Goal: Task Accomplishment & Management: Complete application form

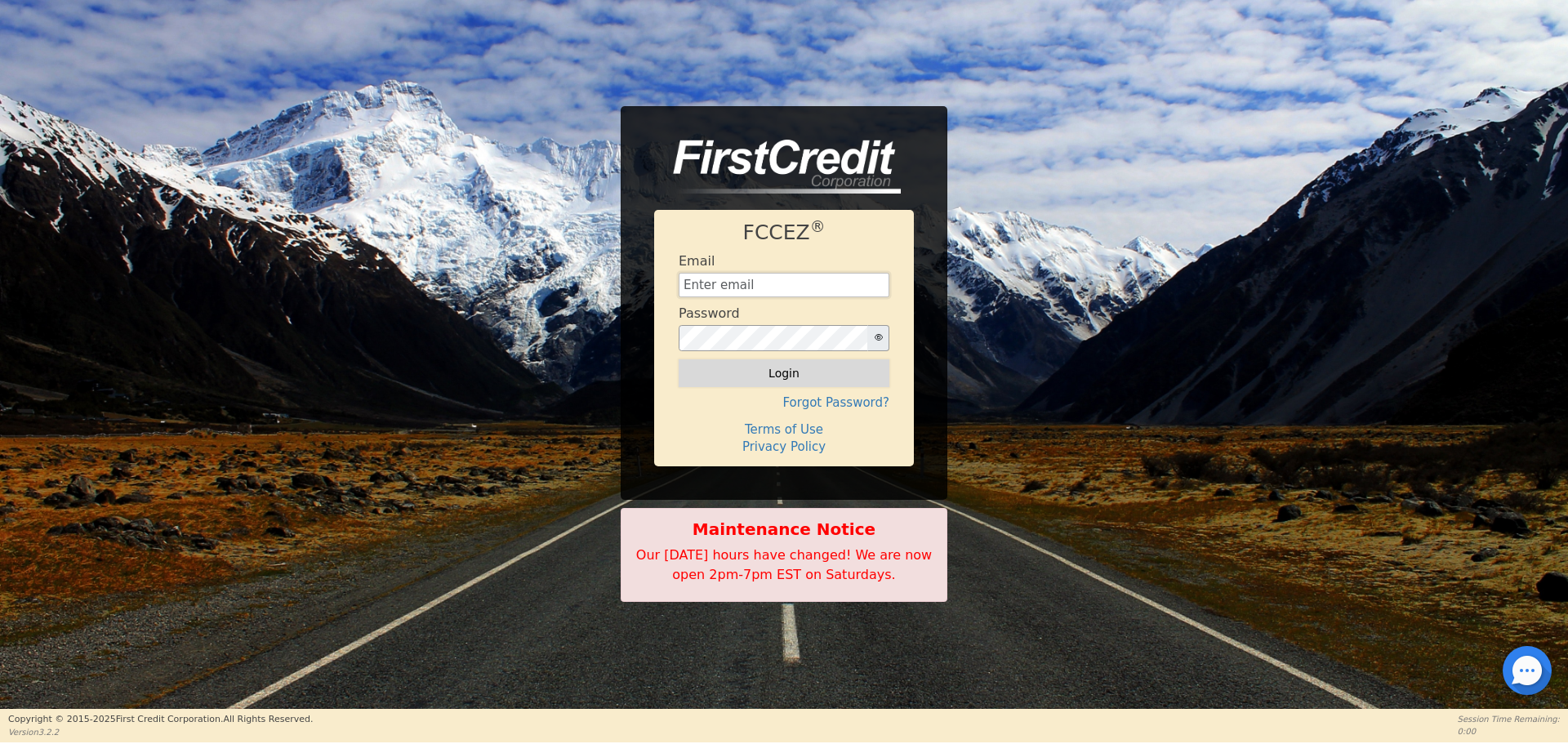
type input "[EMAIL_ADDRESS][DOMAIN_NAME]"
click at [727, 367] on button "Login" at bounding box center [784, 372] width 210 height 27
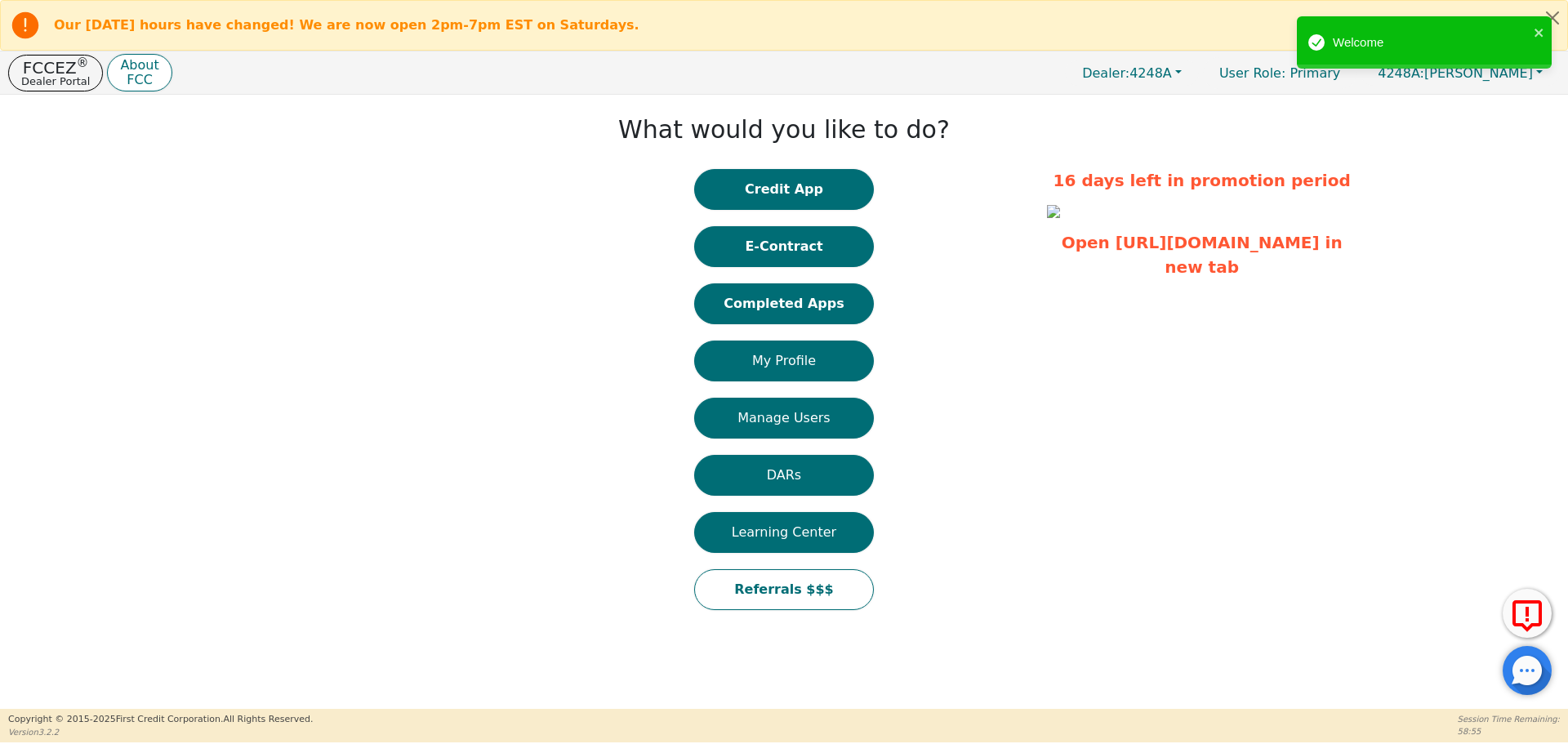
click at [778, 215] on div "Credit App E-Contract Completed Apps My Profile Manage Users DARs Learning Cent…" at bounding box center [784, 397] width 180 height 457
click at [775, 208] on button "Credit App" at bounding box center [784, 189] width 180 height 41
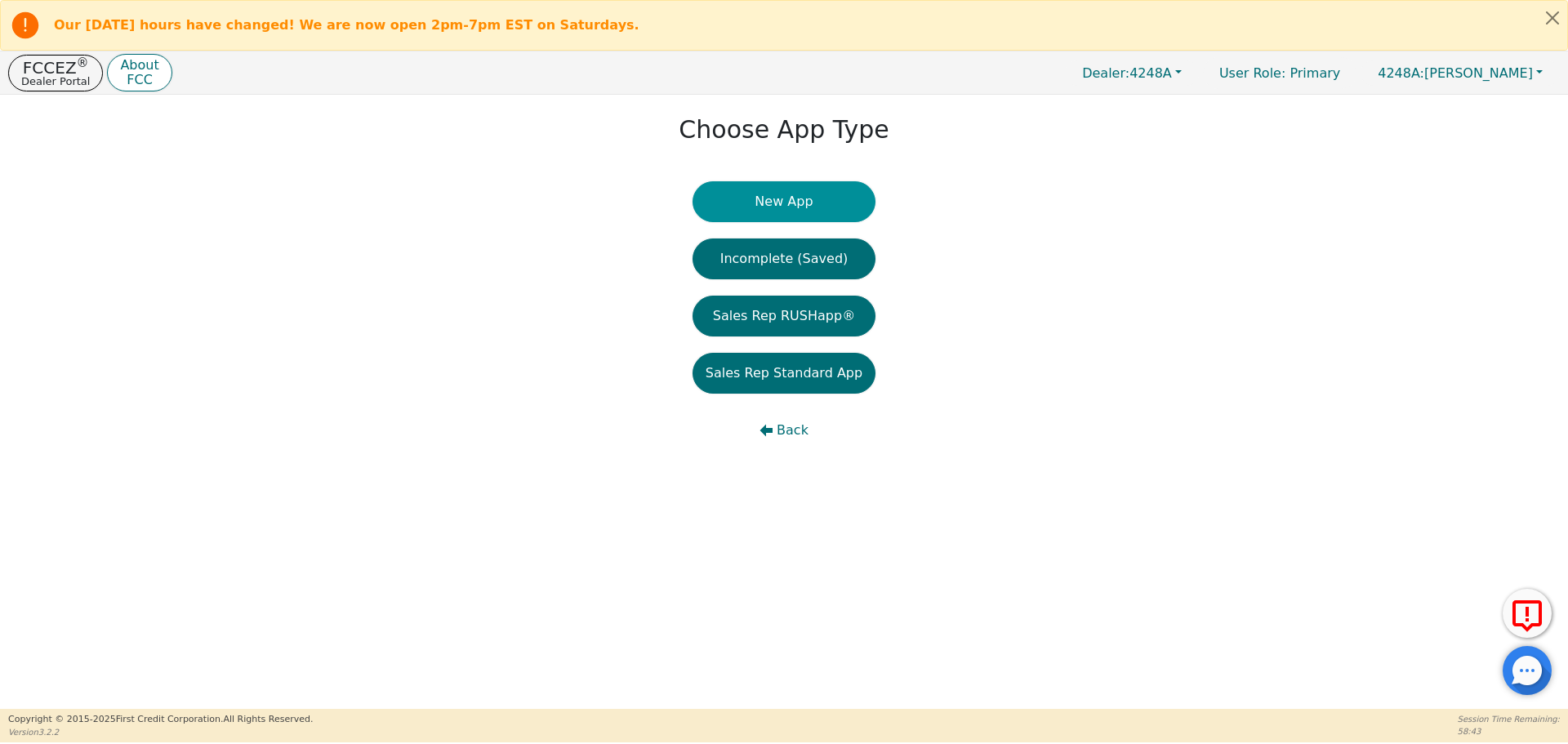
click at [761, 188] on button "New App" at bounding box center [784, 201] width 183 height 41
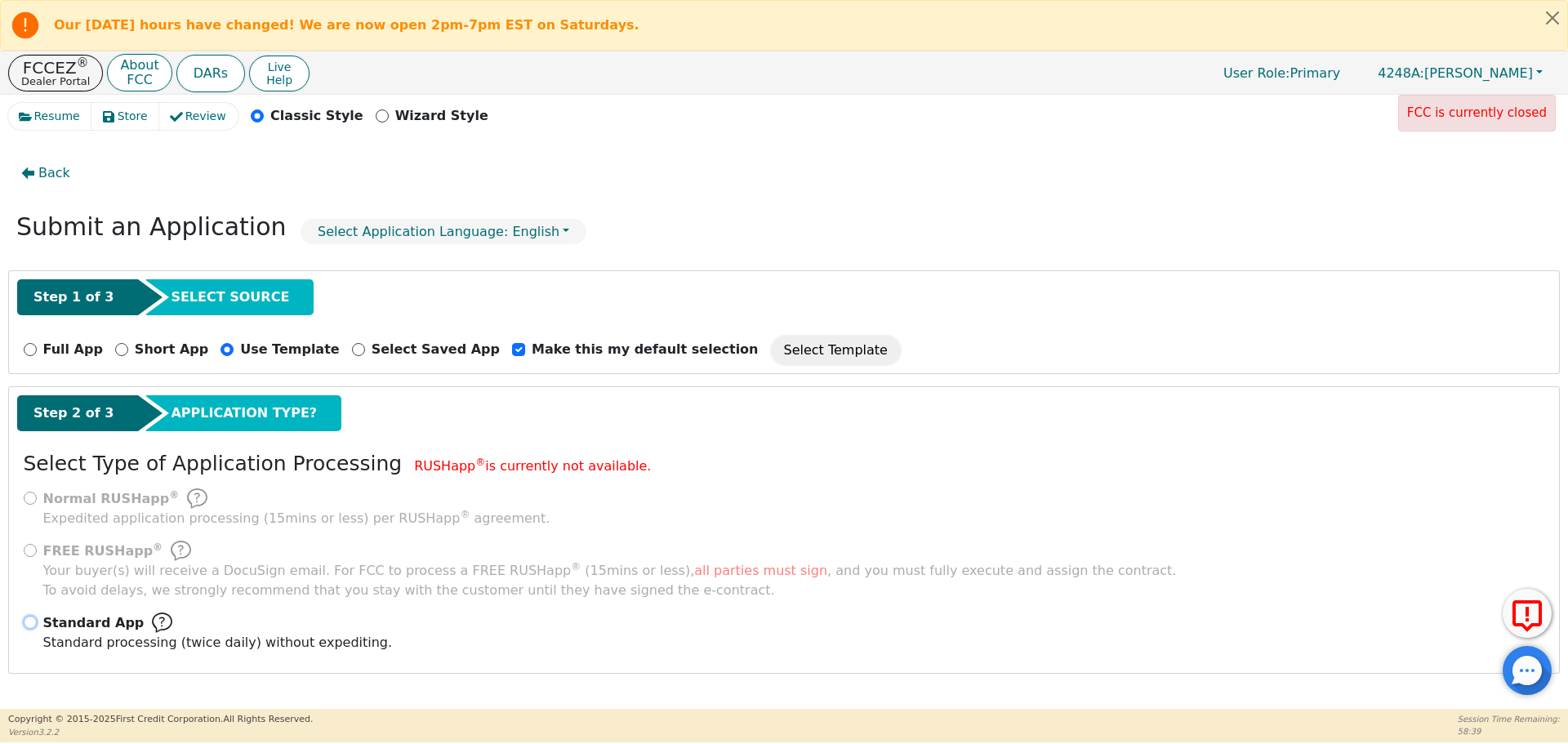
click at [27, 618] on input "Standard App Standard processing (twice daily) without expediting." at bounding box center [30, 623] width 13 height 13
radio input "true"
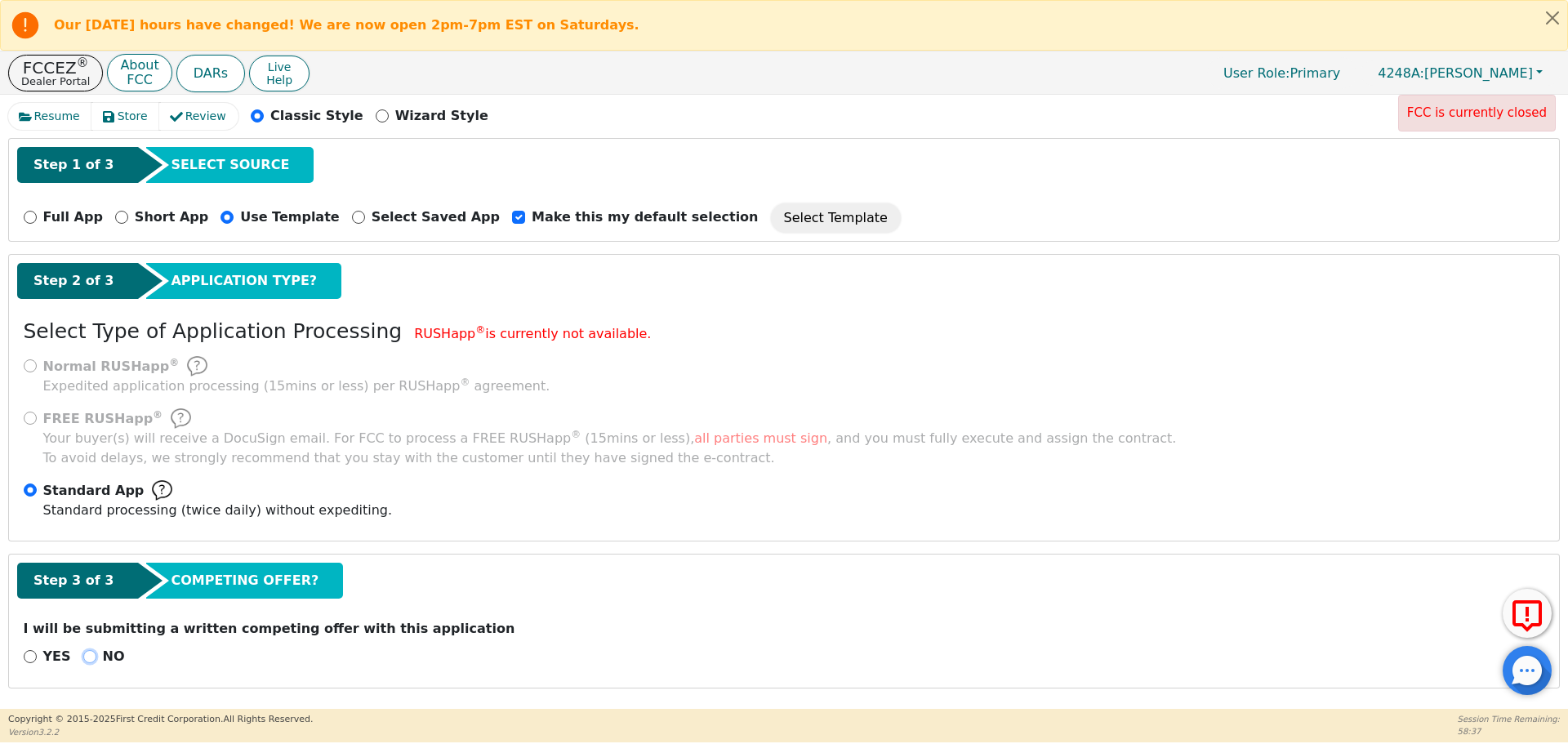
click at [83, 656] on input "NO" at bounding box center [90, 657] width 13 height 13
radio input "true"
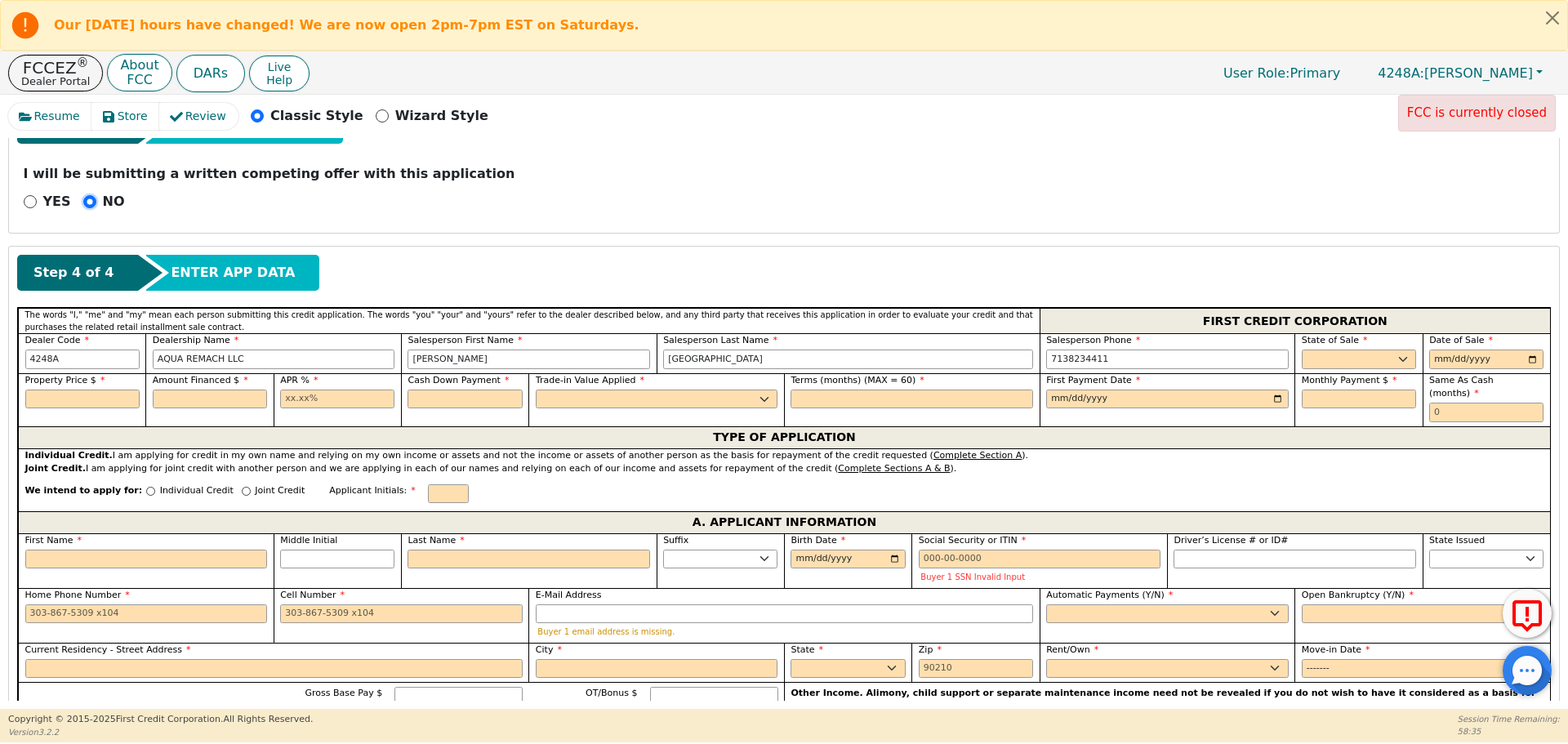
scroll to position [590, 0]
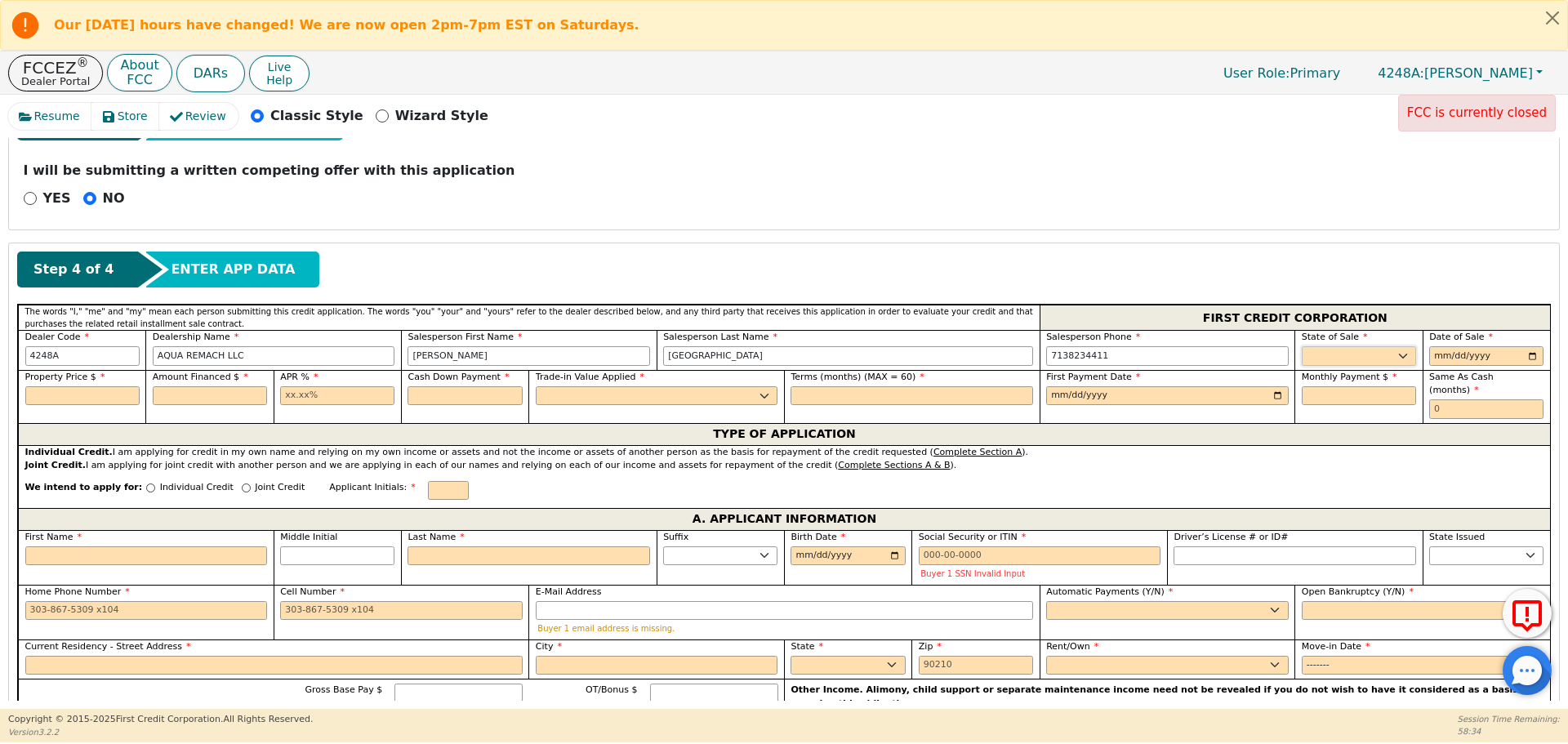
click at [1384, 351] on select "AK AL AR AZ CA CO CT DC DE FL [GEOGRAPHIC_DATA] HI IA ID IL IN KS [GEOGRAPHIC_D…" at bounding box center [1358, 355] width 115 height 20
select select "[GEOGRAPHIC_DATA]"
click at [1302, 346] on select "AK AL AR AZ CA CO CT DC DE FL [GEOGRAPHIC_DATA] HI IA ID IL IN KS [GEOGRAPHIC_D…" at bounding box center [1358, 355] width 115 height 20
type input "0199-09-15"
type input "[DATE]"
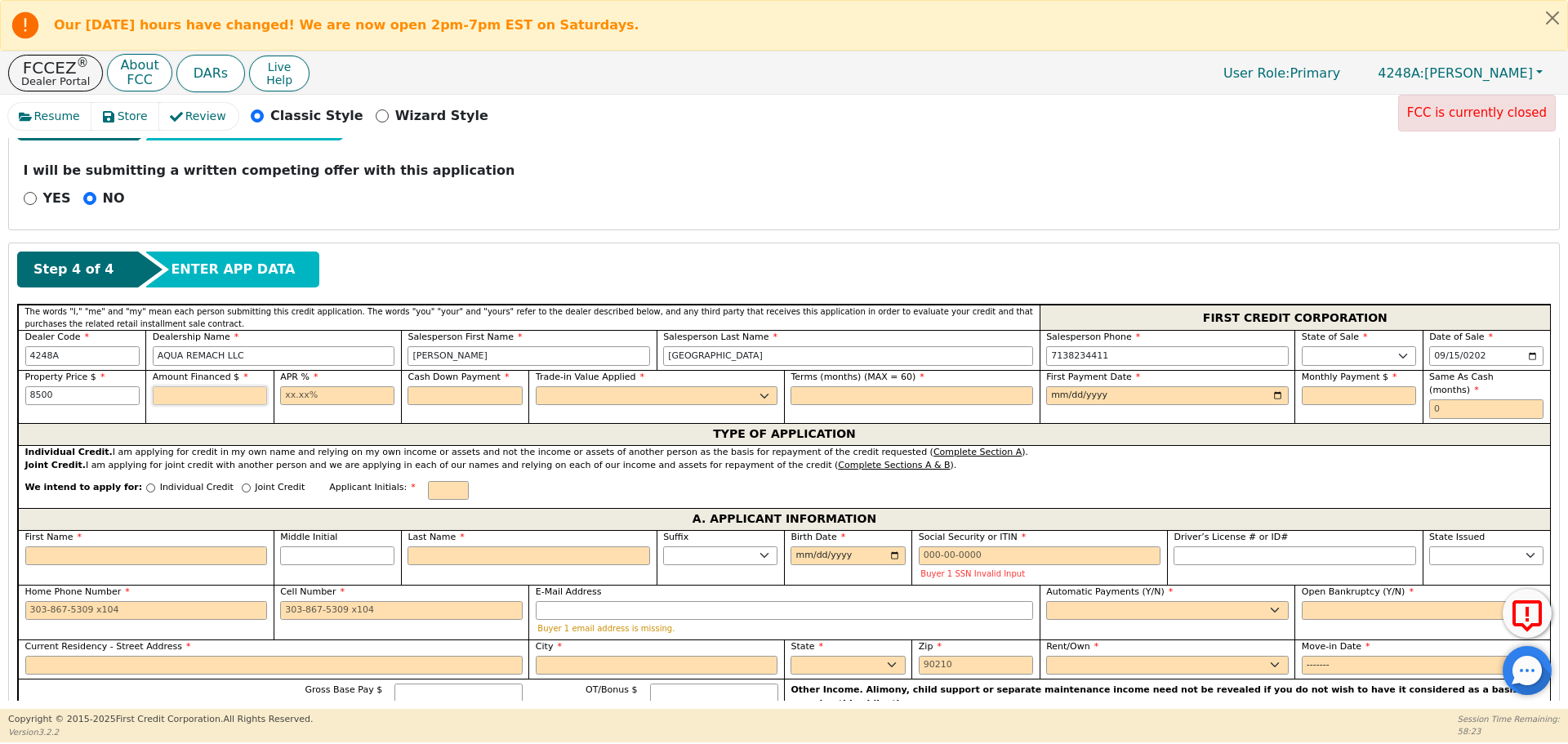
type input "8500.00"
type input "17.99"
type input "0.00"
select select "n"
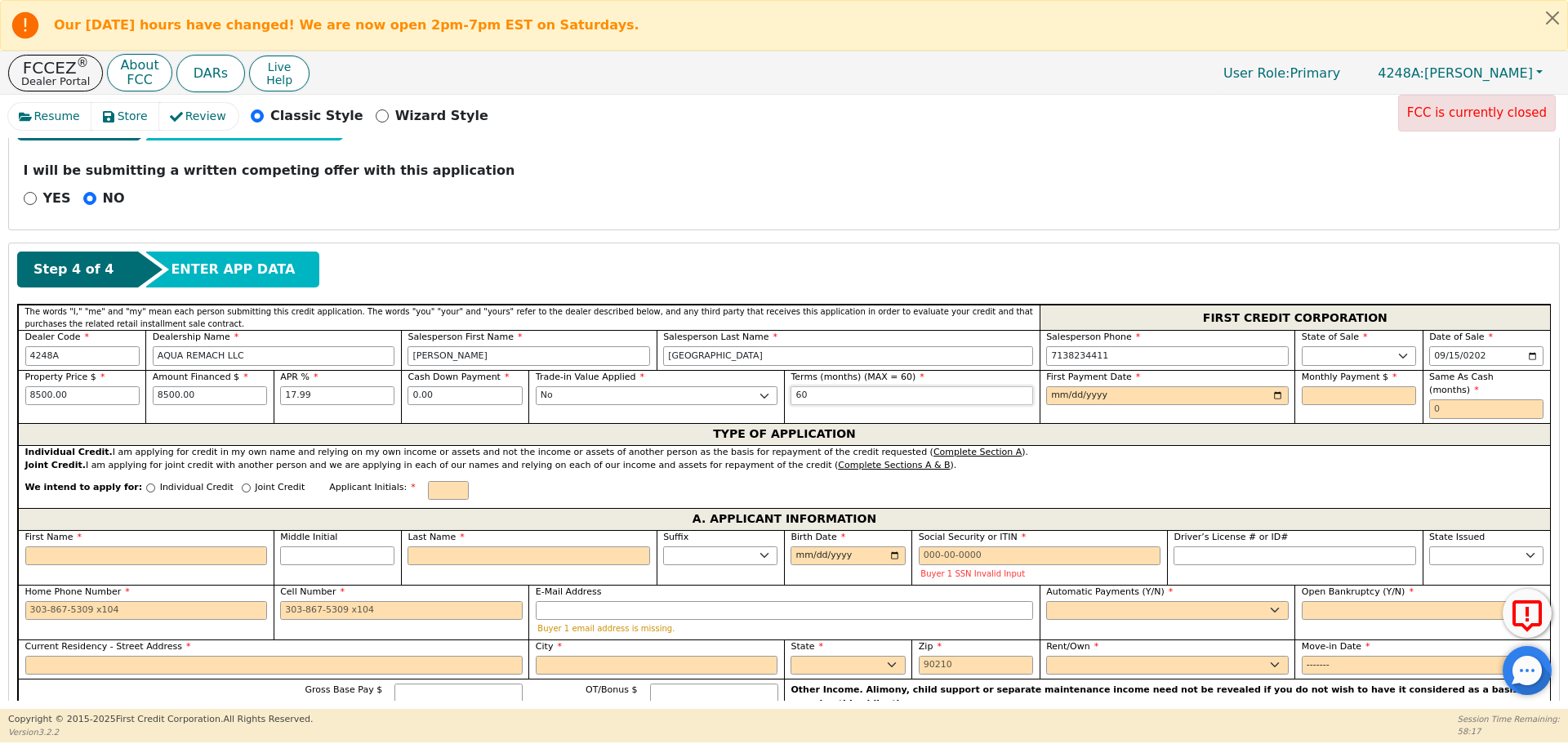
type input "60"
type input "0201-10-15"
type input "[DATE]"
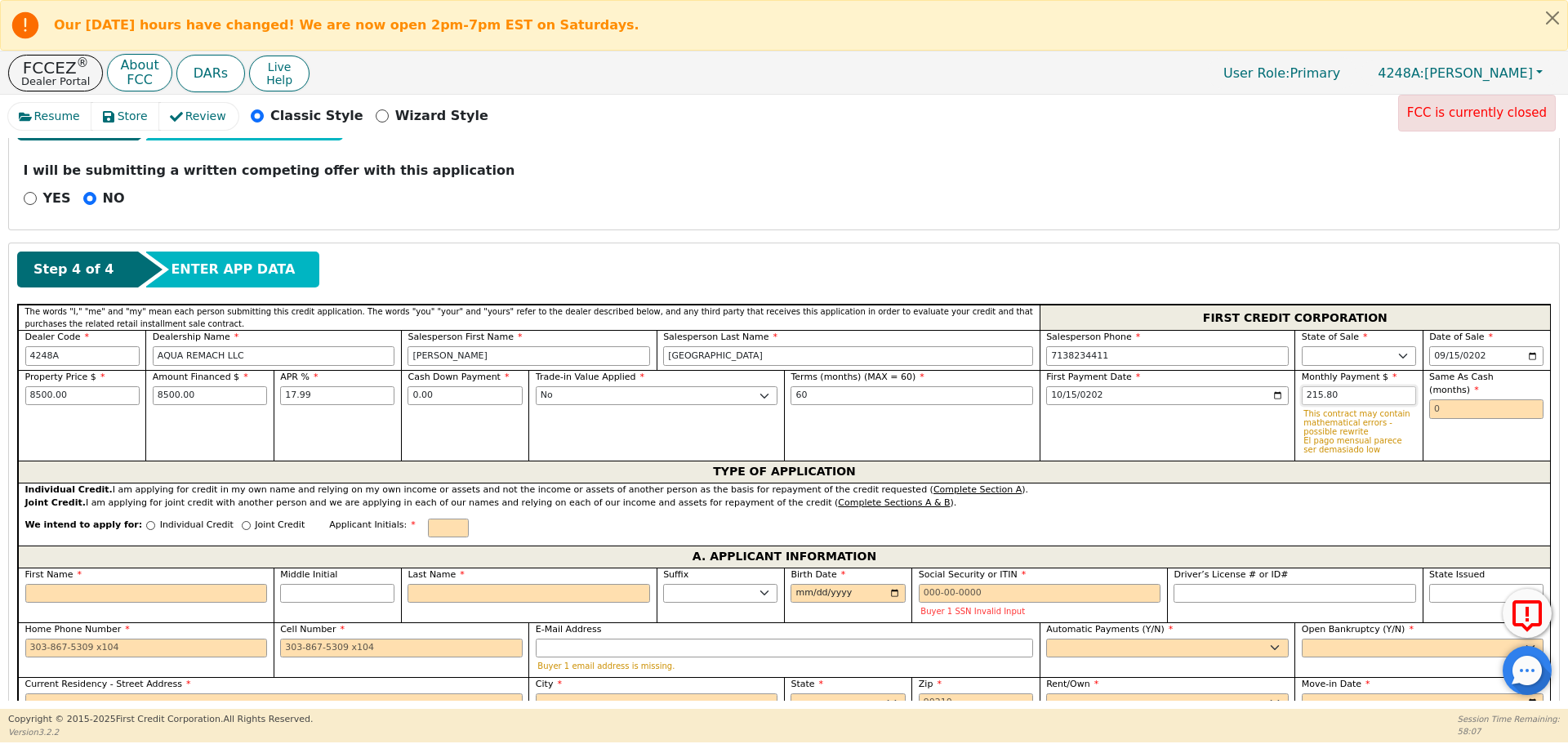
type input "215.80"
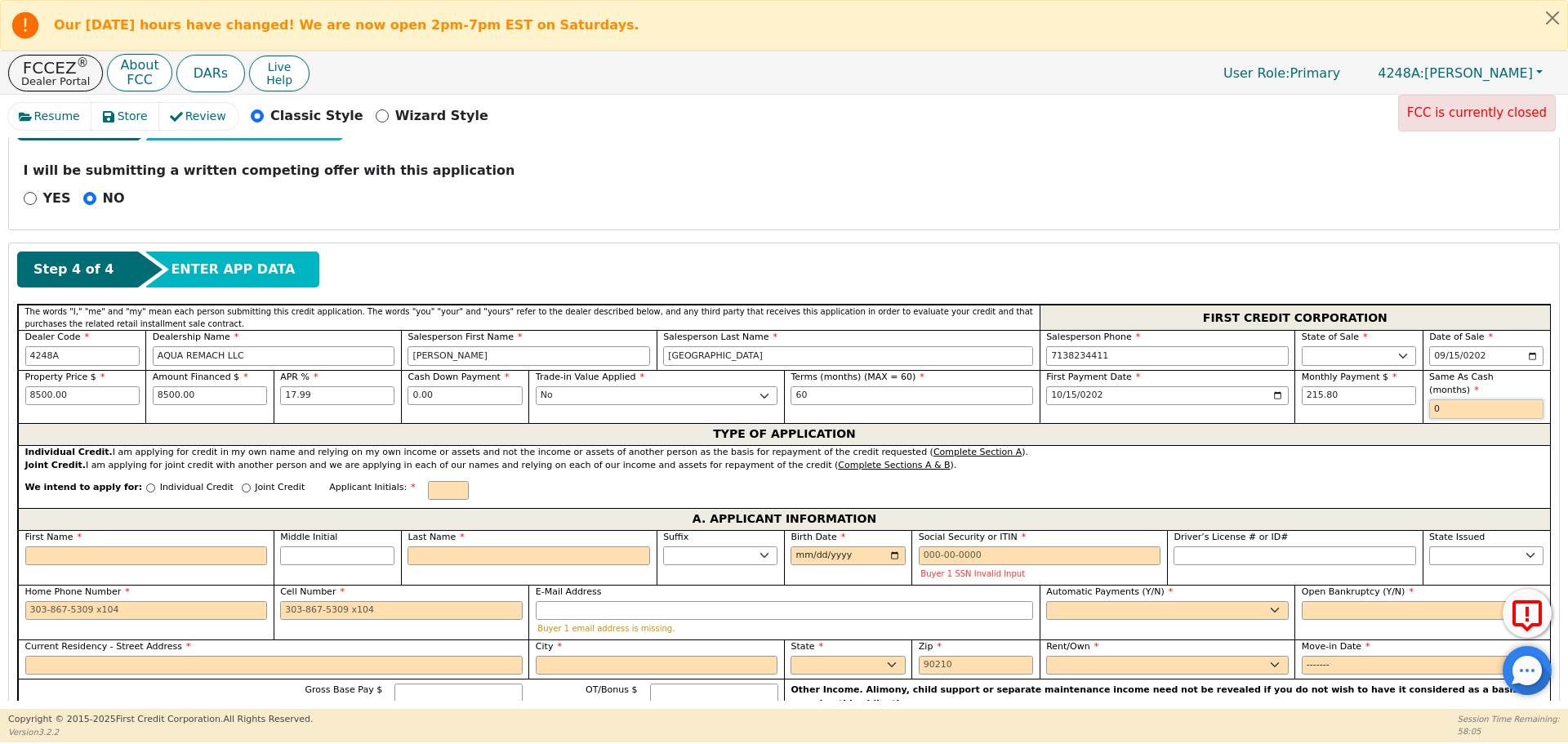
type input "0"
click at [146, 483] on input "Individual Credit" at bounding box center [150, 487] width 9 height 9
radio input "true"
click at [173, 546] on input "First Name" at bounding box center [147, 555] width 243 height 20
type input "R"
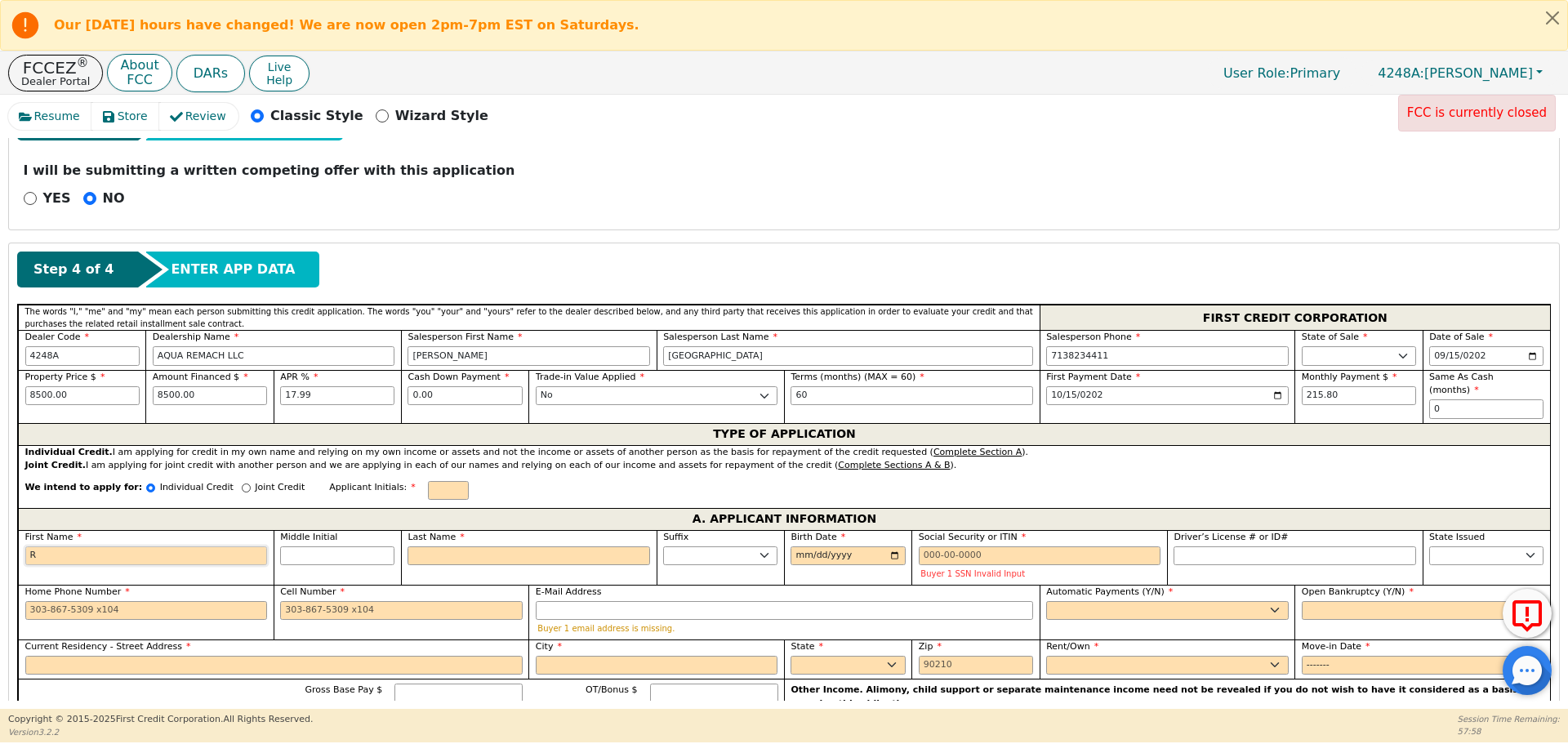
type input "R"
type input "Ro"
type input "Ros"
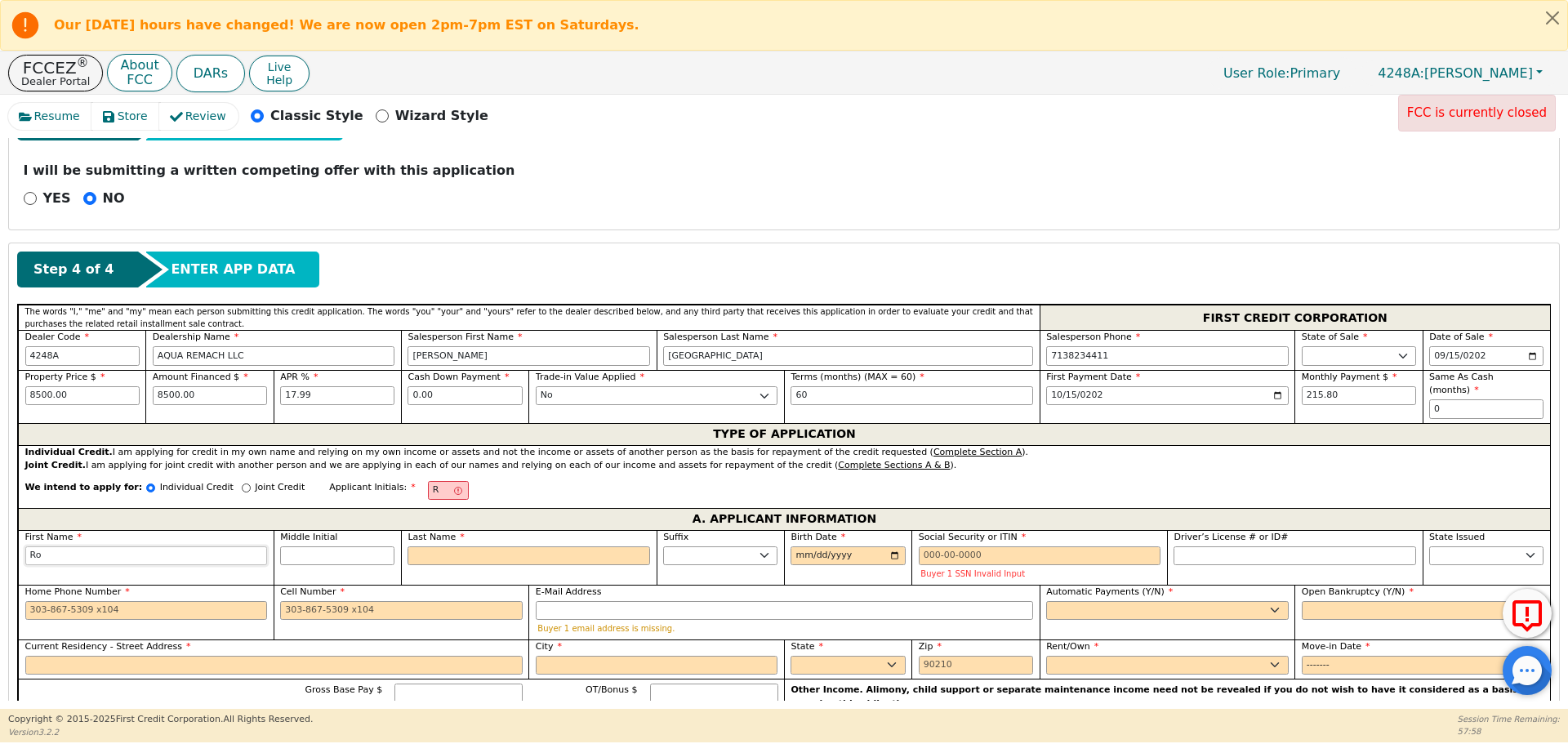
type input "Ros"
type input "[PERSON_NAME]"
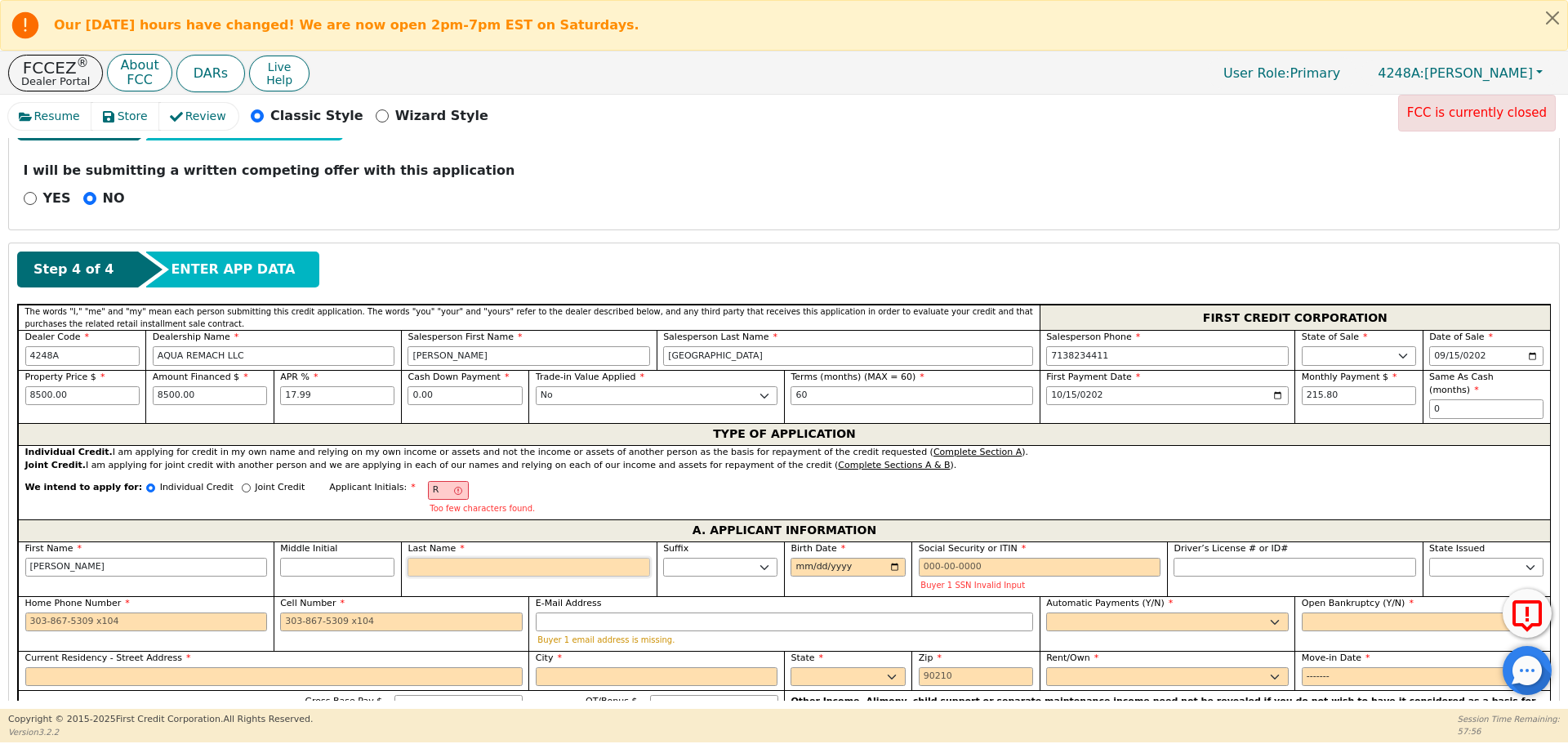
type input "RP"
type input "P"
type input "Rosa P"
type input "Po"
type input "Rosa Po"
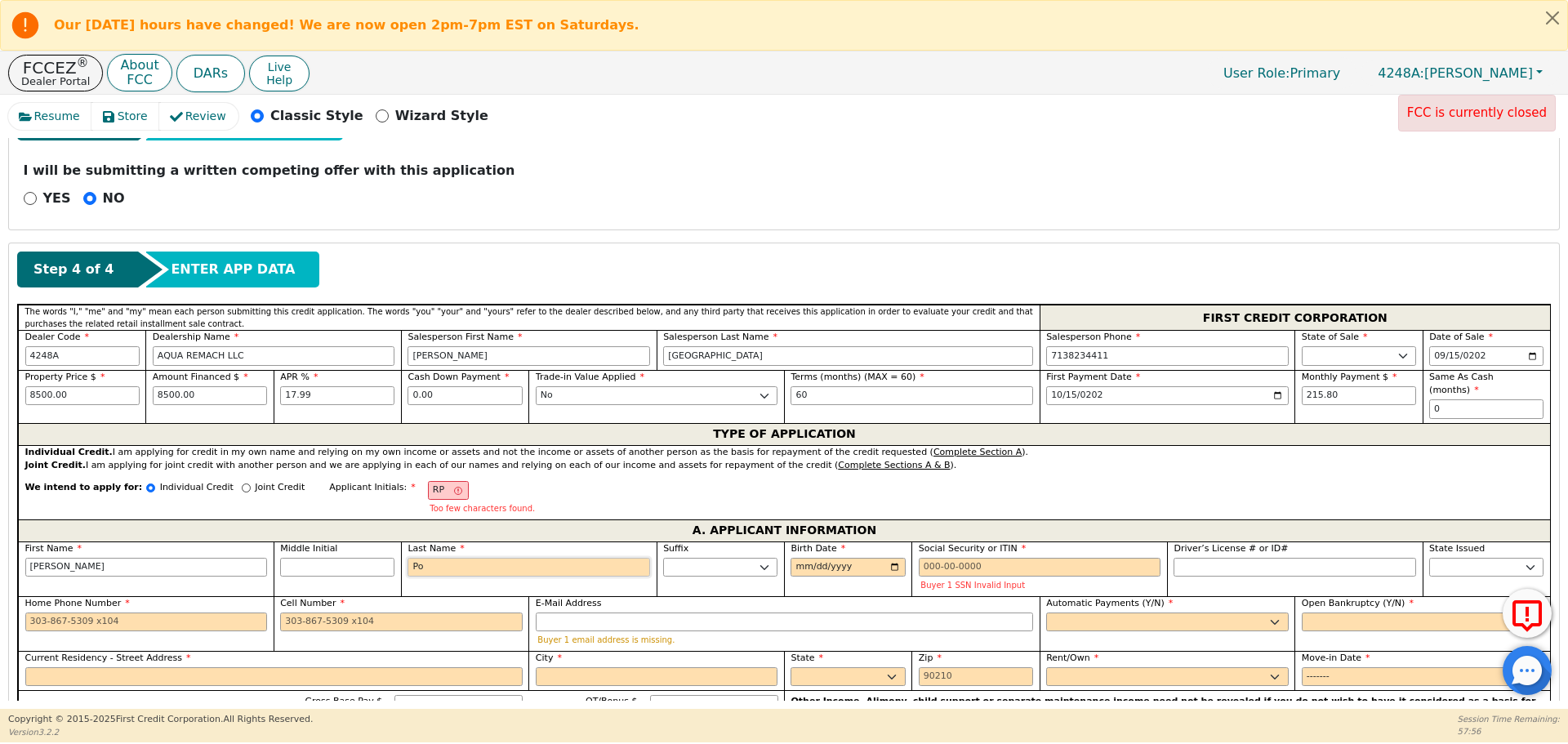
type input "Por"
type input "Rosa Por"
type input "Porti"
type input "Rosa Porti"
type input "Portil"
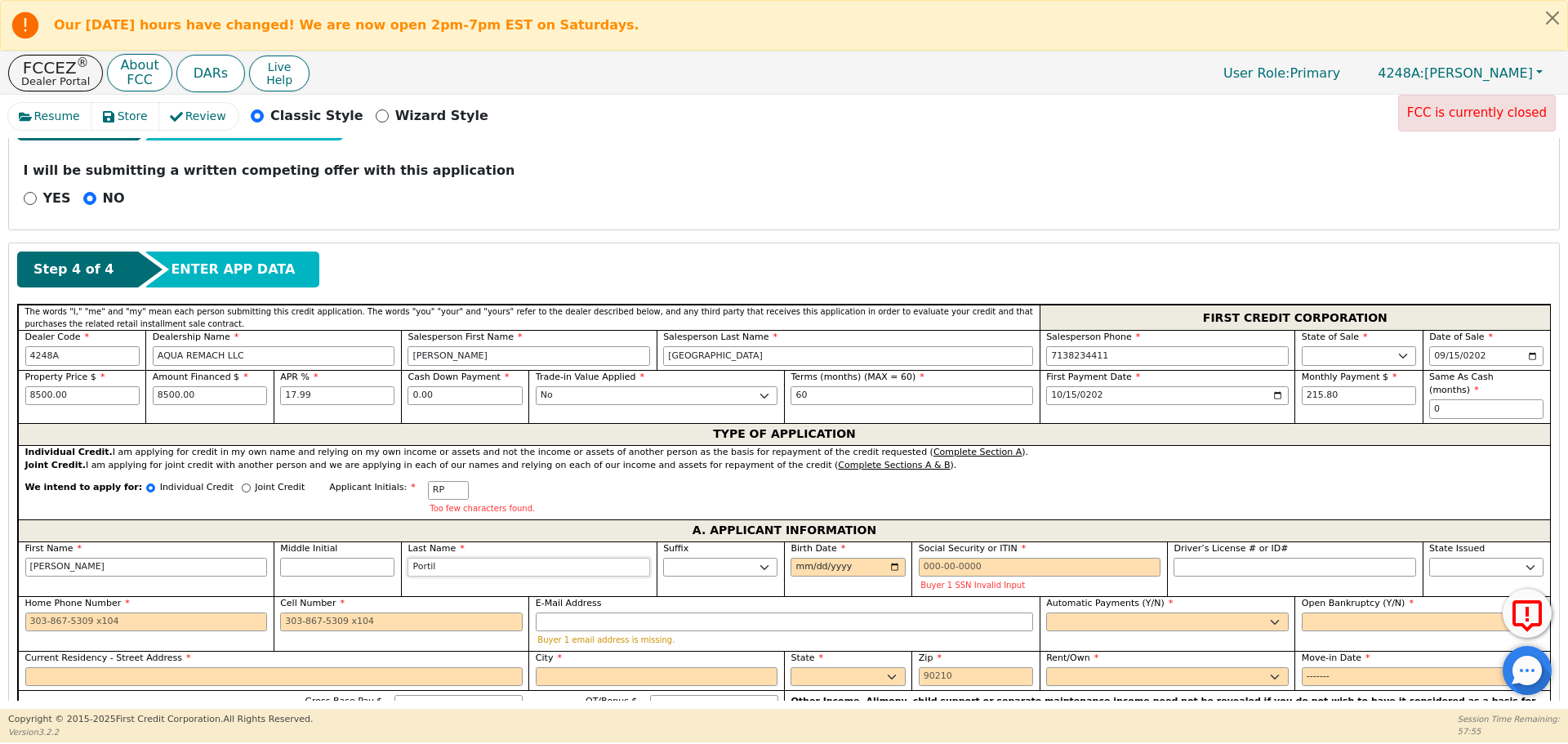
type input "Rosa Portil"
type input "Portill"
type input "Rosa Portill"
type input "[PERSON_NAME]"
type input "Rosa Portillo"
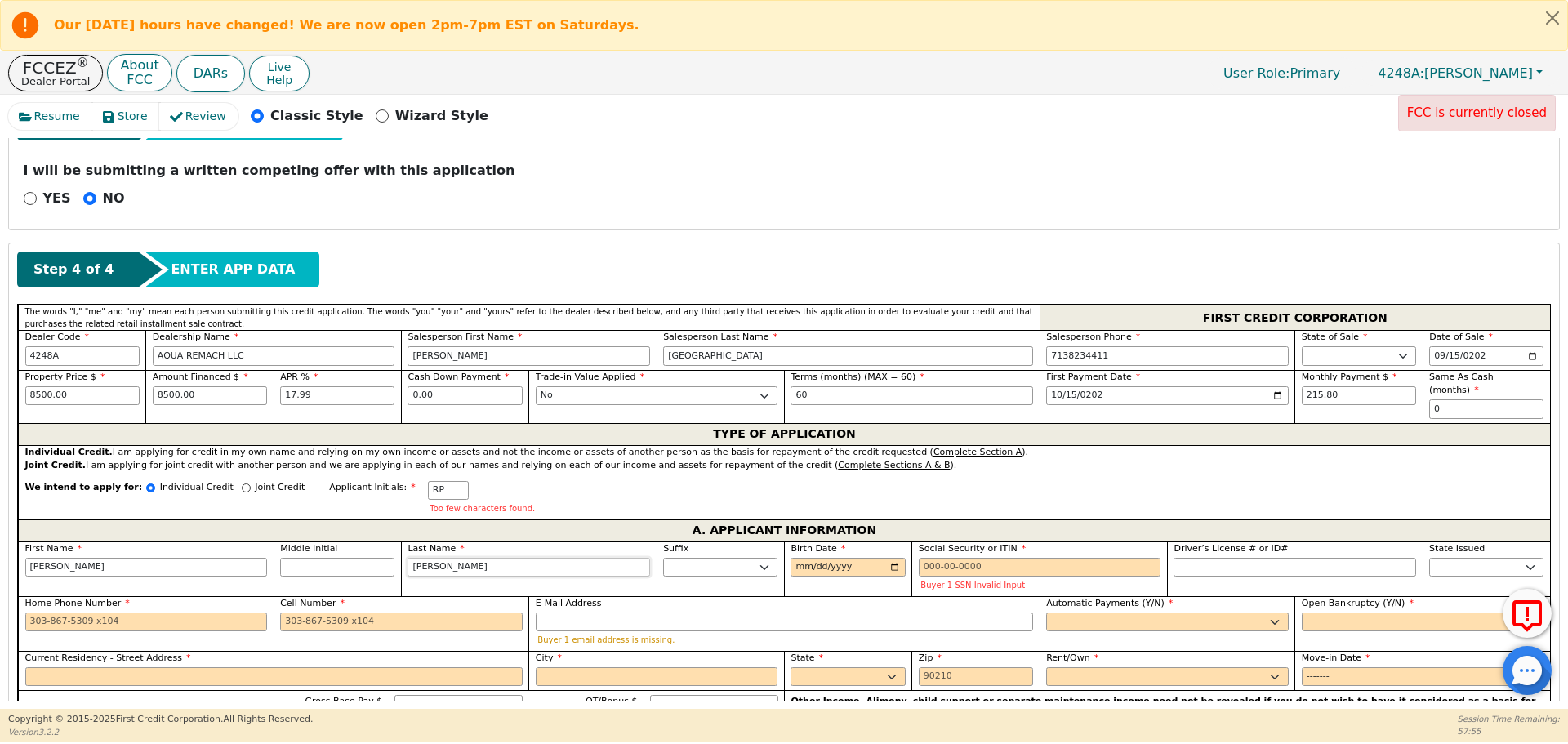
type input "[PERSON_NAME]"
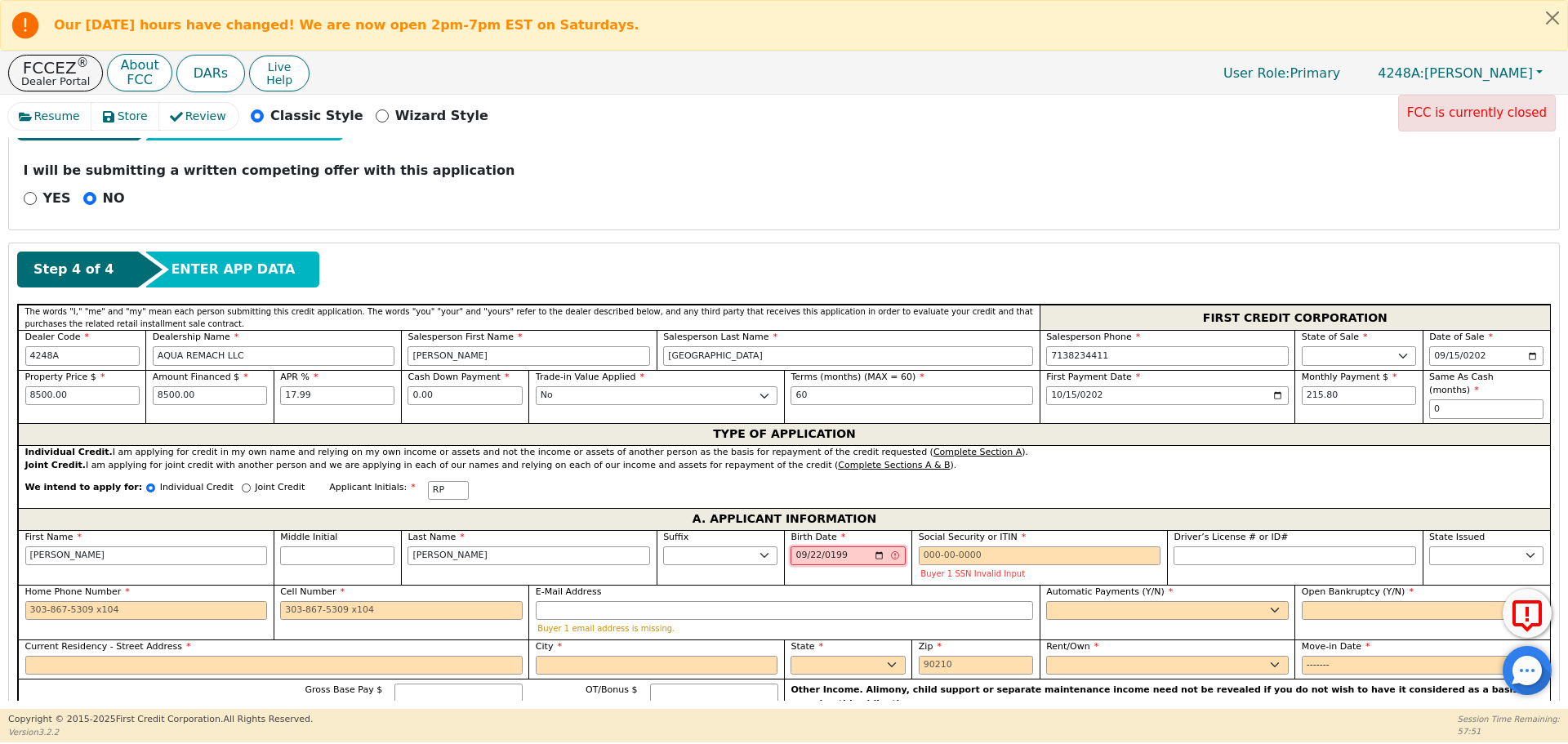
type input "1992-09-22"
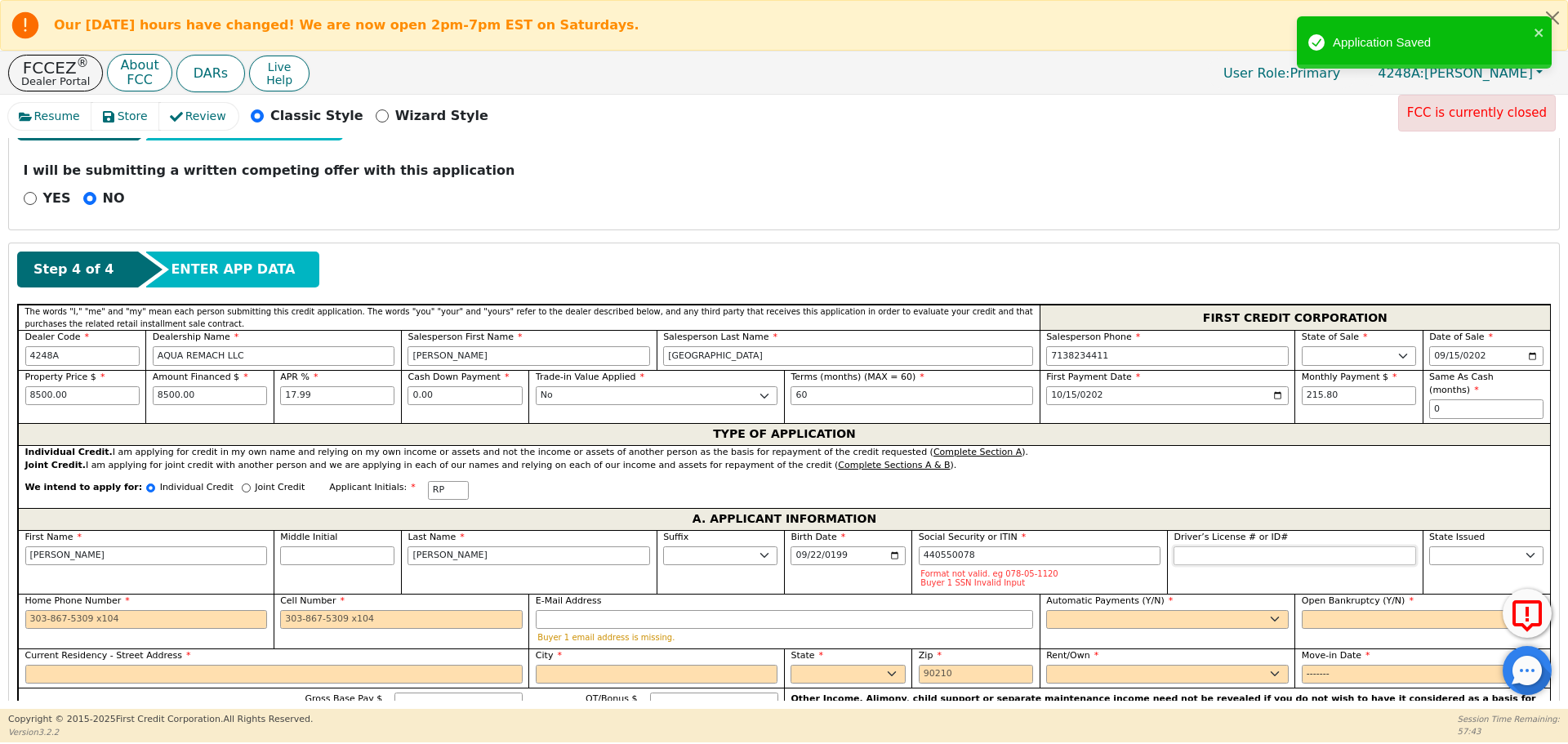
type input "***-**-0078"
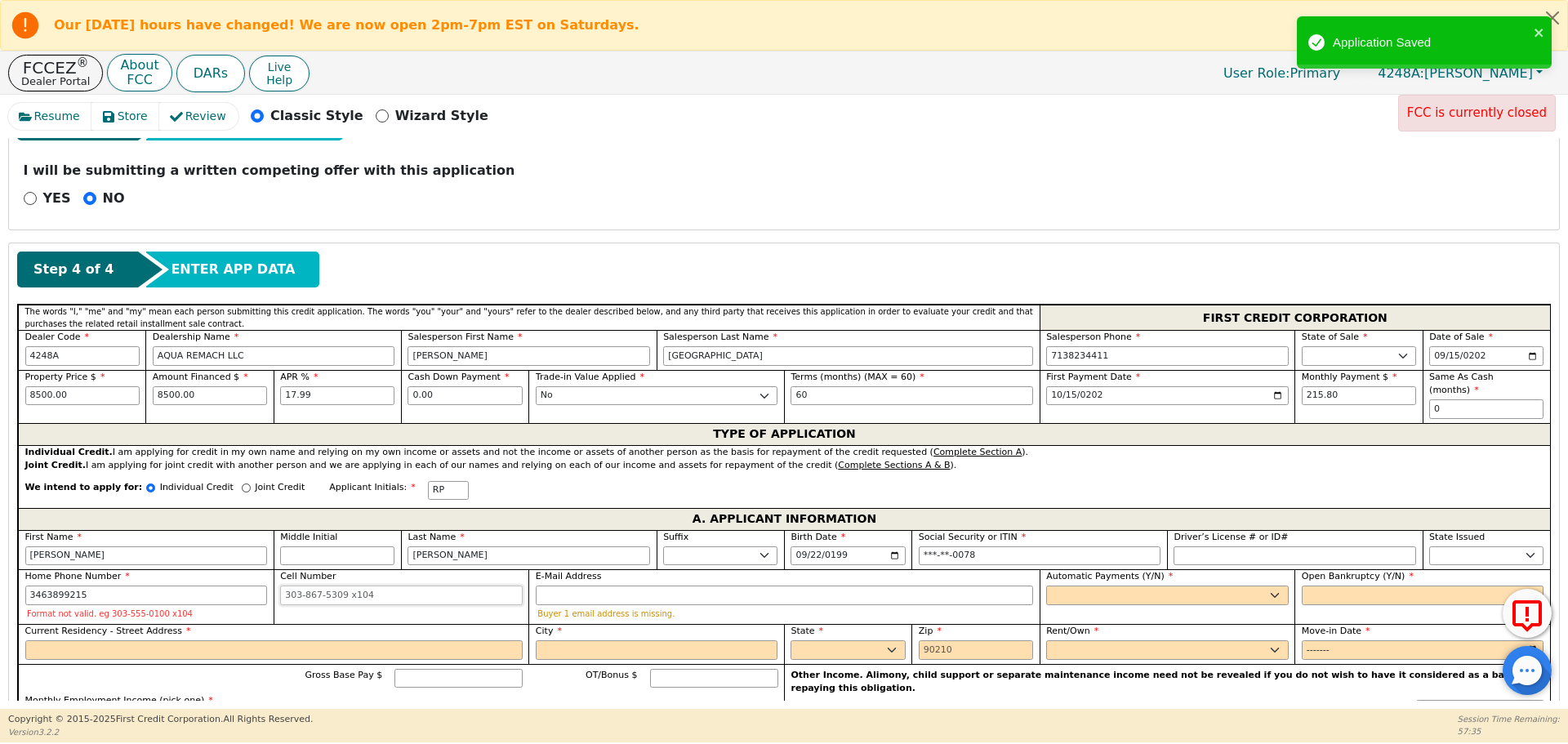
type input "346-389-9215"
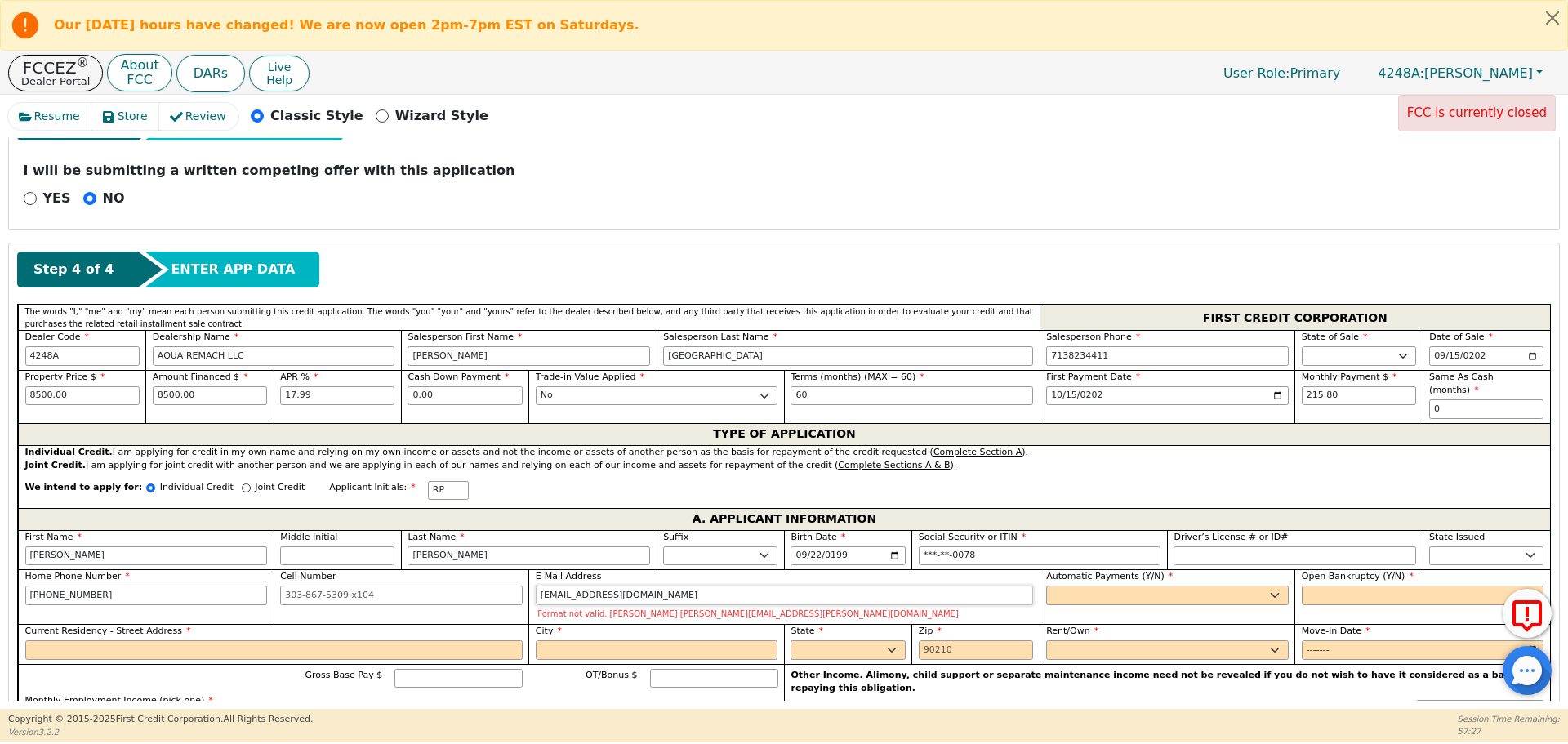
type input "portillorosaleticia@gmail.com"
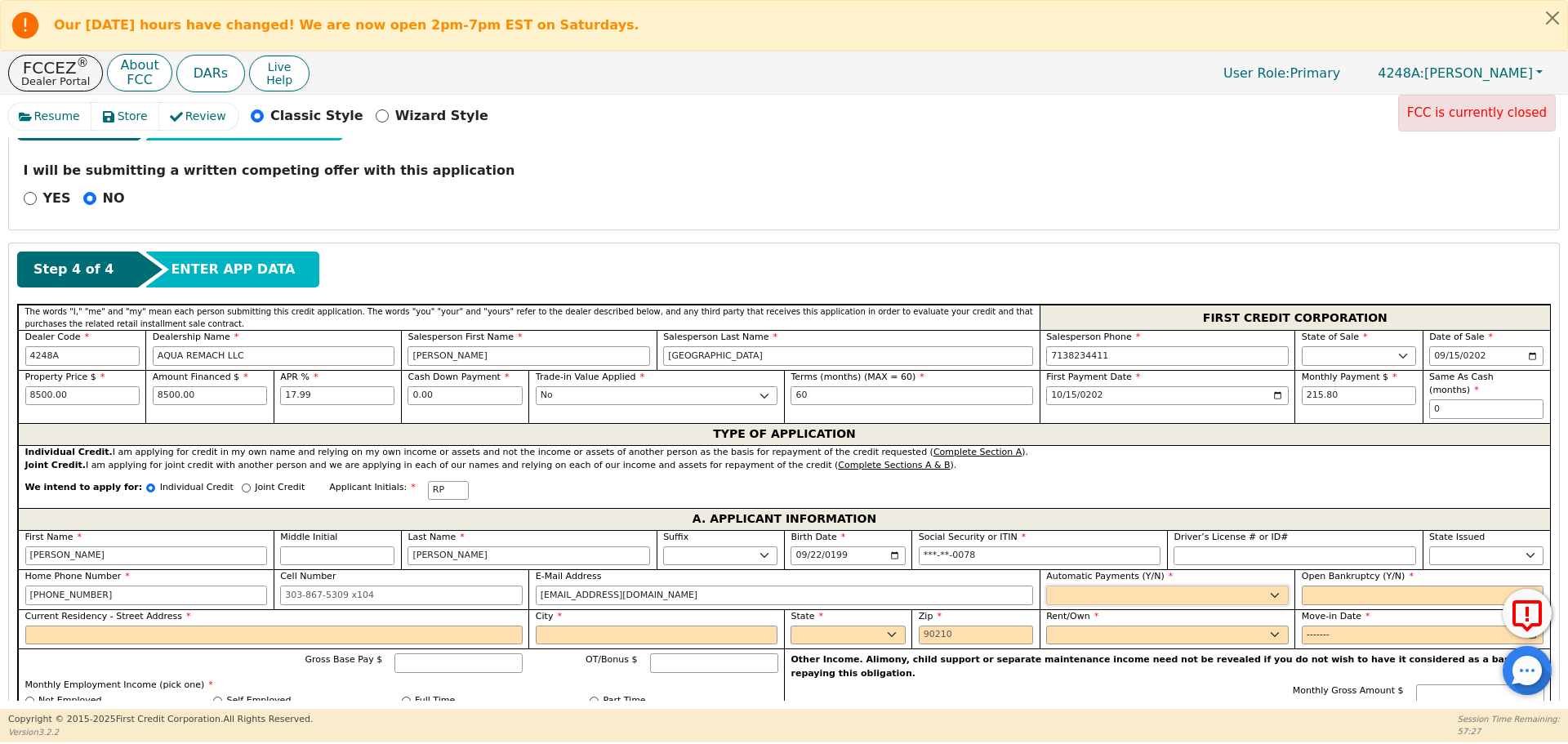
select select "y"
type input "Rosa Portillo"
select select "n"
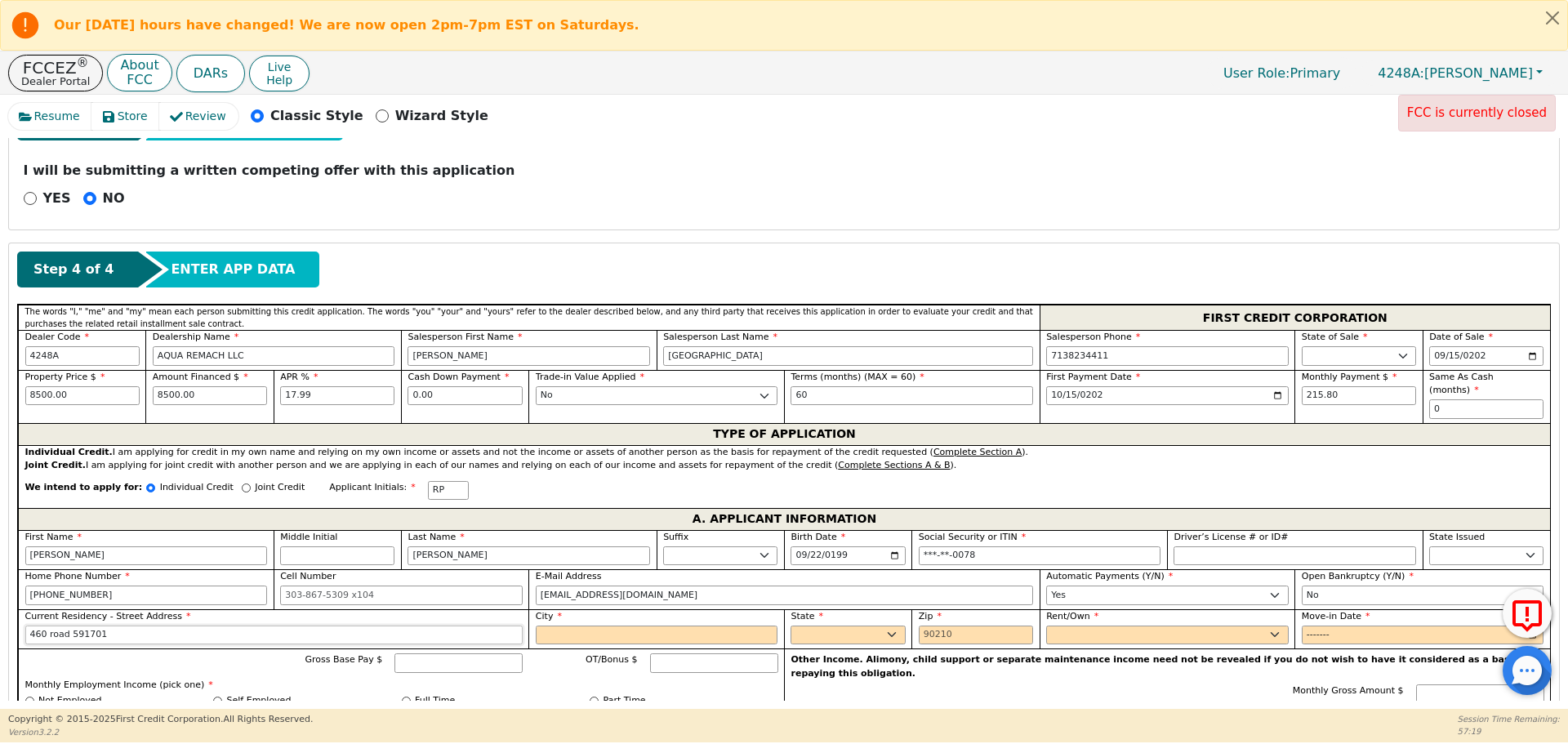
type input "460 road 591701"
type input "[GEOGRAPHIC_DATA]"
select select "[GEOGRAPHIC_DATA]"
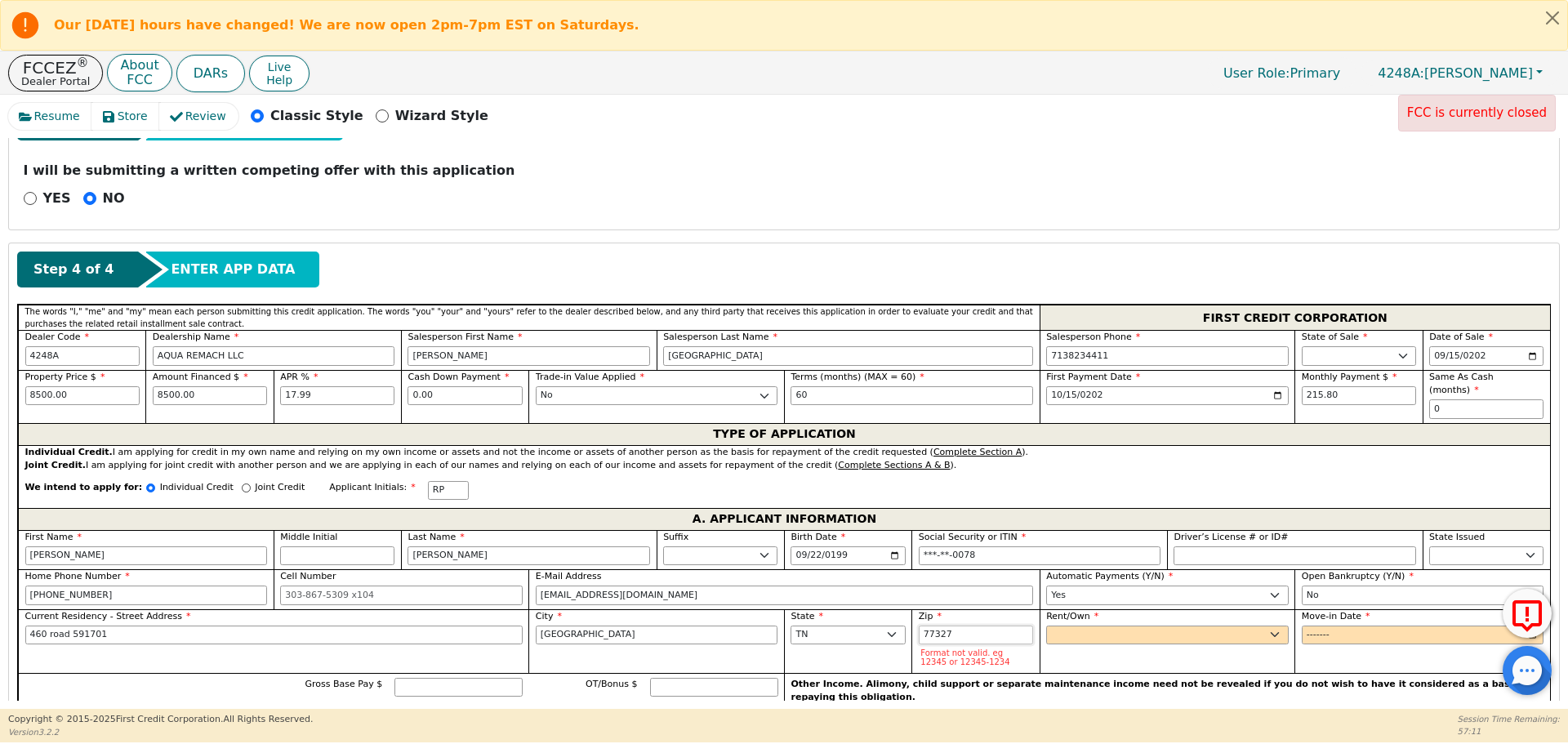
type input "77327"
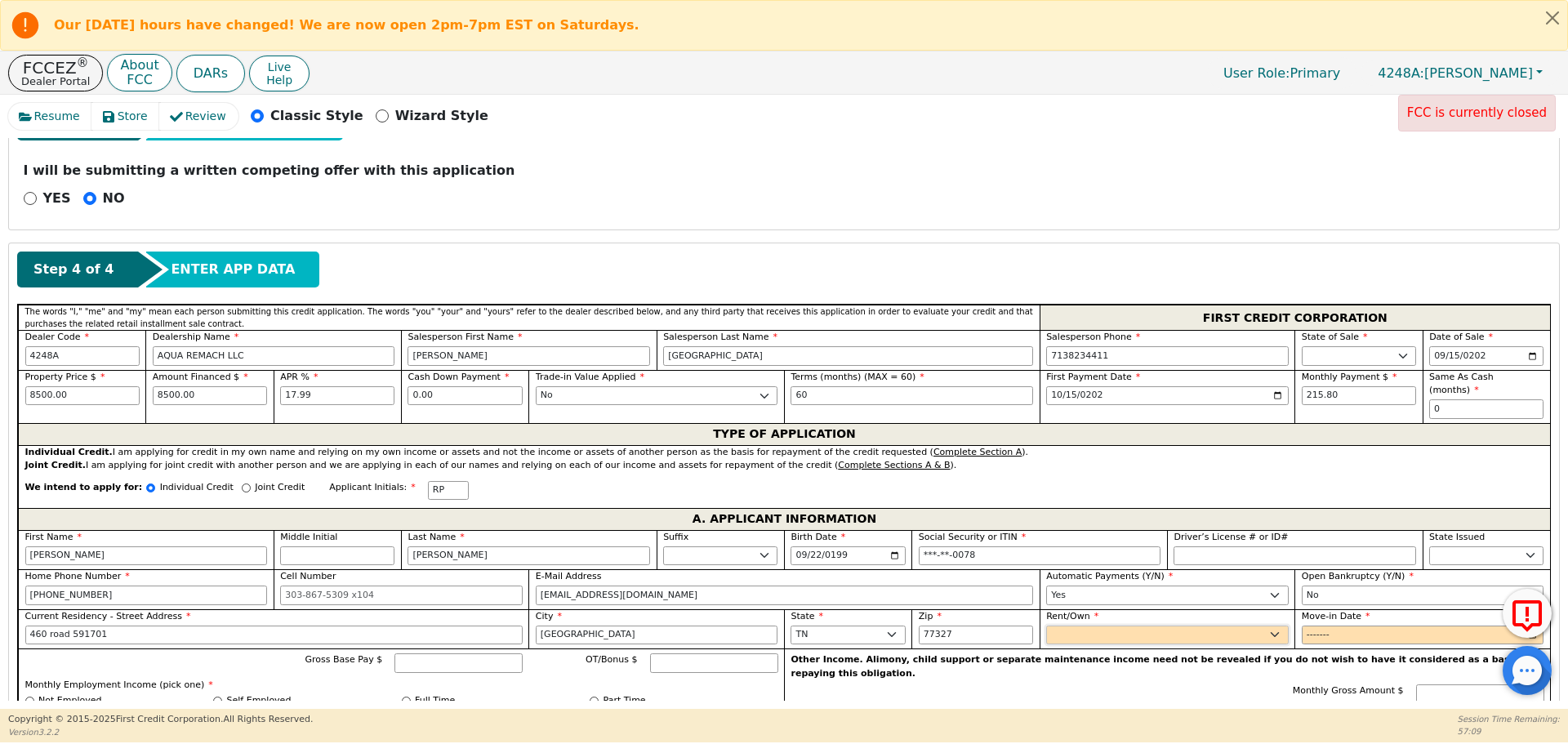
select select "Own"
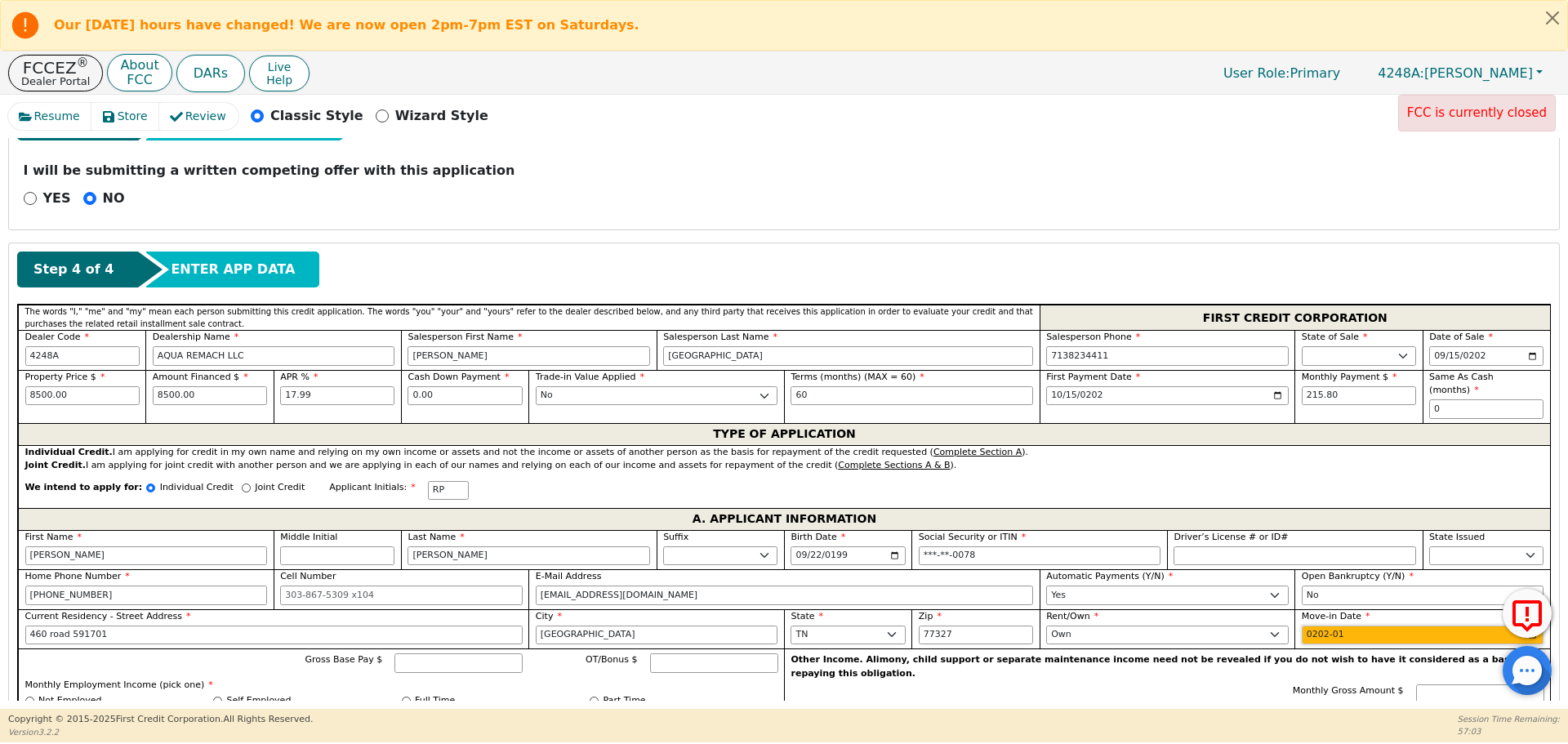
type input "2023-01"
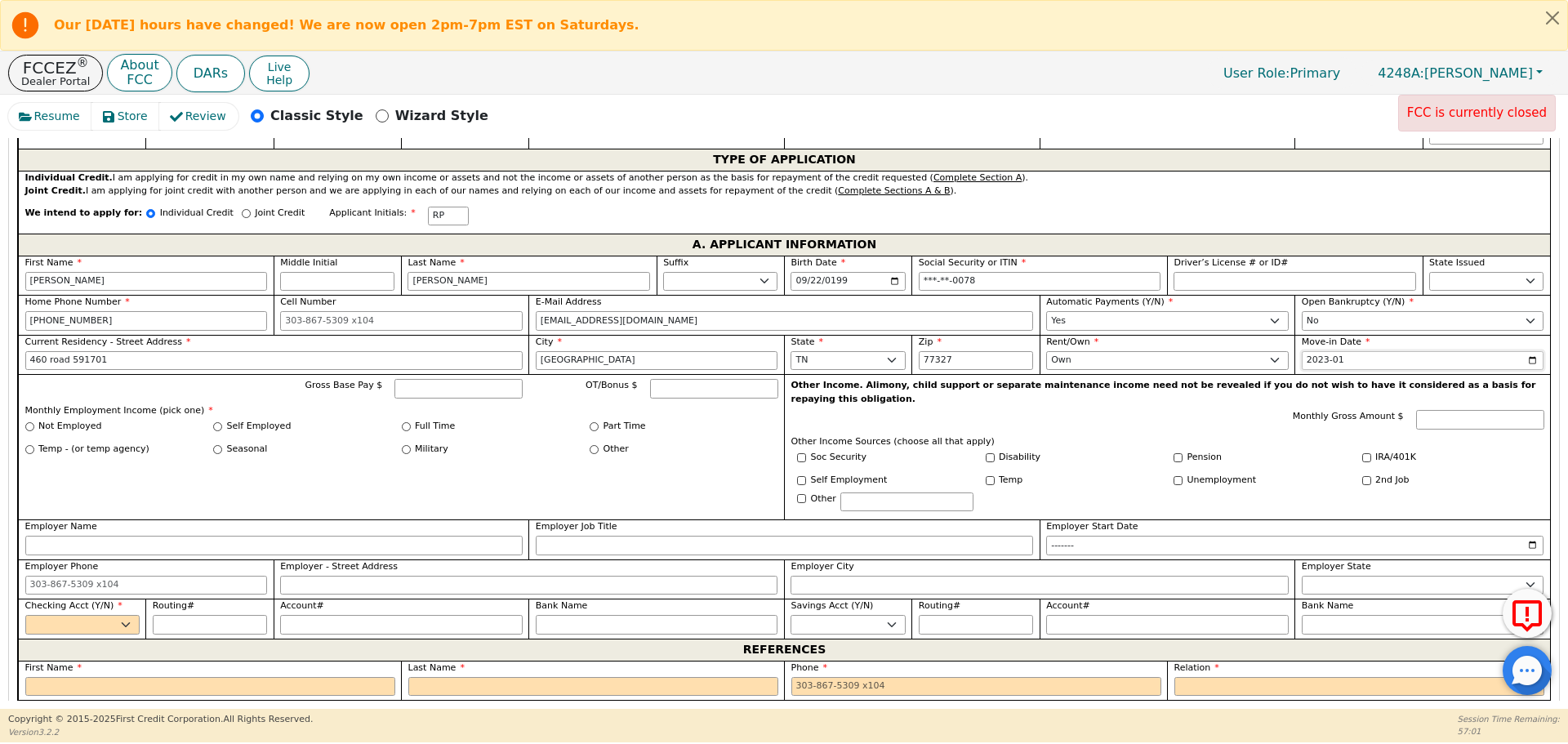
scroll to position [882, 0]
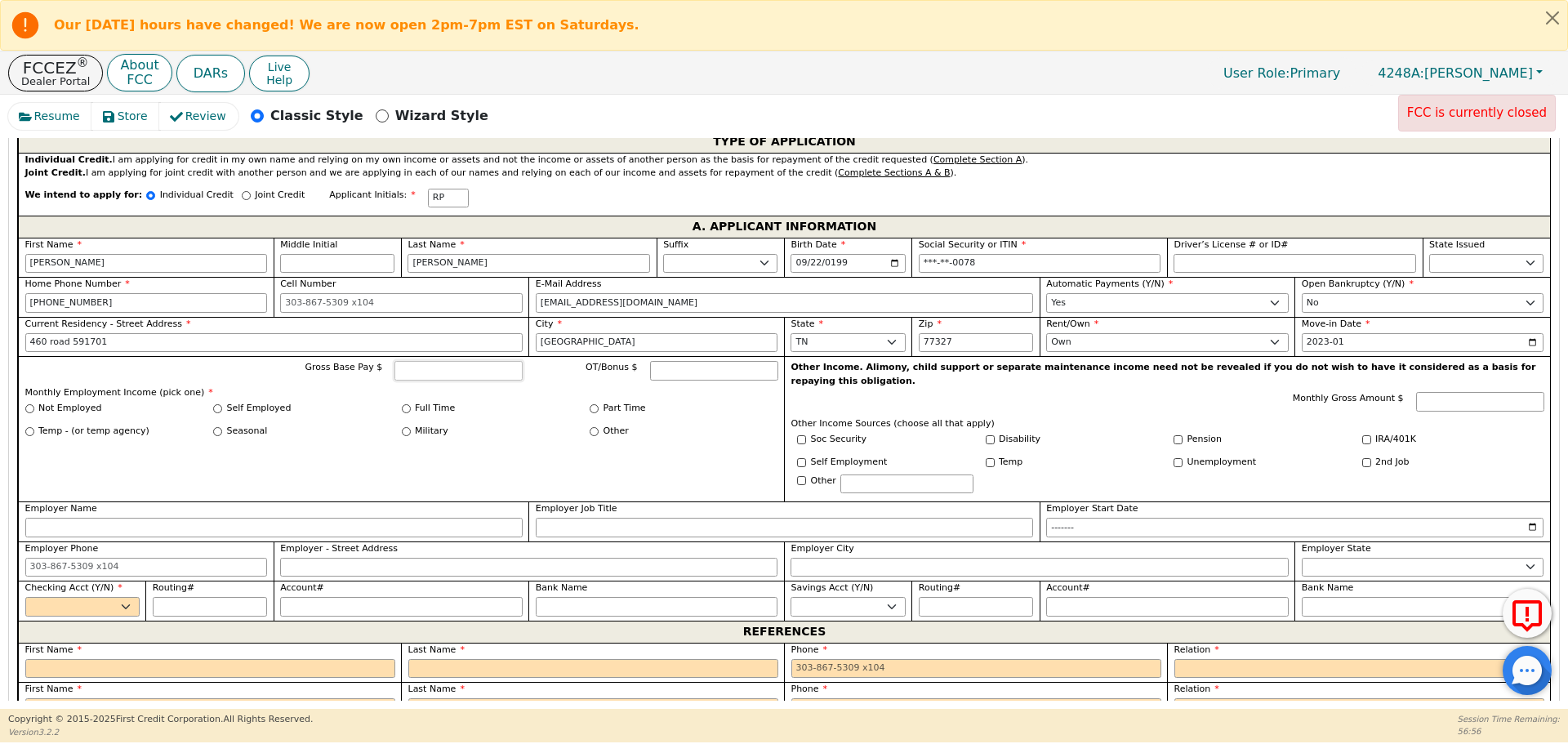
click at [411, 361] on input "Gross Base Pay $" at bounding box center [458, 371] width 128 height 20
type input "2800"
click at [404, 404] on input "Full Time" at bounding box center [406, 408] width 9 height 9
radio input "true"
type input "2800.00"
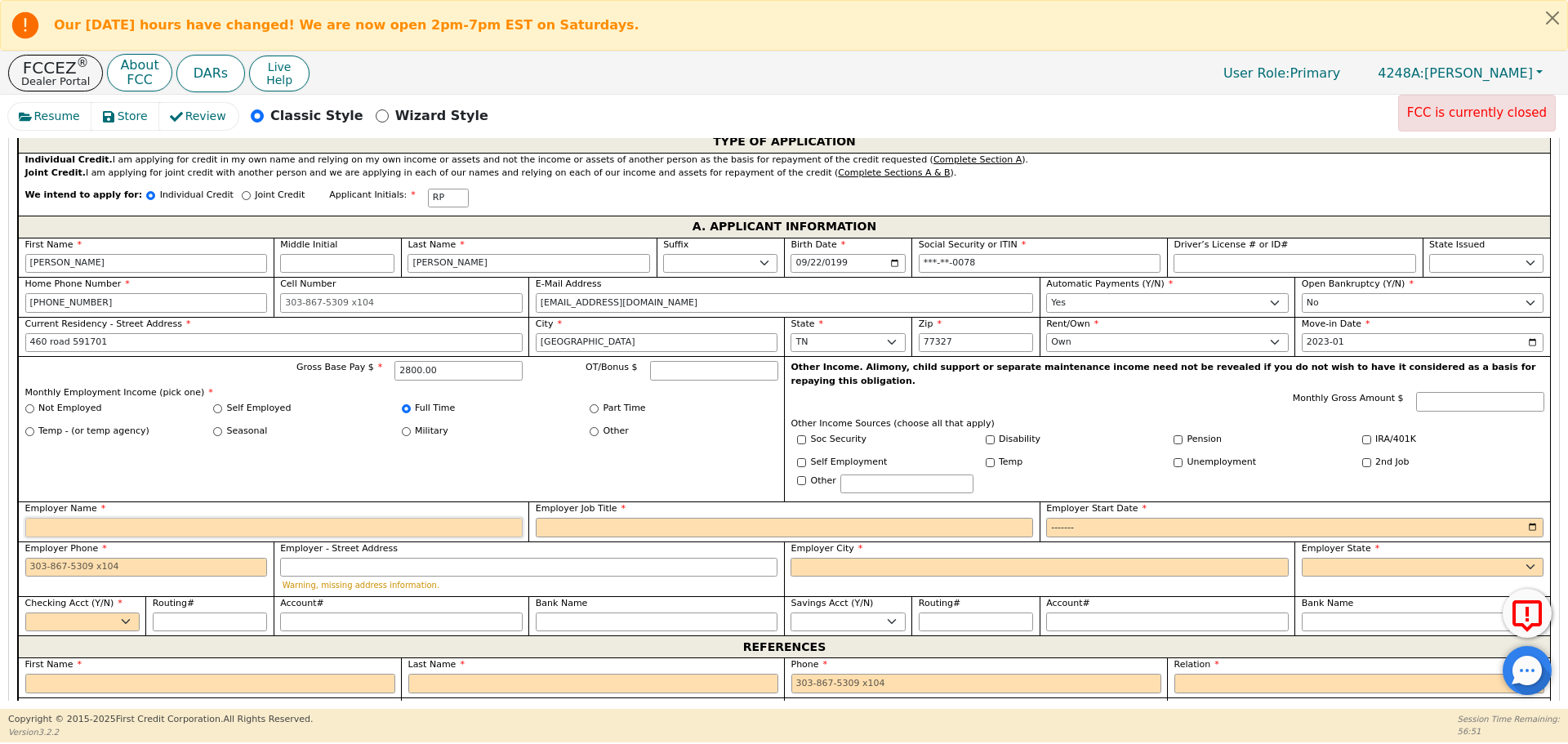
click at [419, 517] on input "Employer Name" at bounding box center [274, 527] width 498 height 20
type input "nailor Industries inc"
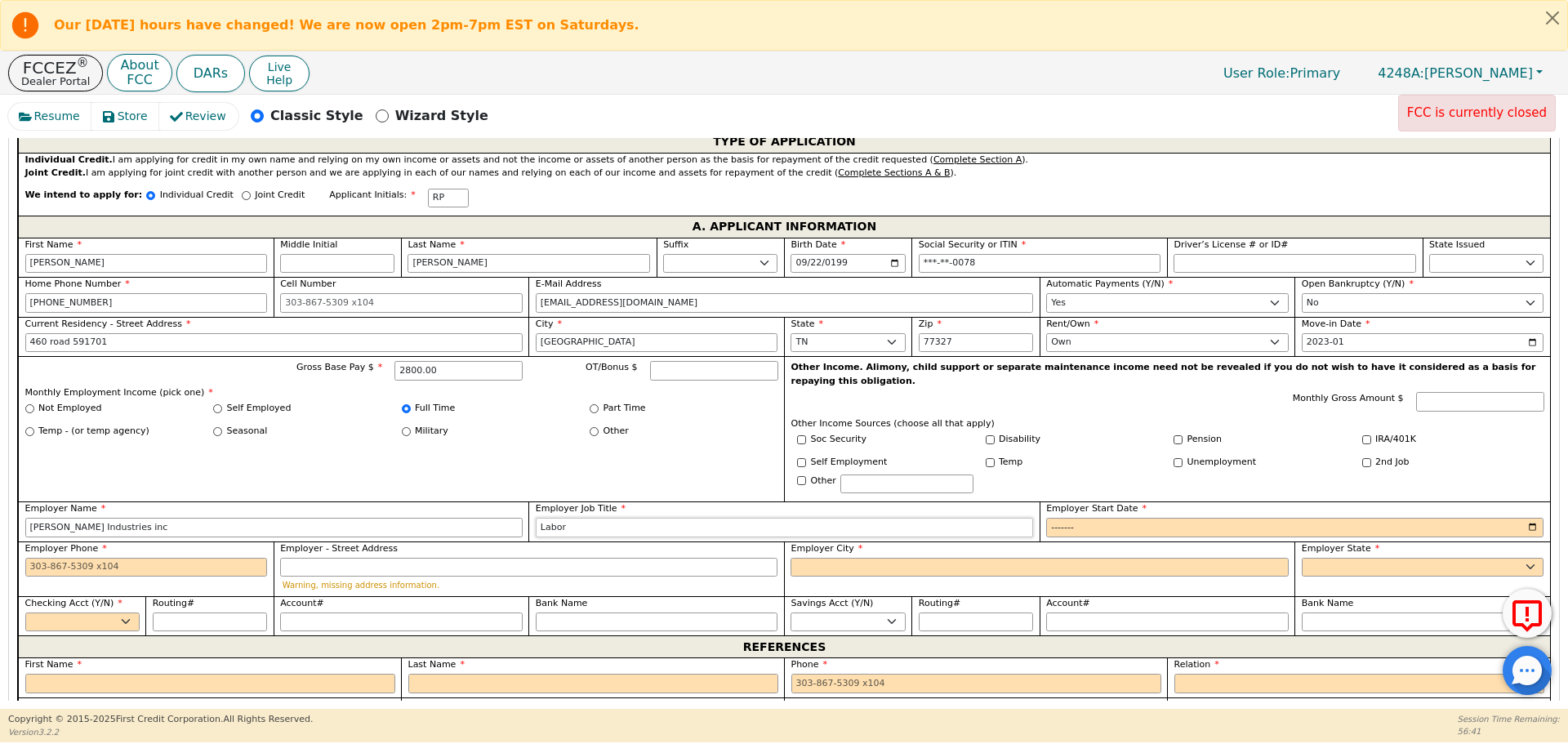
type input "Labor"
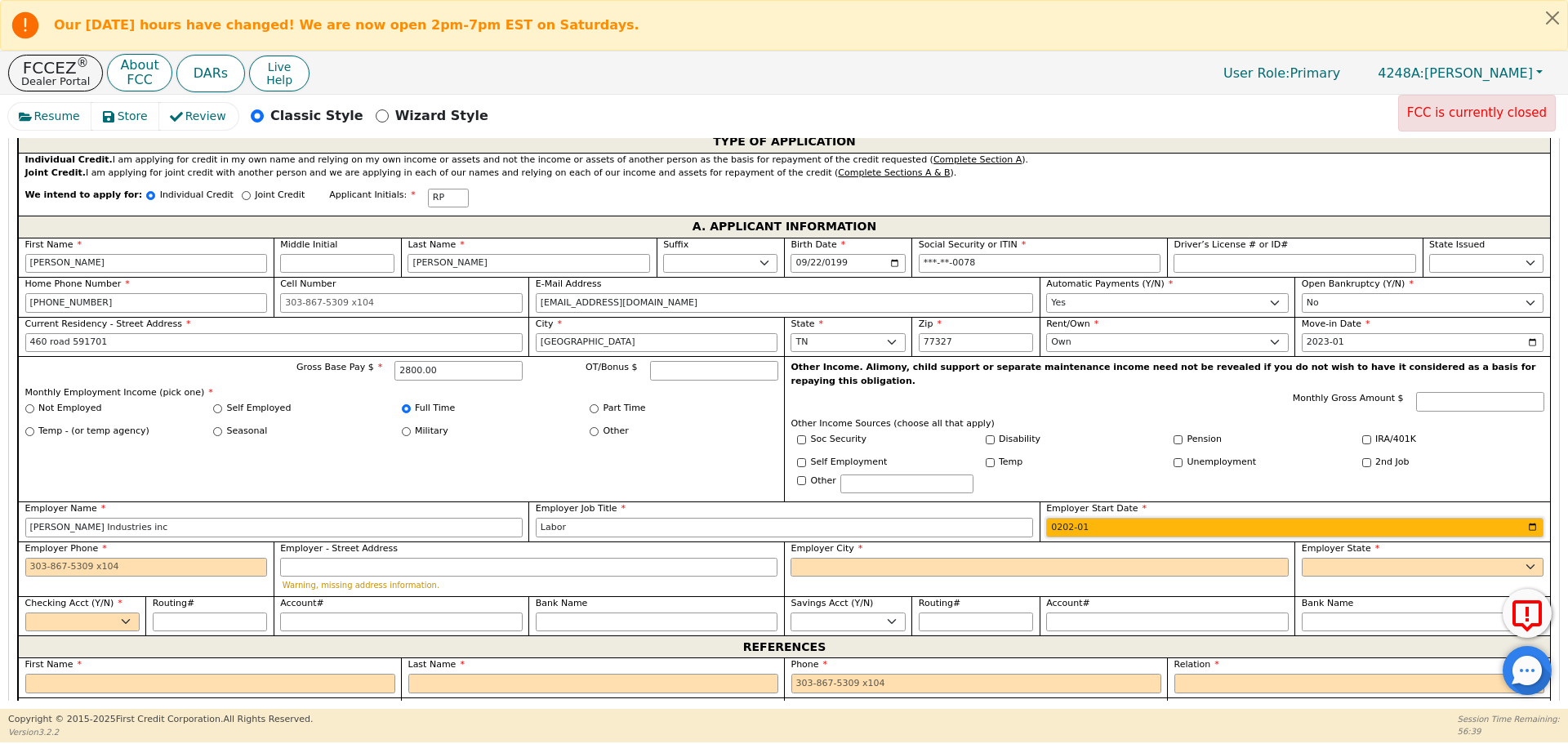
type input "2024-01"
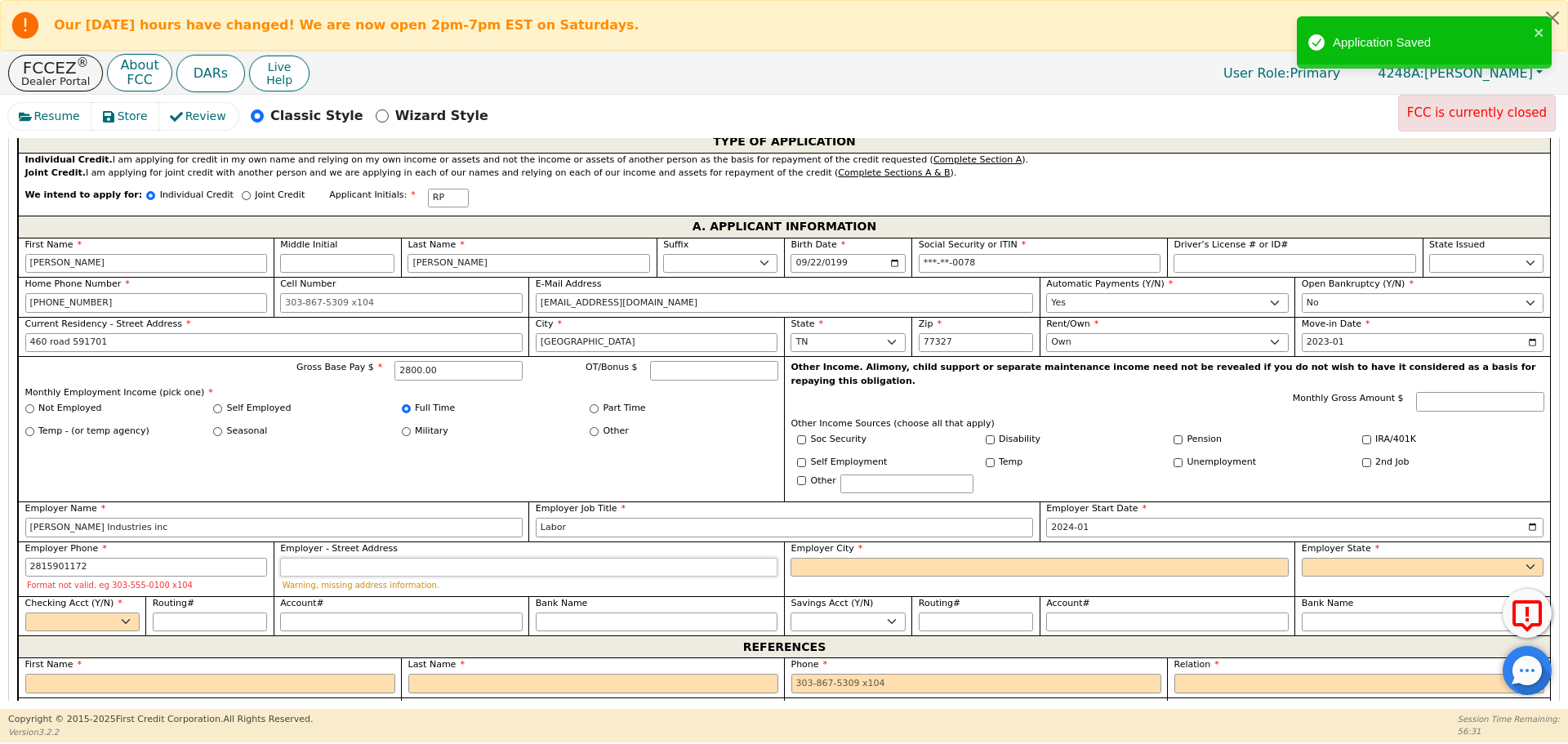
type input "281-590-1172"
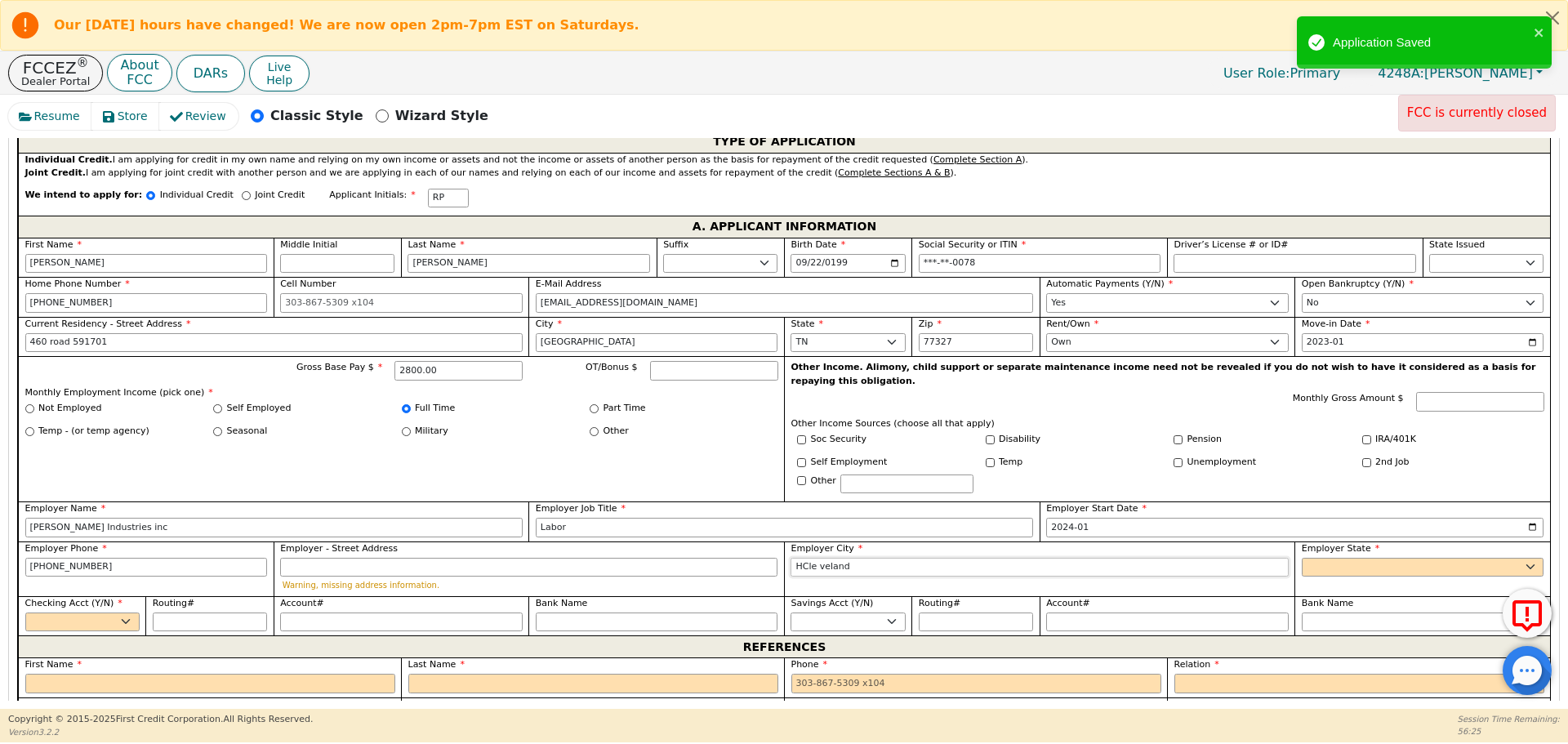
type input "HCle veland"
select select "[GEOGRAPHIC_DATA]"
click at [800, 557] on input "HCle veland" at bounding box center [1039, 567] width 498 height 20
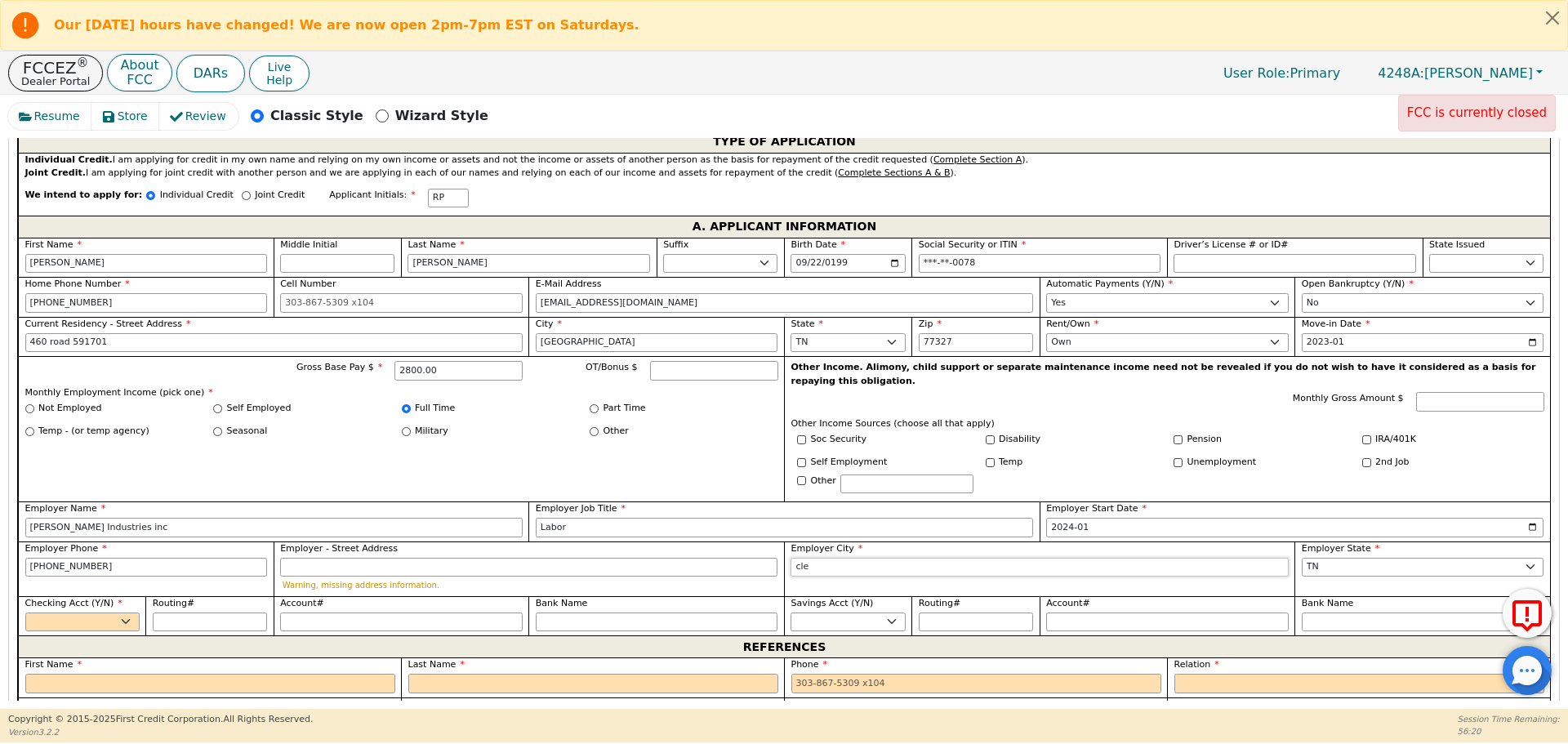
type input "[GEOGRAPHIC_DATA]"
click at [40, 612] on select "Yes No" at bounding box center [82, 622] width 115 height 20
select select "y"
click at [26, 612] on select "Yes No" at bounding box center [82, 622] width 115 height 20
click at [115, 662] on label "First Name" at bounding box center [210, 664] width 370 height 14
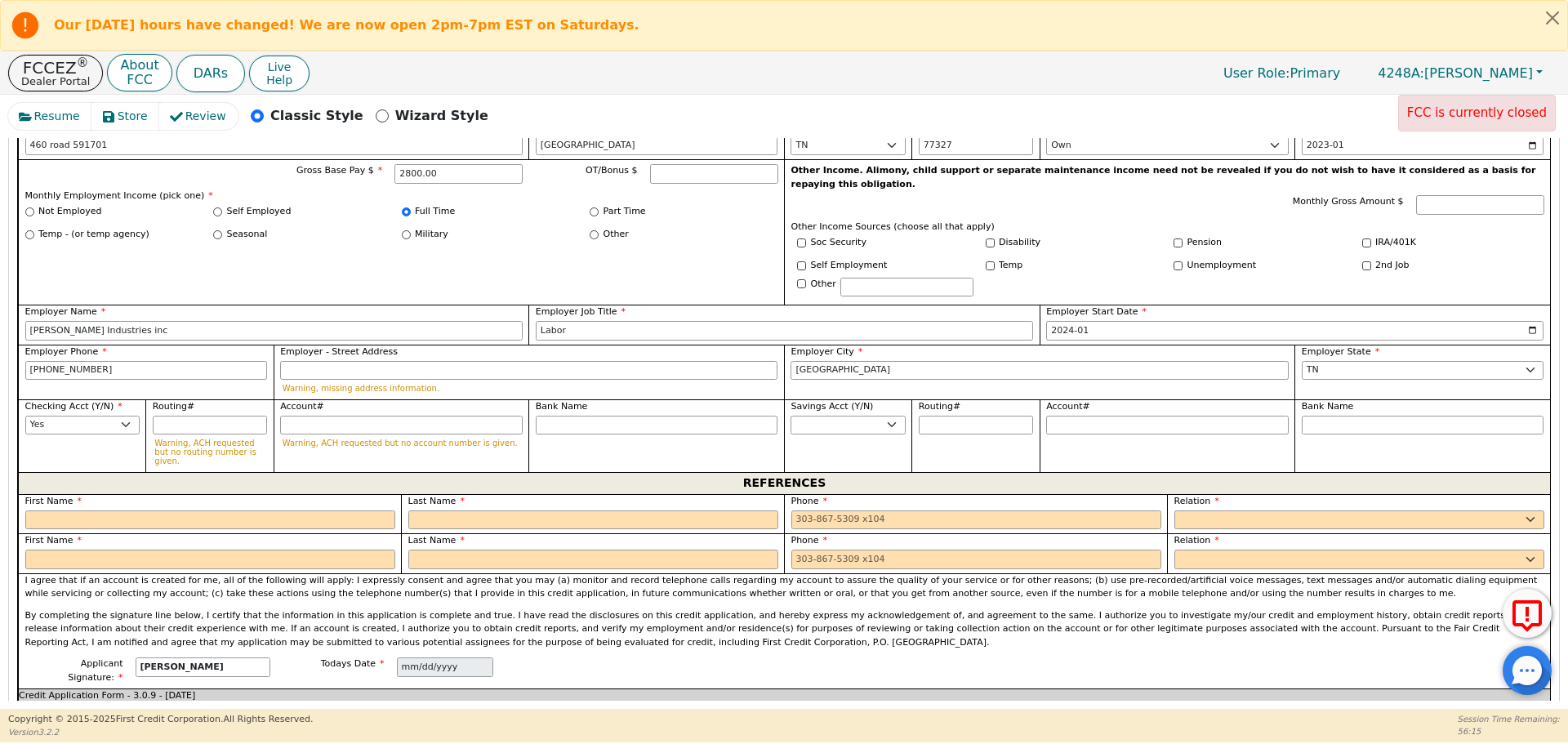
scroll to position [1087, 0]
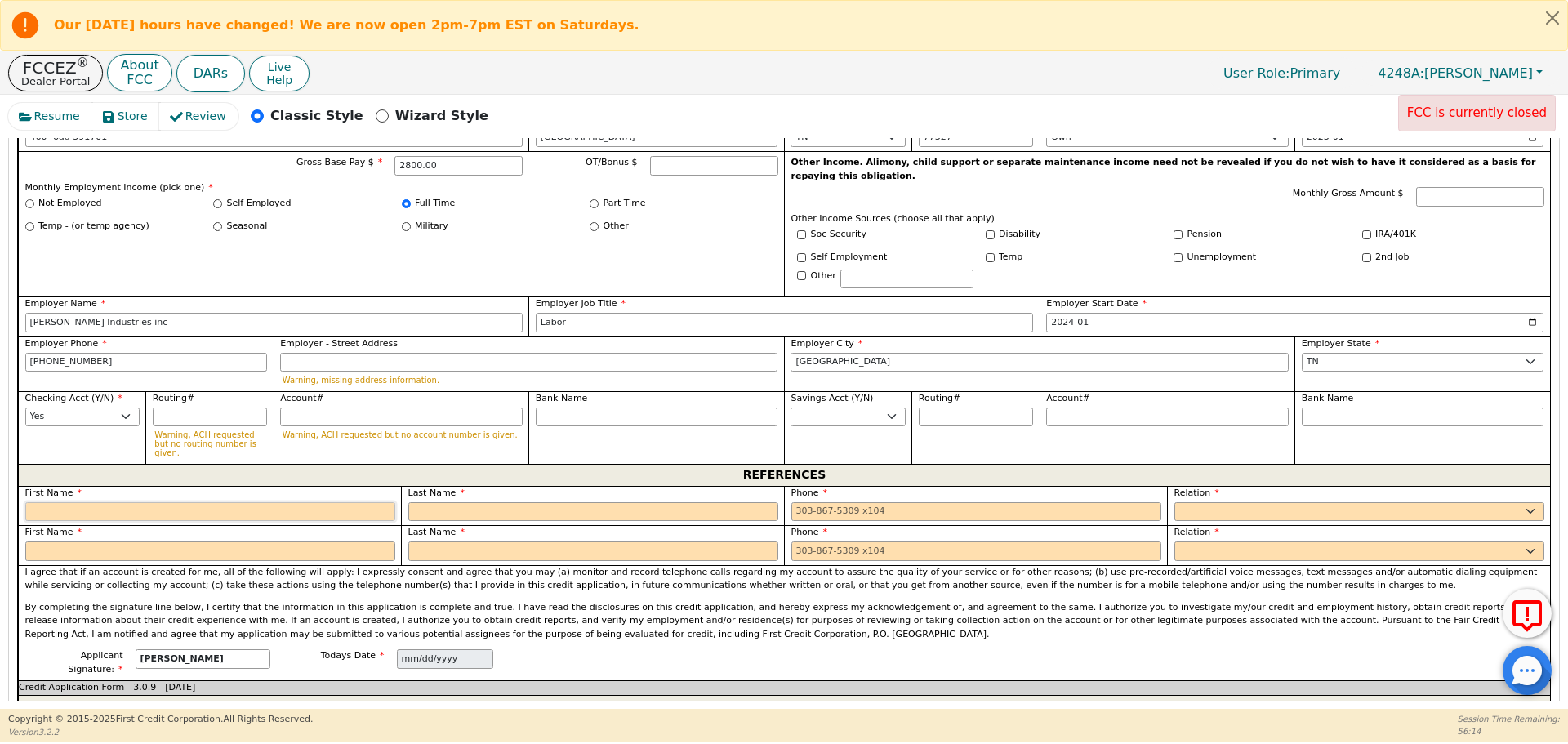
click at [127, 502] on input "text" at bounding box center [210, 512] width 370 height 20
type input "Bridgit"
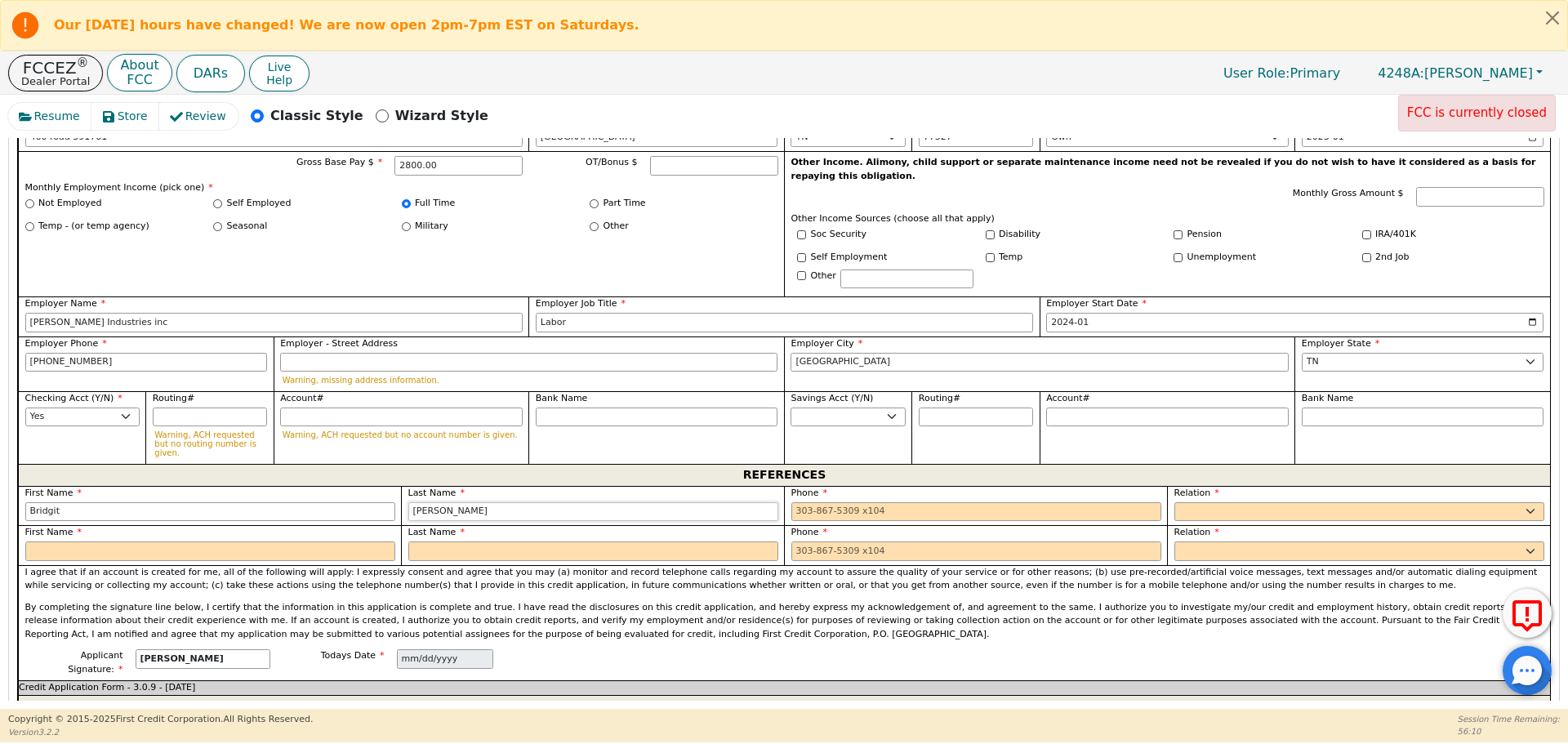
type input "[PERSON_NAME]"
type input "713-473-9834"
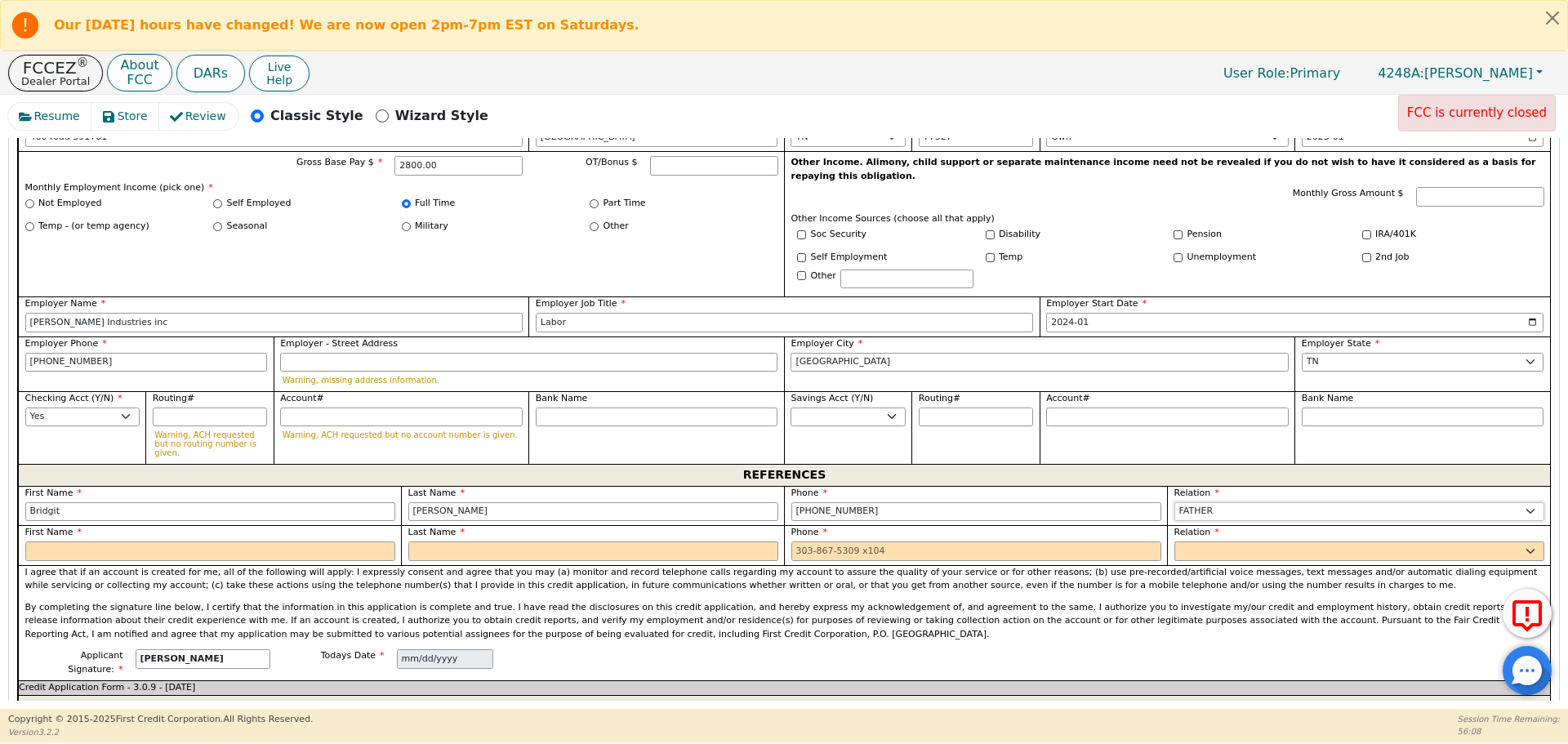
select select "FRIEND"
click at [138, 541] on input "text" at bounding box center [210, 551] width 370 height 20
type input "Hanny"
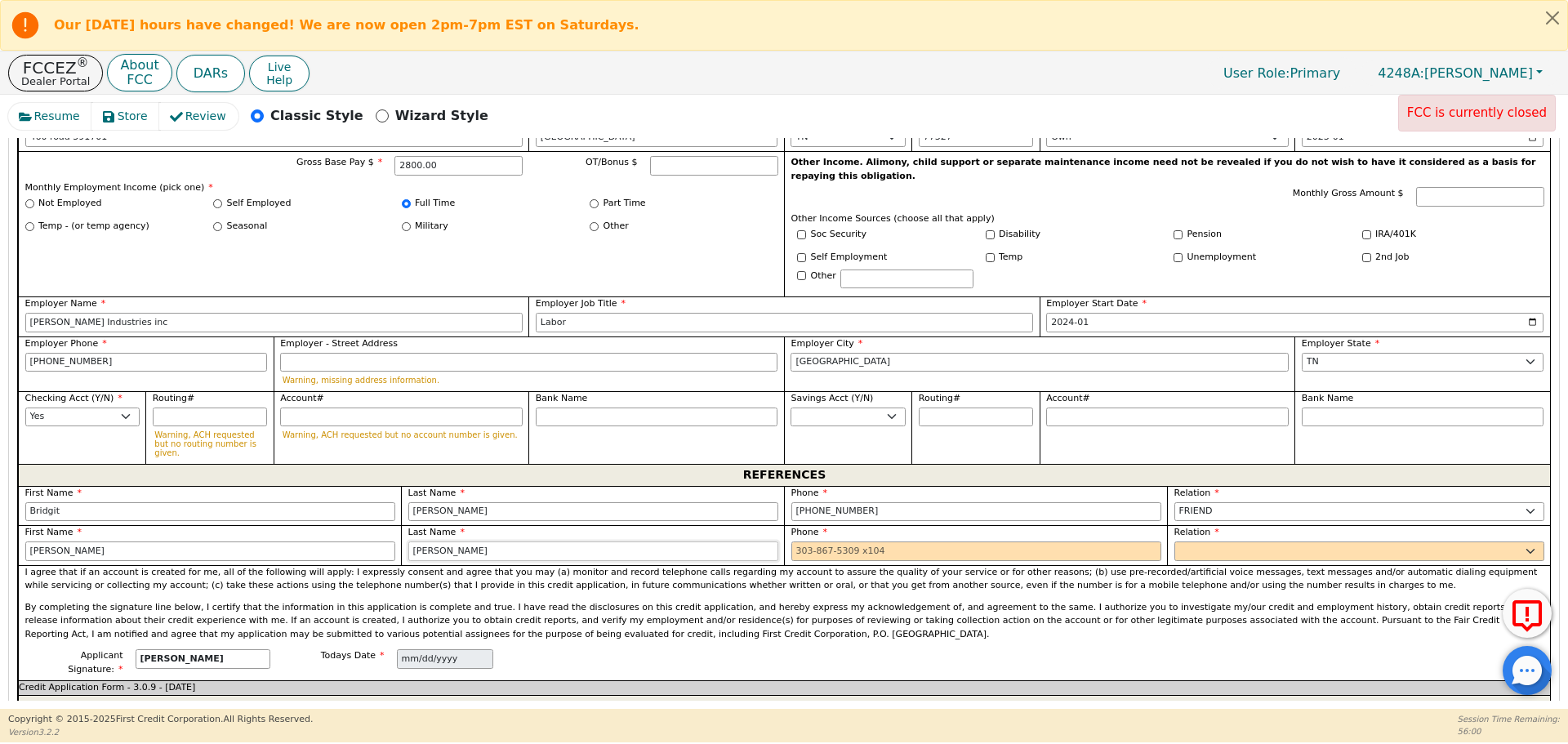
type input "[PERSON_NAME]"
type input "1"
type input "281743948"
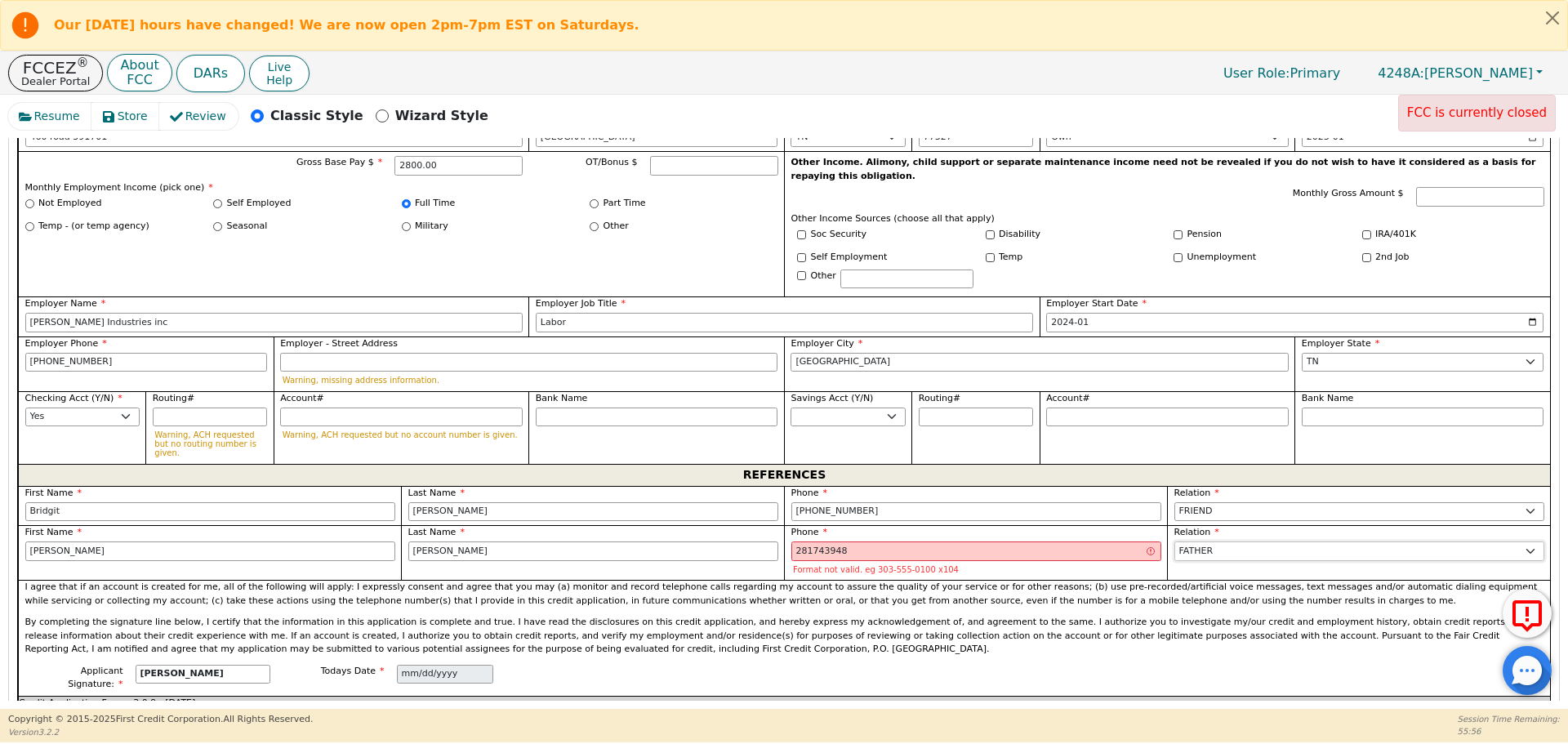
select select "FRIEND"
click at [809, 541] on input "281743948" at bounding box center [976, 551] width 370 height 20
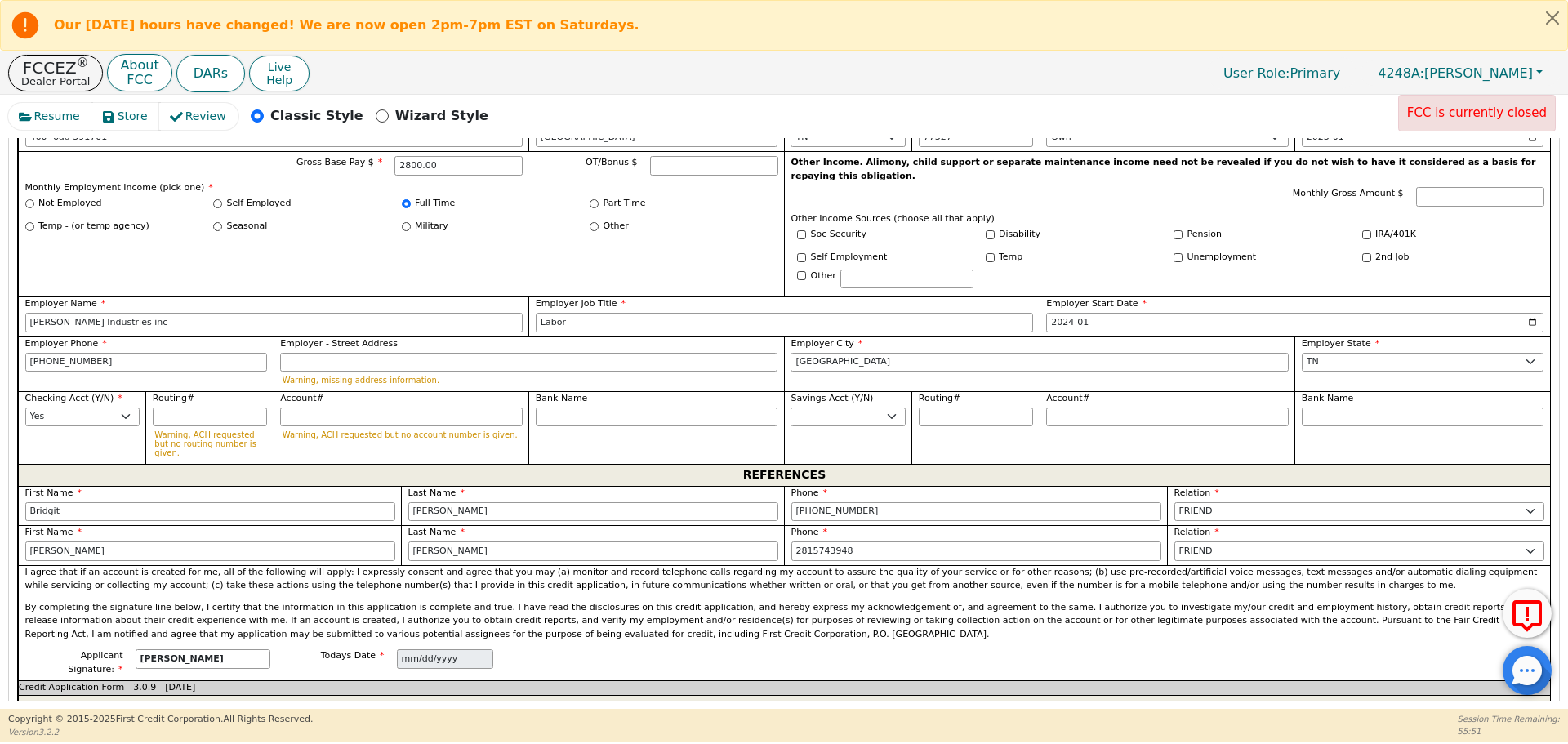
click at [744, 649] on div "Applicant Signature: Rosa Portillo Todays Date 2025-09-15" at bounding box center [784, 664] width 1532 height 31
type input "281-574-3948"
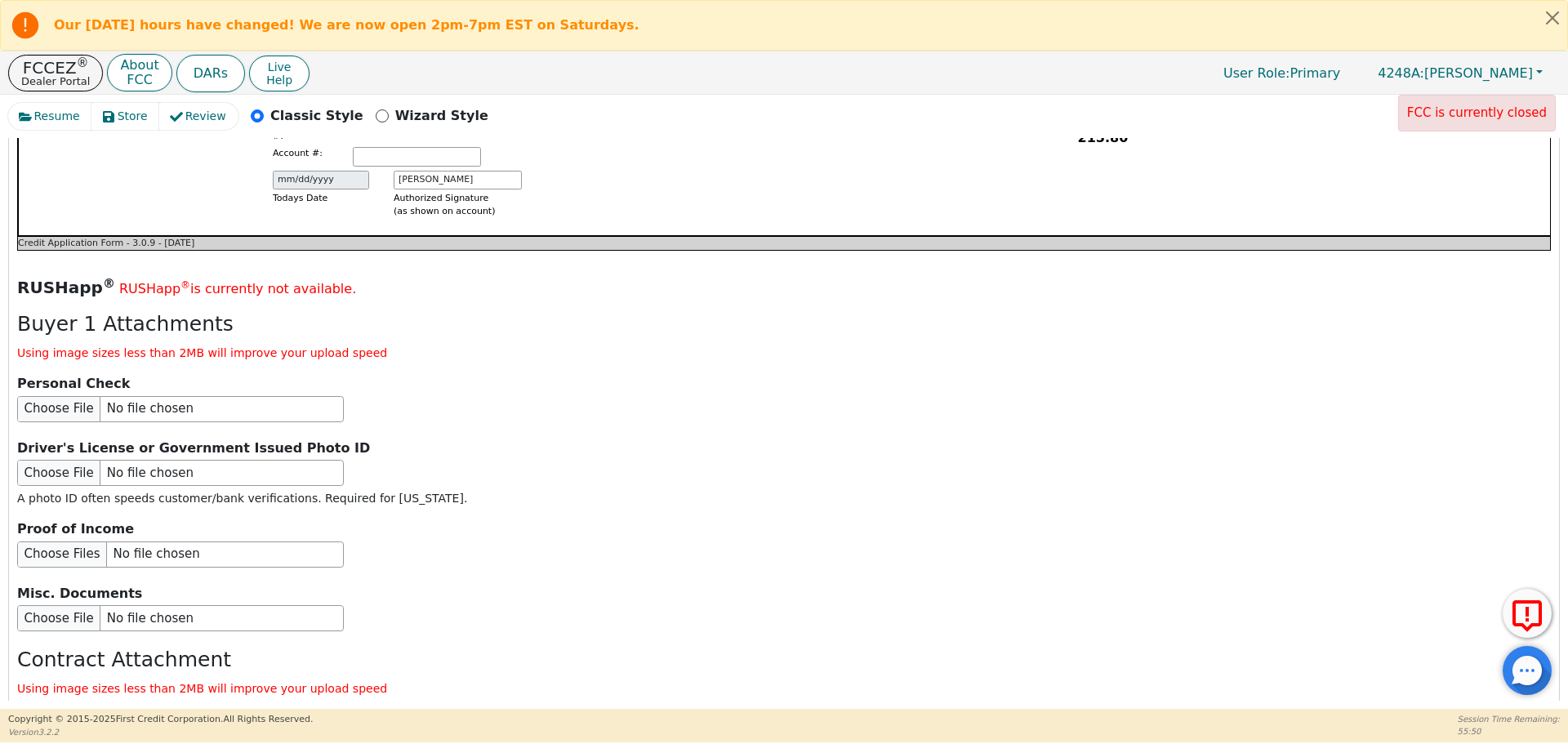
scroll to position [1940, 0]
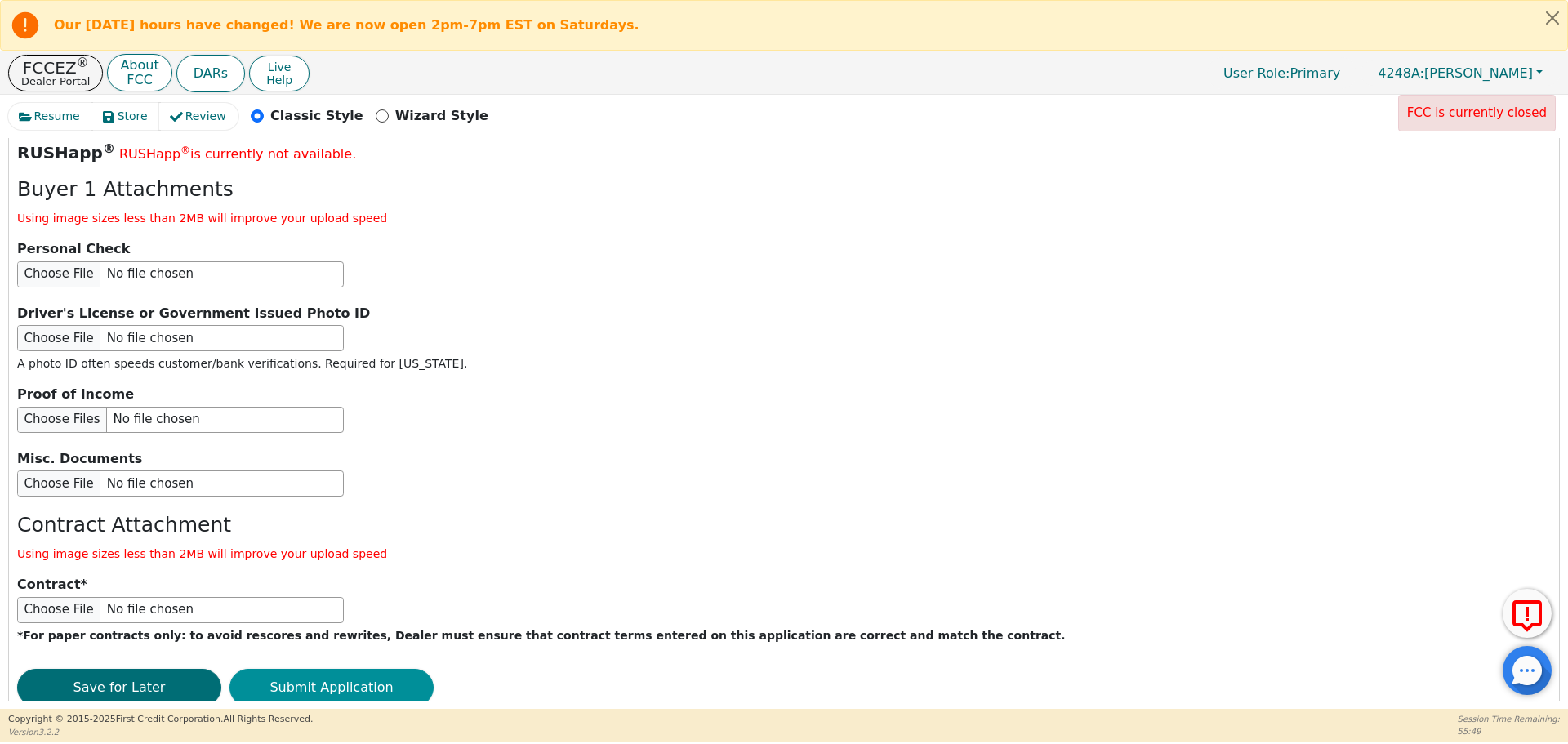
click at [370, 669] on button "Submit Application" at bounding box center [331, 688] width 204 height 38
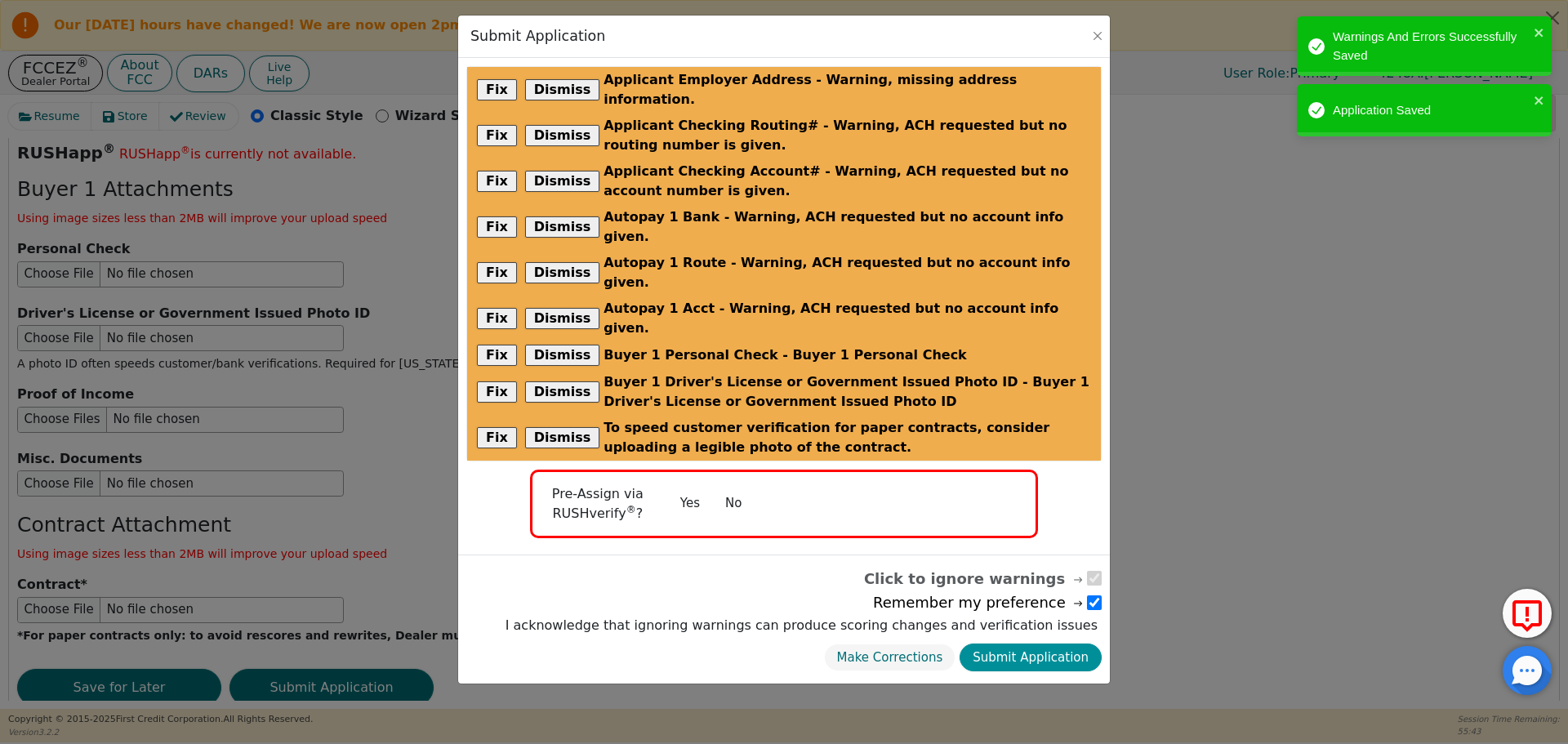
click at [1037, 644] on button "Submit Application" at bounding box center [1030, 658] width 142 height 28
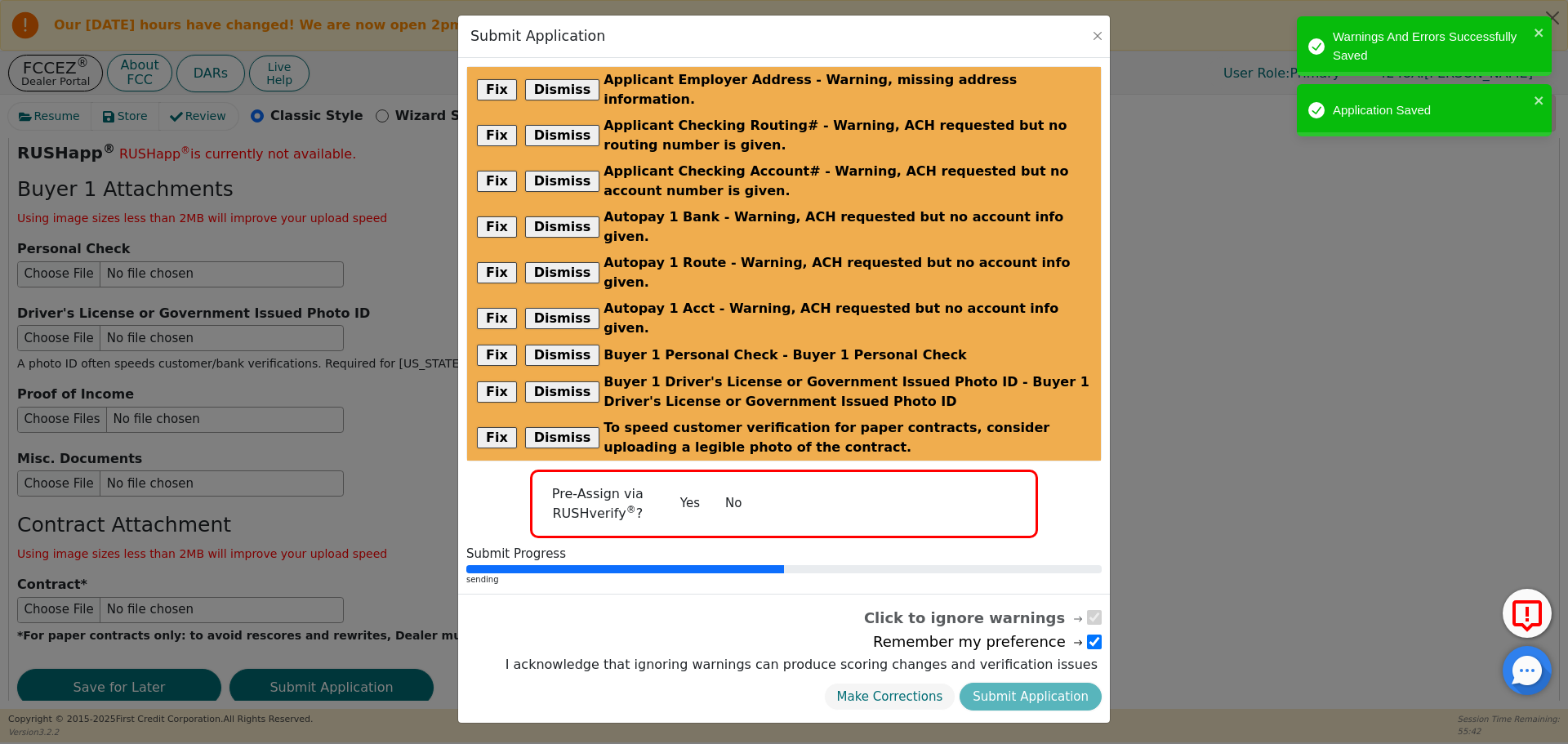
radio input "false"
checkbox input "false"
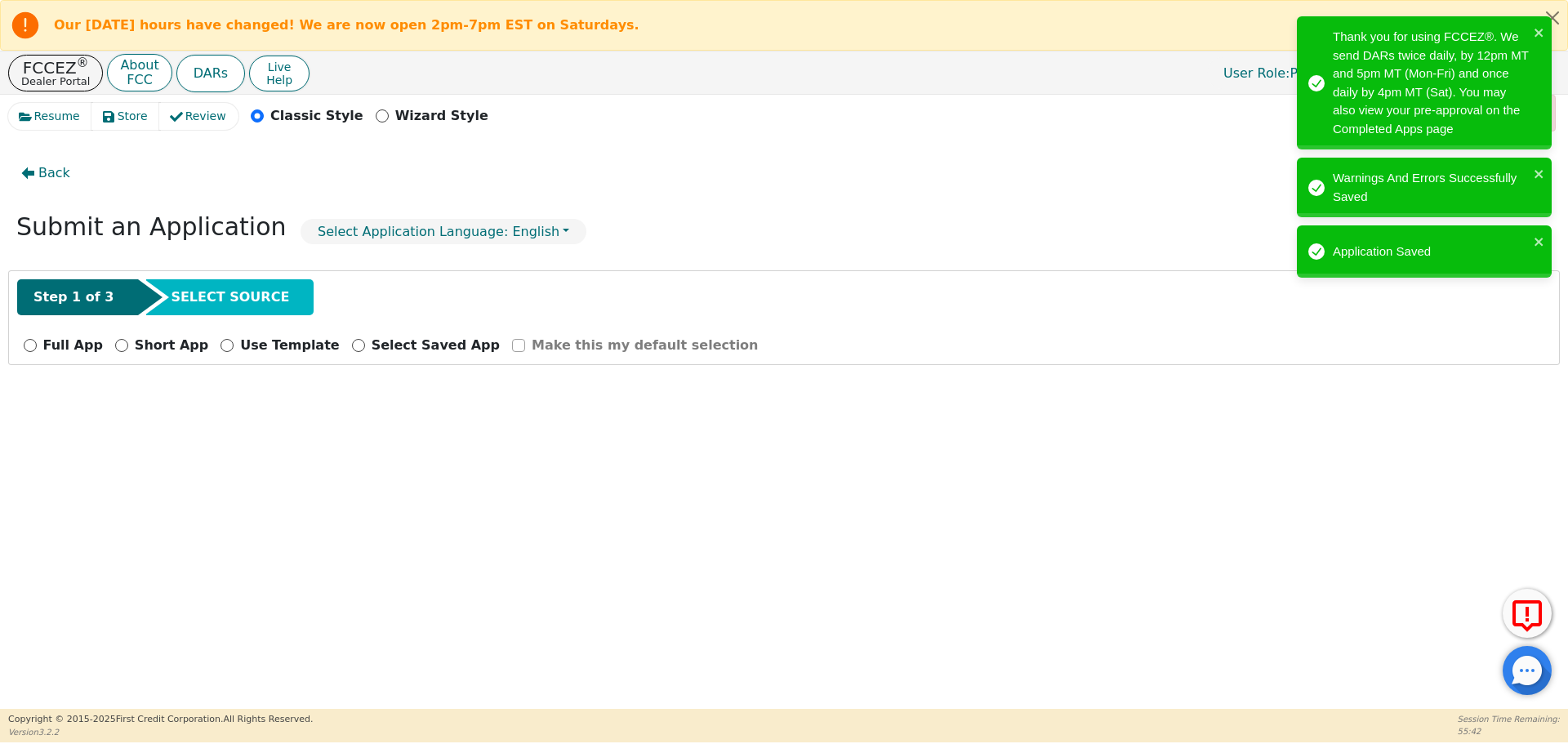
scroll to position [0, 0]
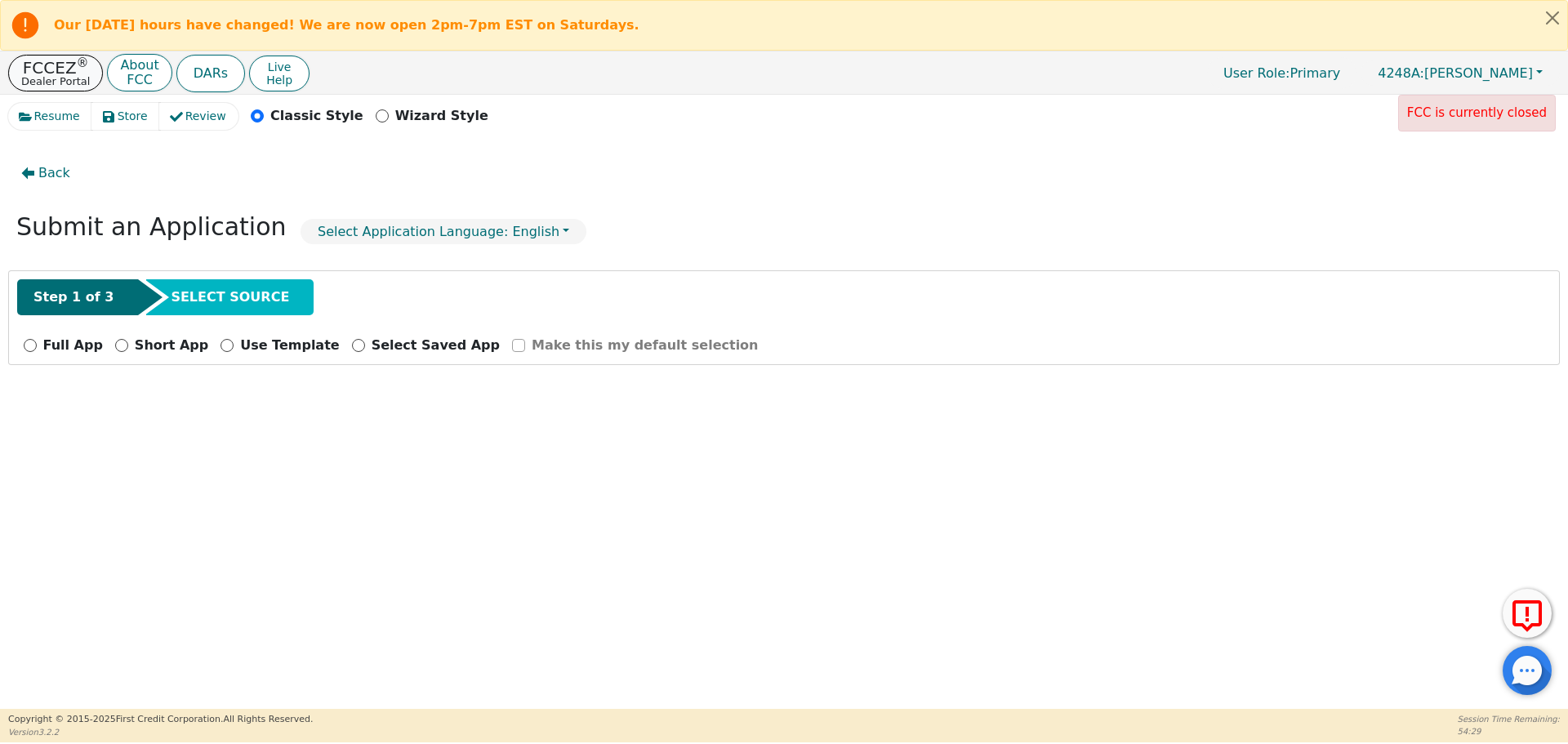
click at [77, 59] on sup "®" at bounding box center [82, 64] width 12 height 15
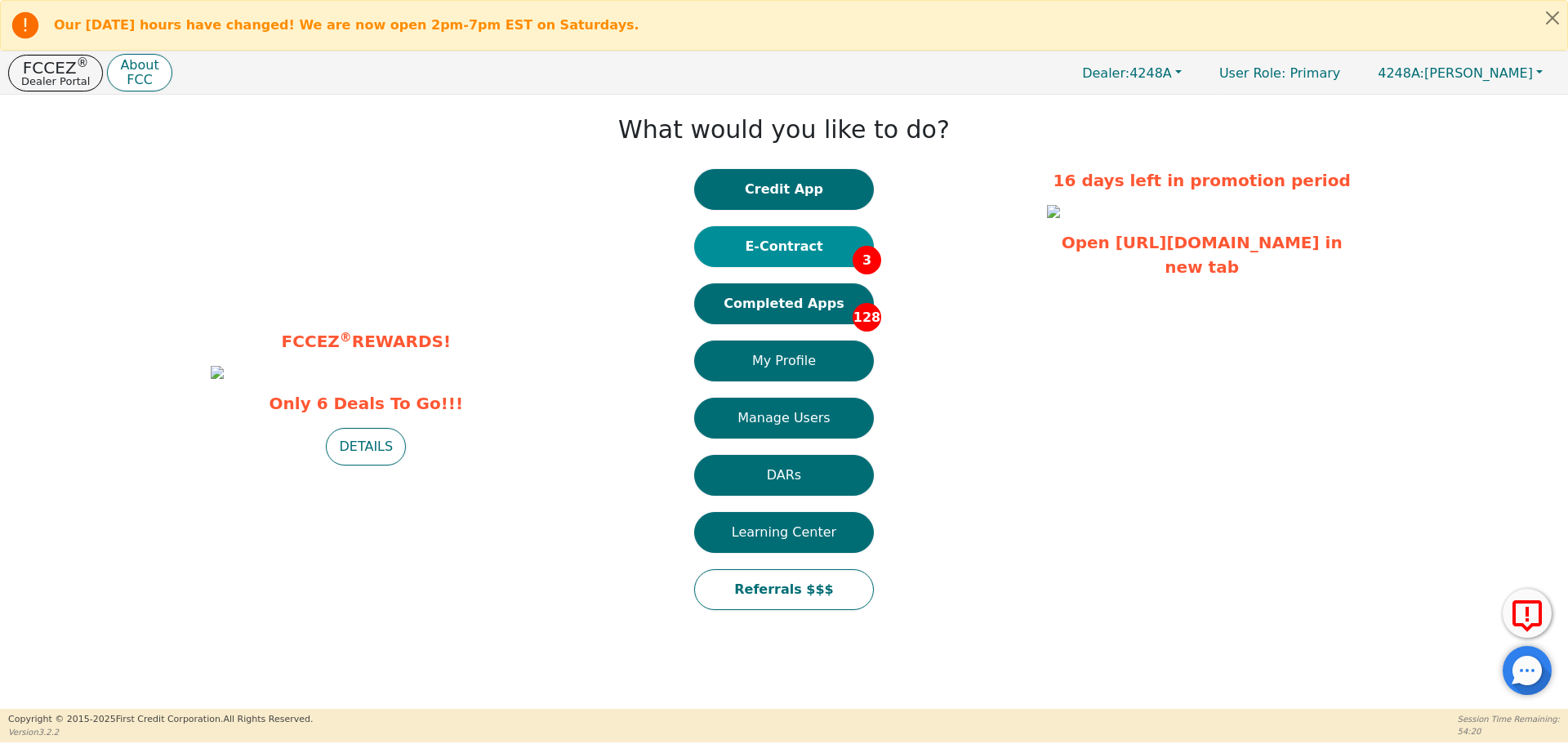
click at [793, 250] on button "E-Contract 3" at bounding box center [784, 246] width 180 height 41
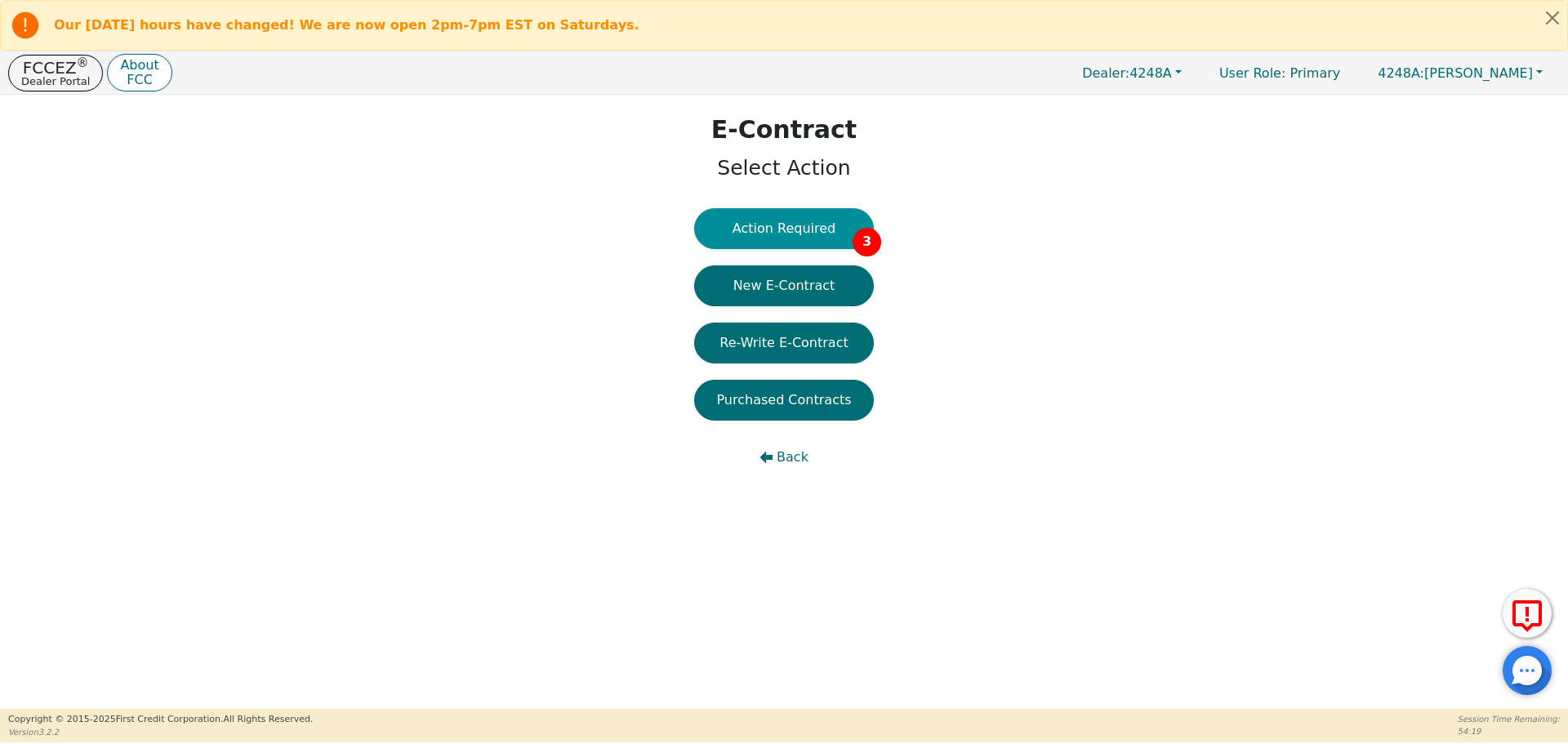
click at [790, 238] on button "Action Required 3" at bounding box center [784, 228] width 180 height 41
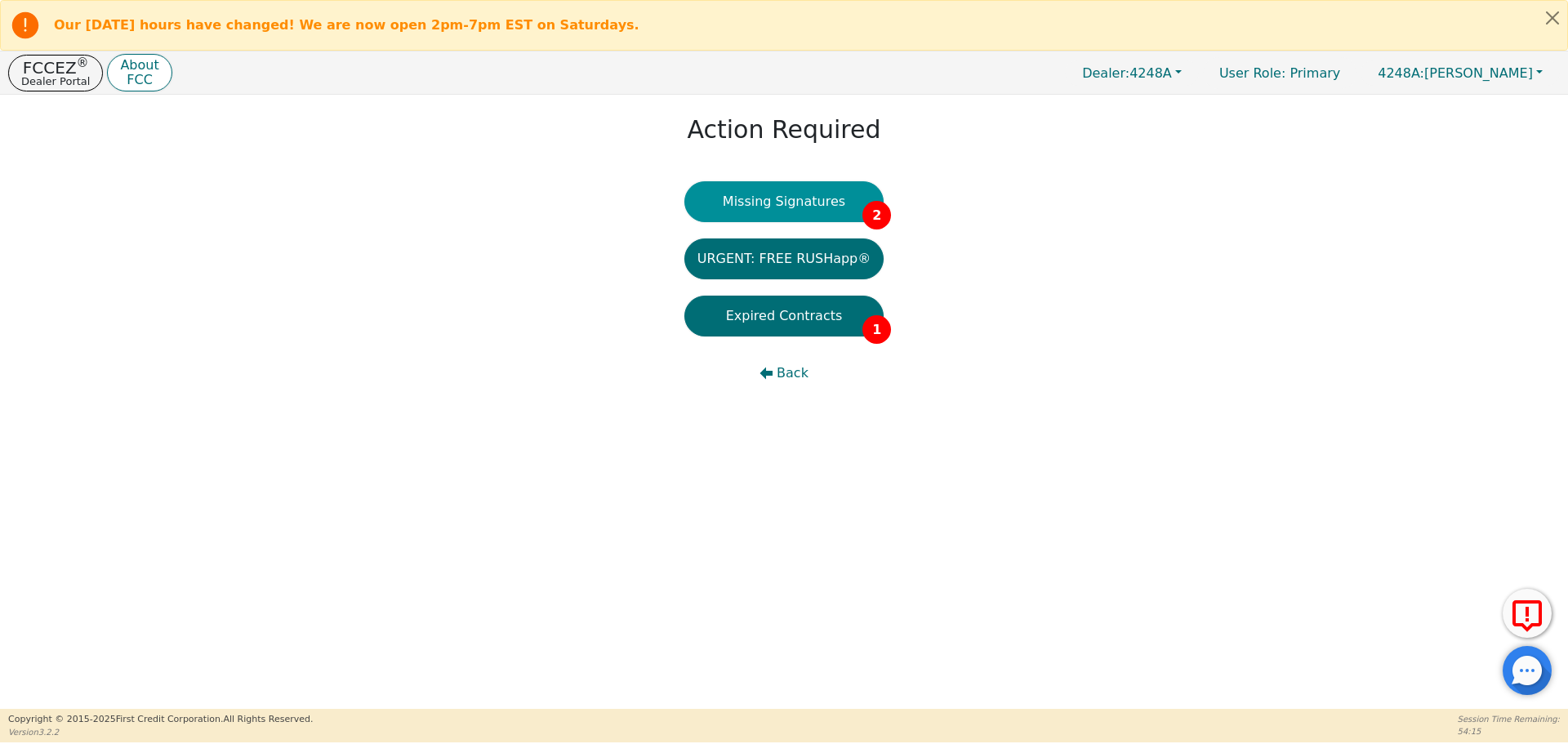
click at [795, 212] on button "Missing Signatures 2" at bounding box center [784, 201] width 200 height 41
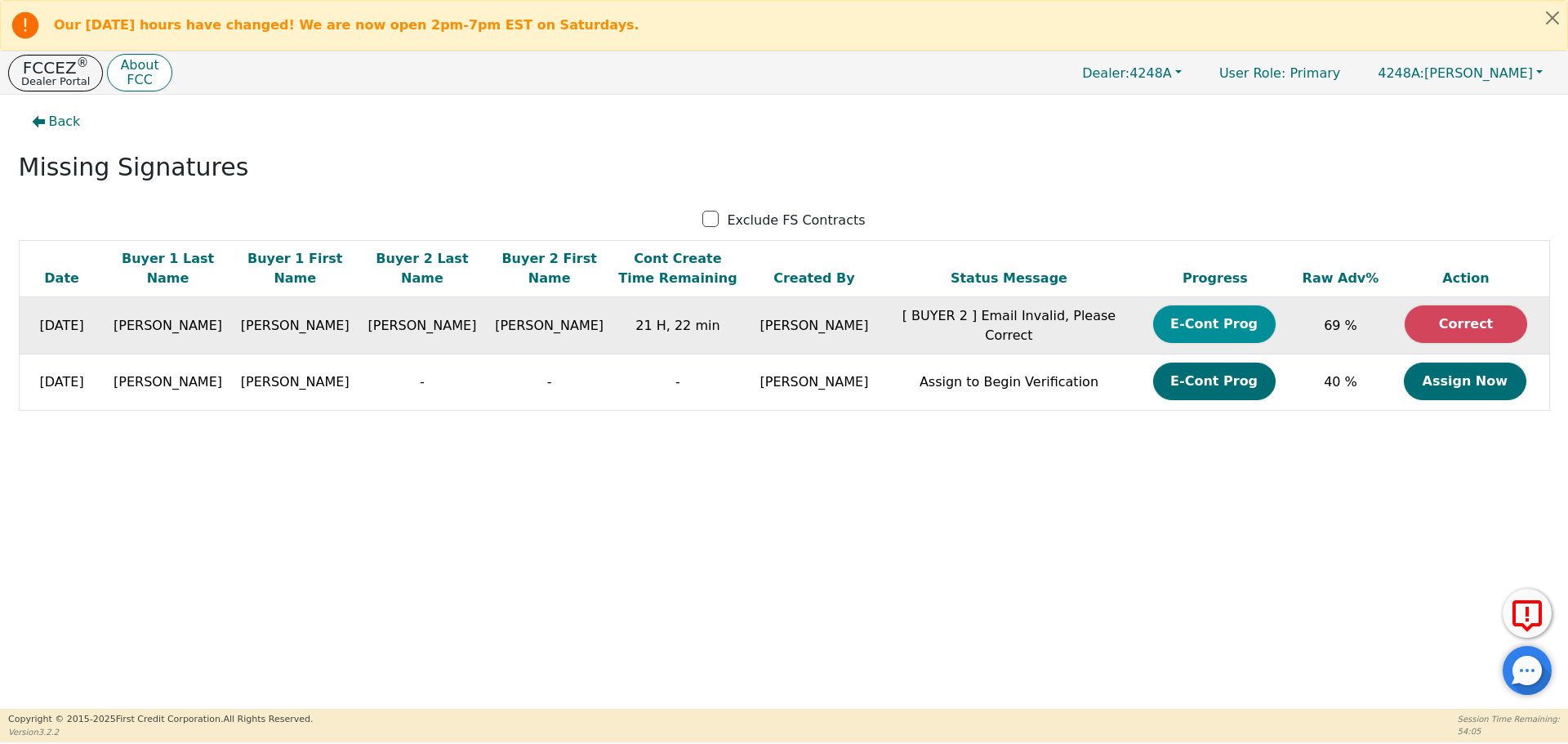
click at [1174, 328] on button "E-Cont Prog" at bounding box center [1213, 324] width 122 height 38
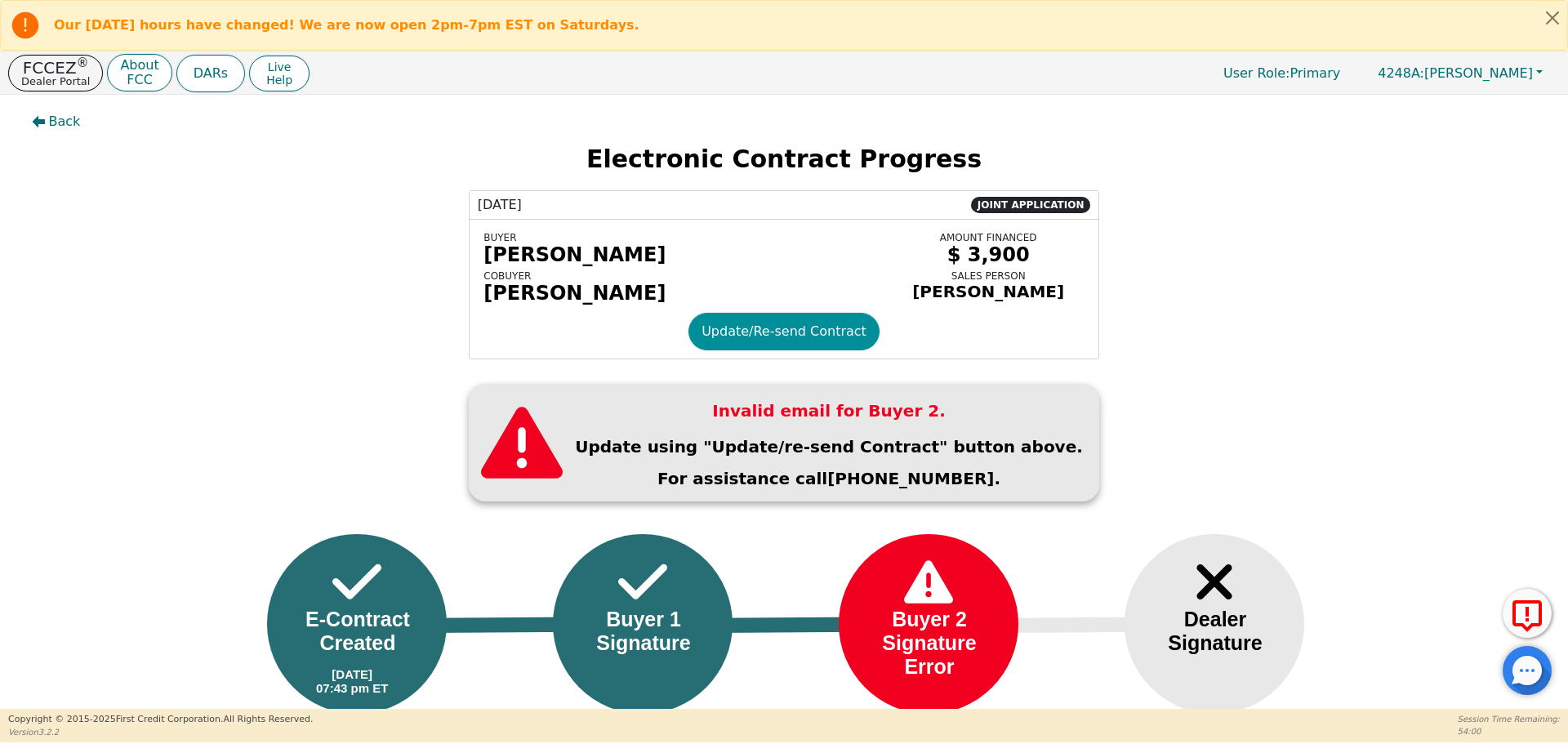
click at [763, 330] on button "Update/Re-send Contract" at bounding box center [784, 332] width 191 height 38
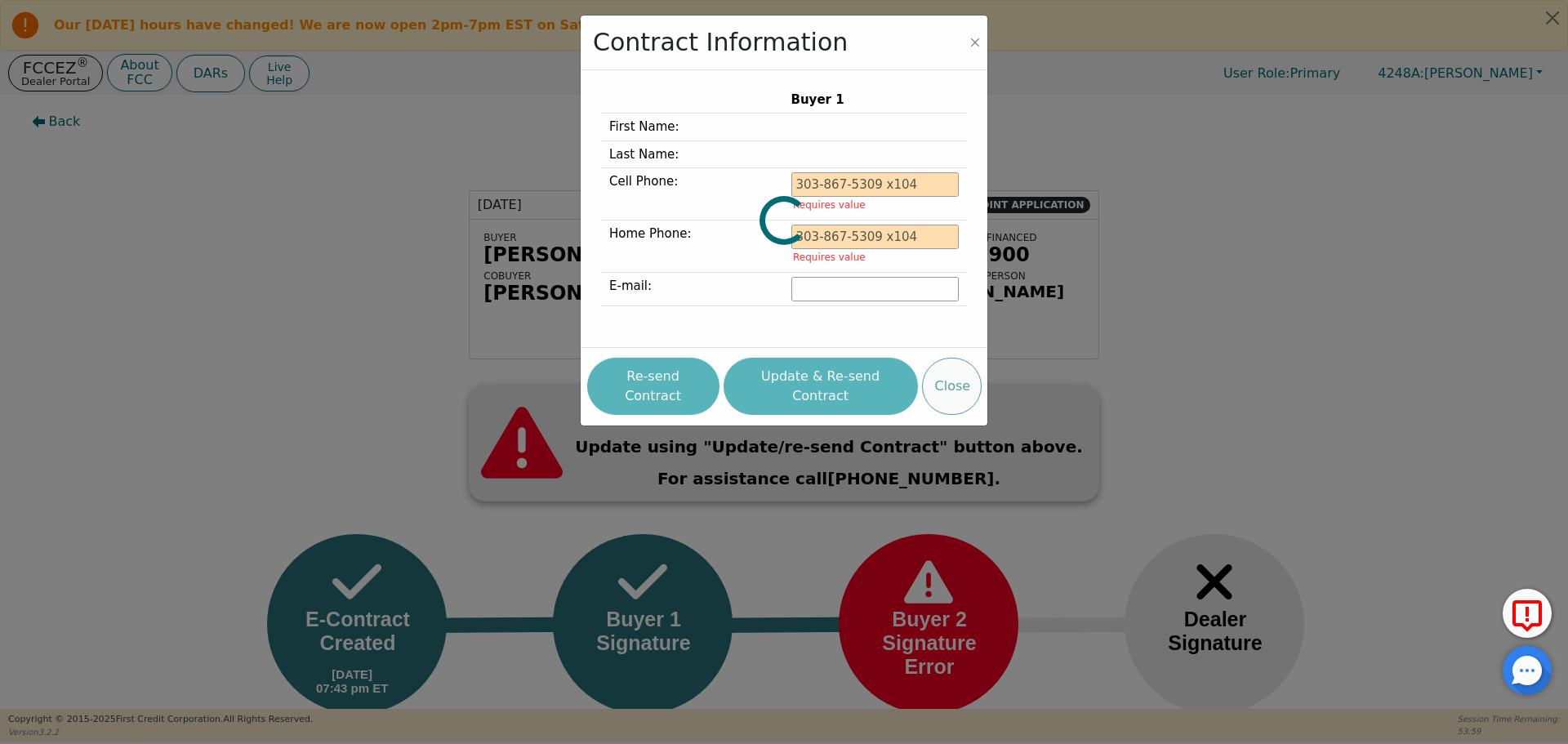
type input "281-788-5391"
type input "warrenallison8@gmail.com"
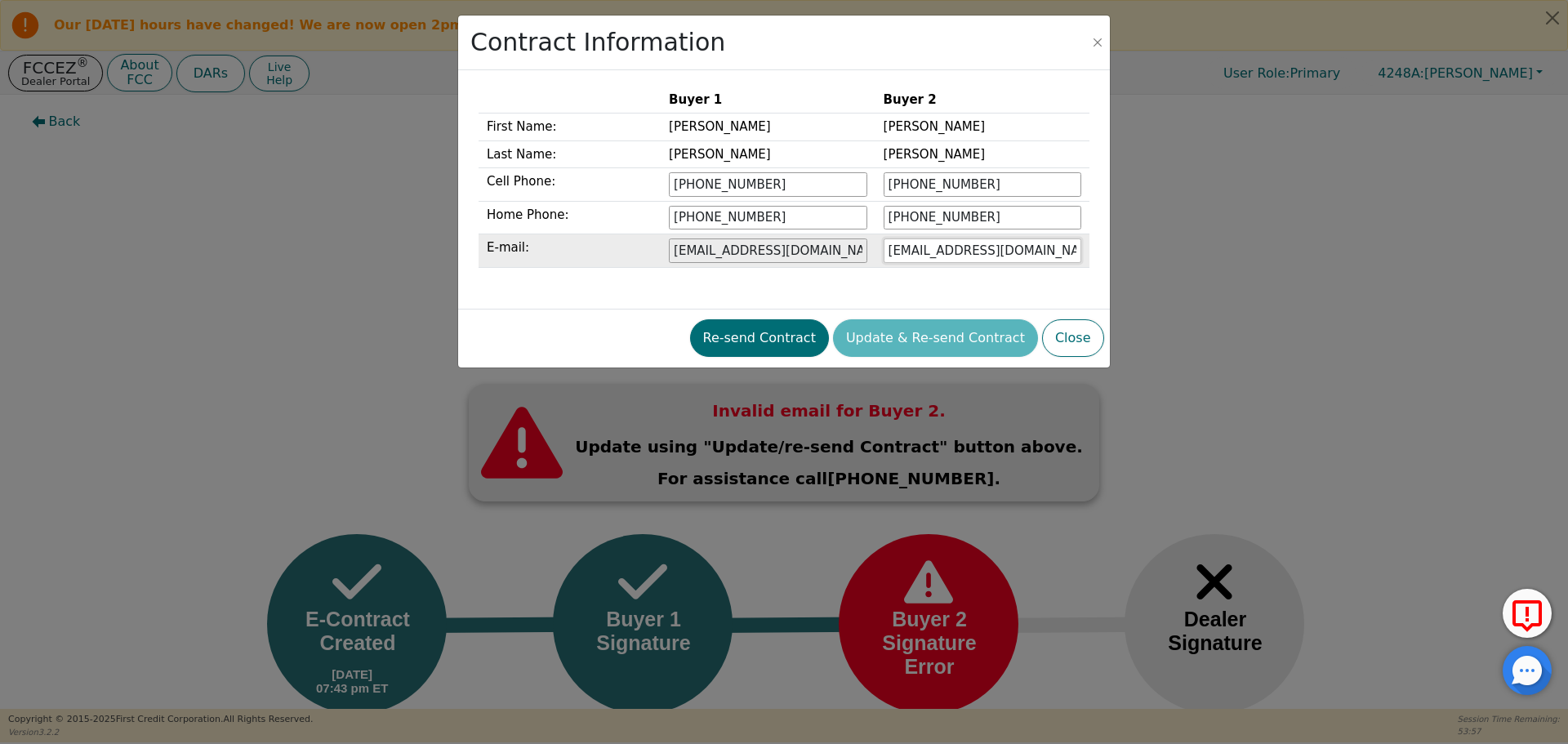
click at [940, 250] on input "haz31smith1@gmail.com" at bounding box center [982, 251] width 197 height 25
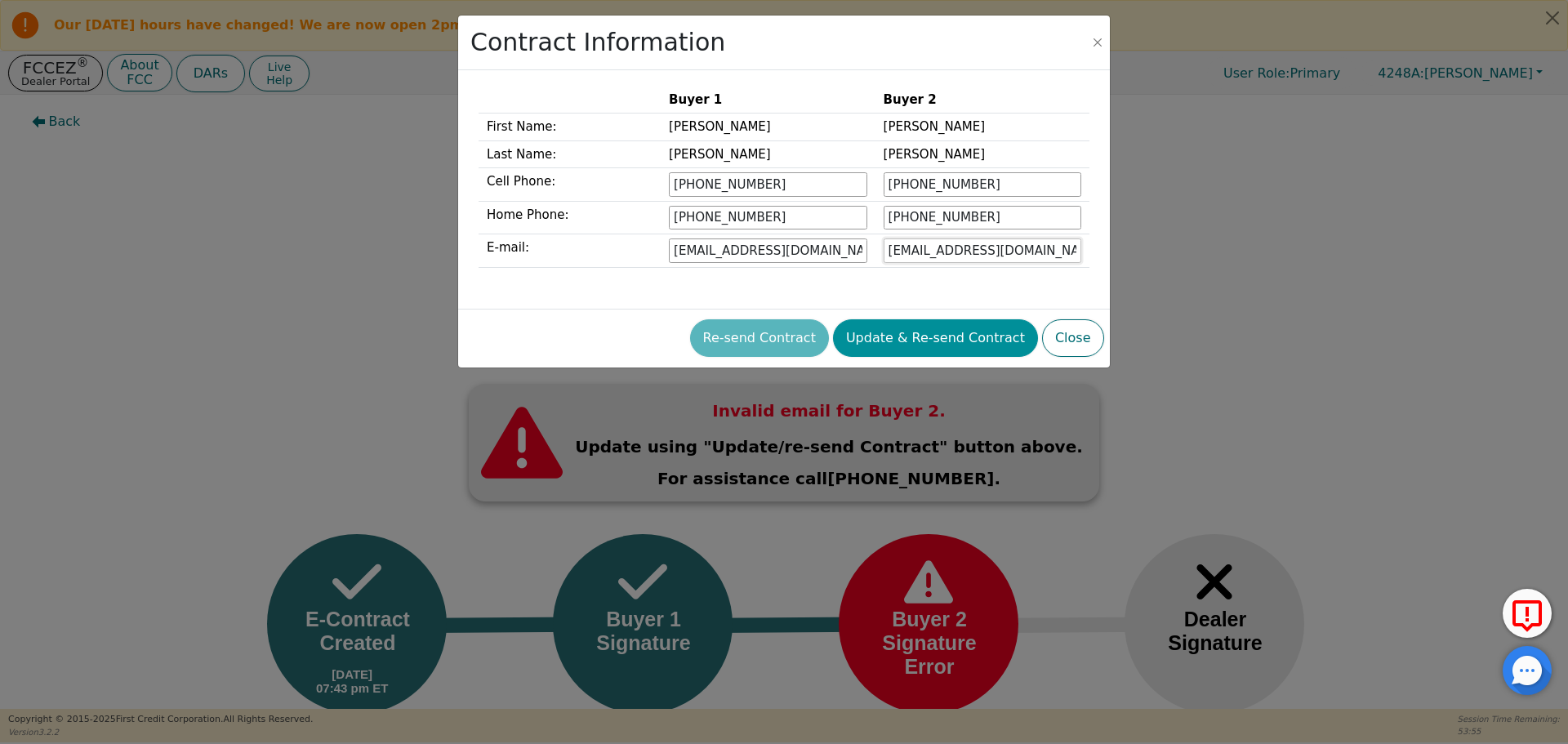
type input "haz3ismith1@gmail.com"
click at [936, 343] on button "Update & Re-send Contract" at bounding box center [936, 338] width 205 height 38
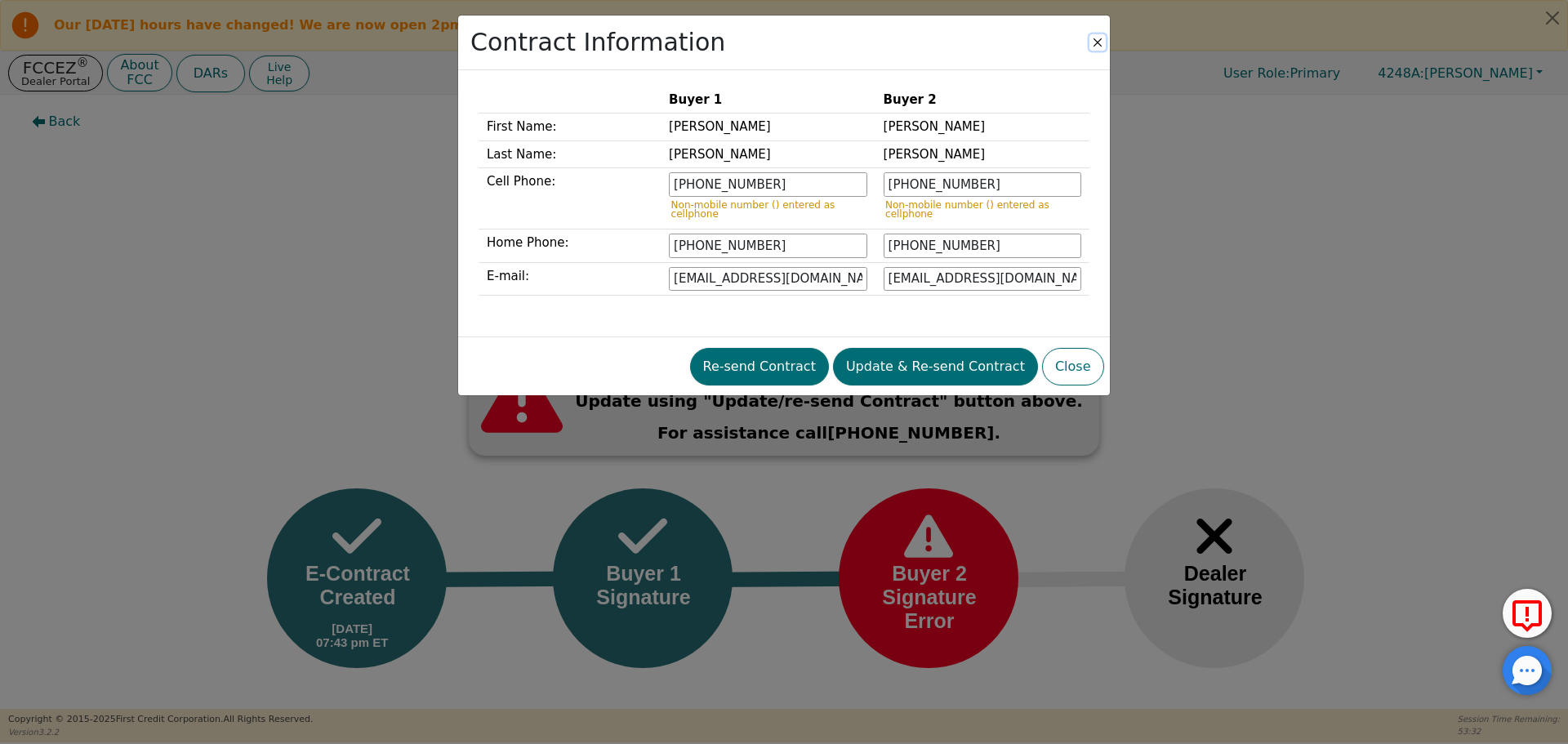
click at [1099, 42] on button "Close" at bounding box center [1097, 42] width 16 height 16
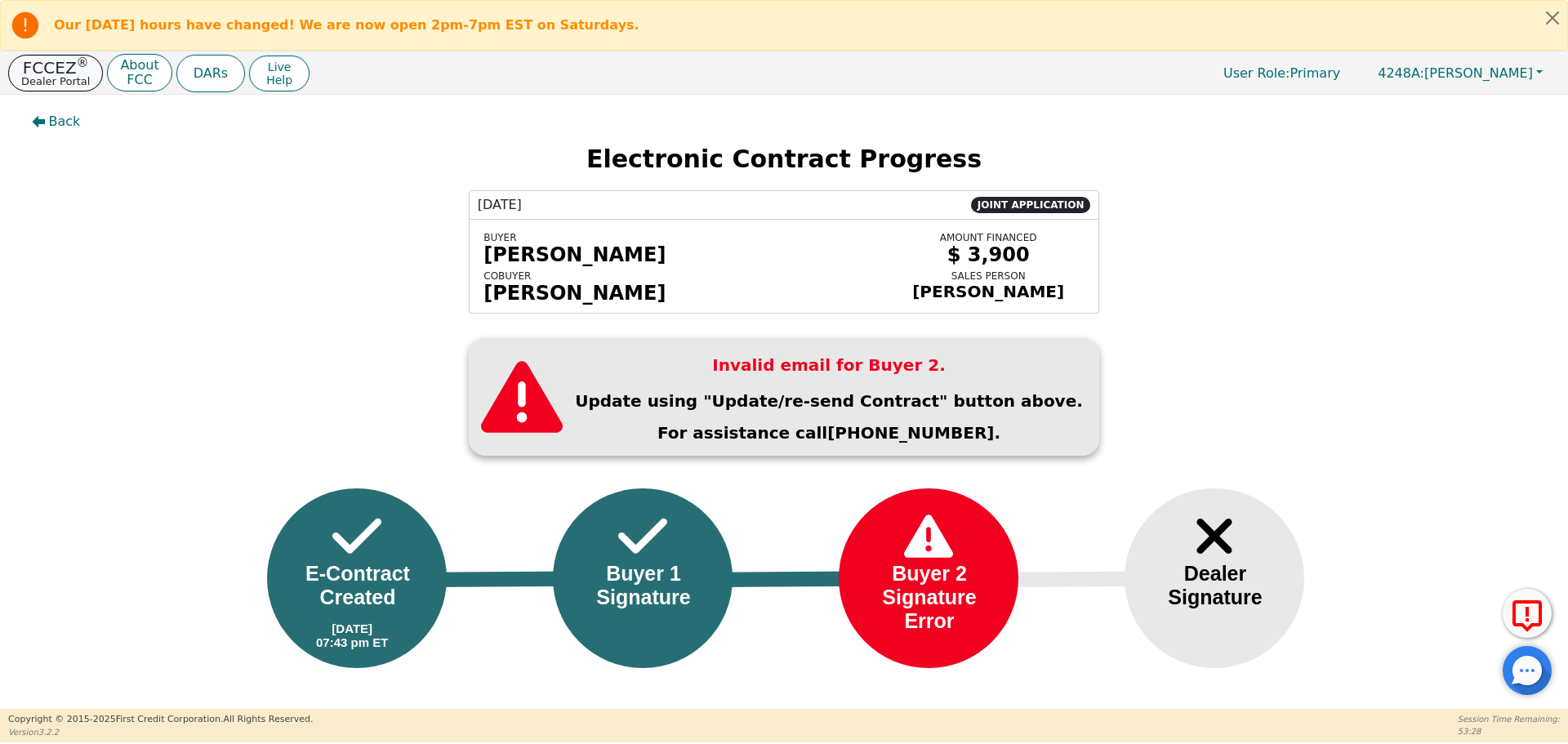
click at [46, 68] on p "FCCEZ ®" at bounding box center [55, 67] width 68 height 16
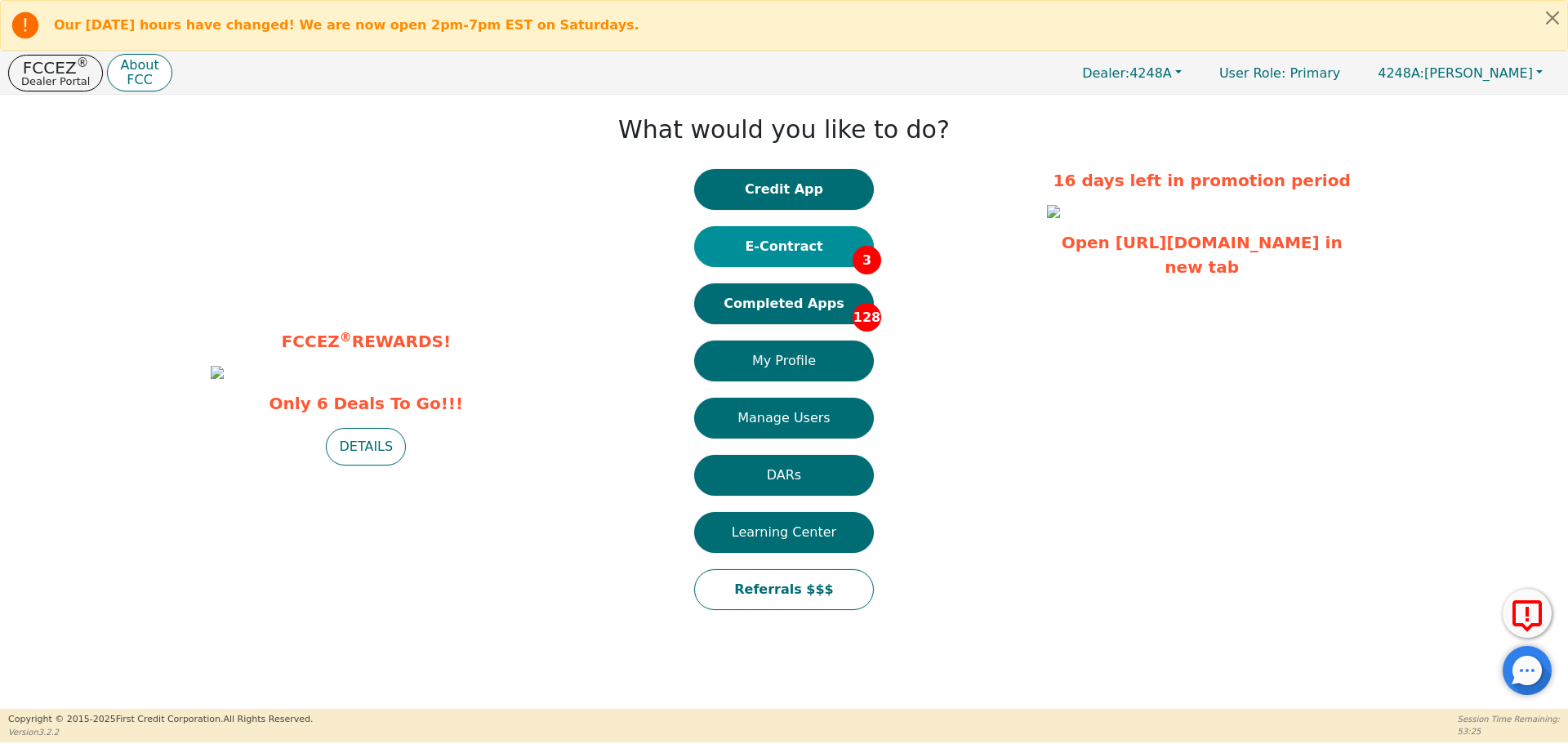
click at [811, 258] on button "E-Contract 3" at bounding box center [784, 246] width 180 height 41
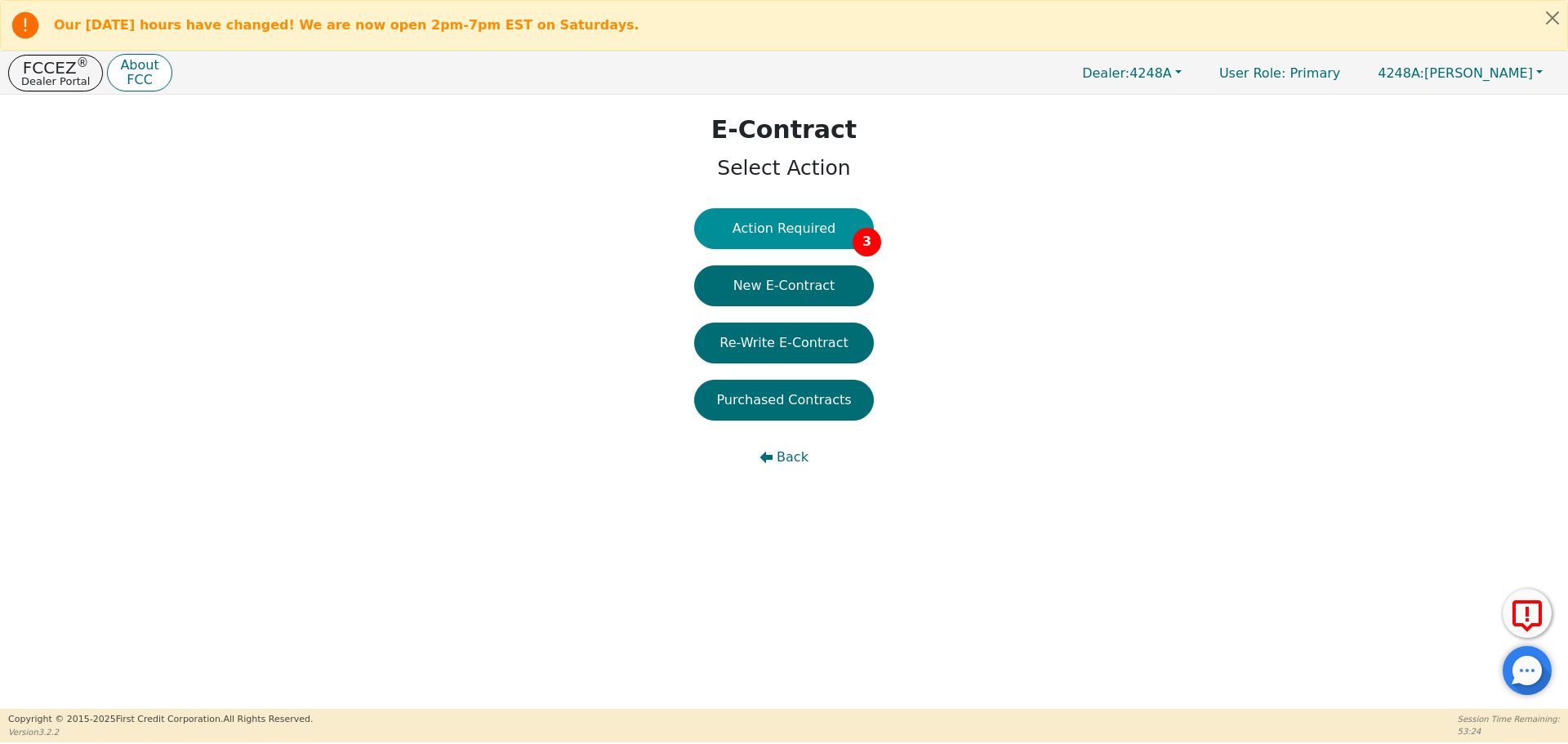
click at [784, 229] on button "Action Required 3" at bounding box center [784, 228] width 180 height 41
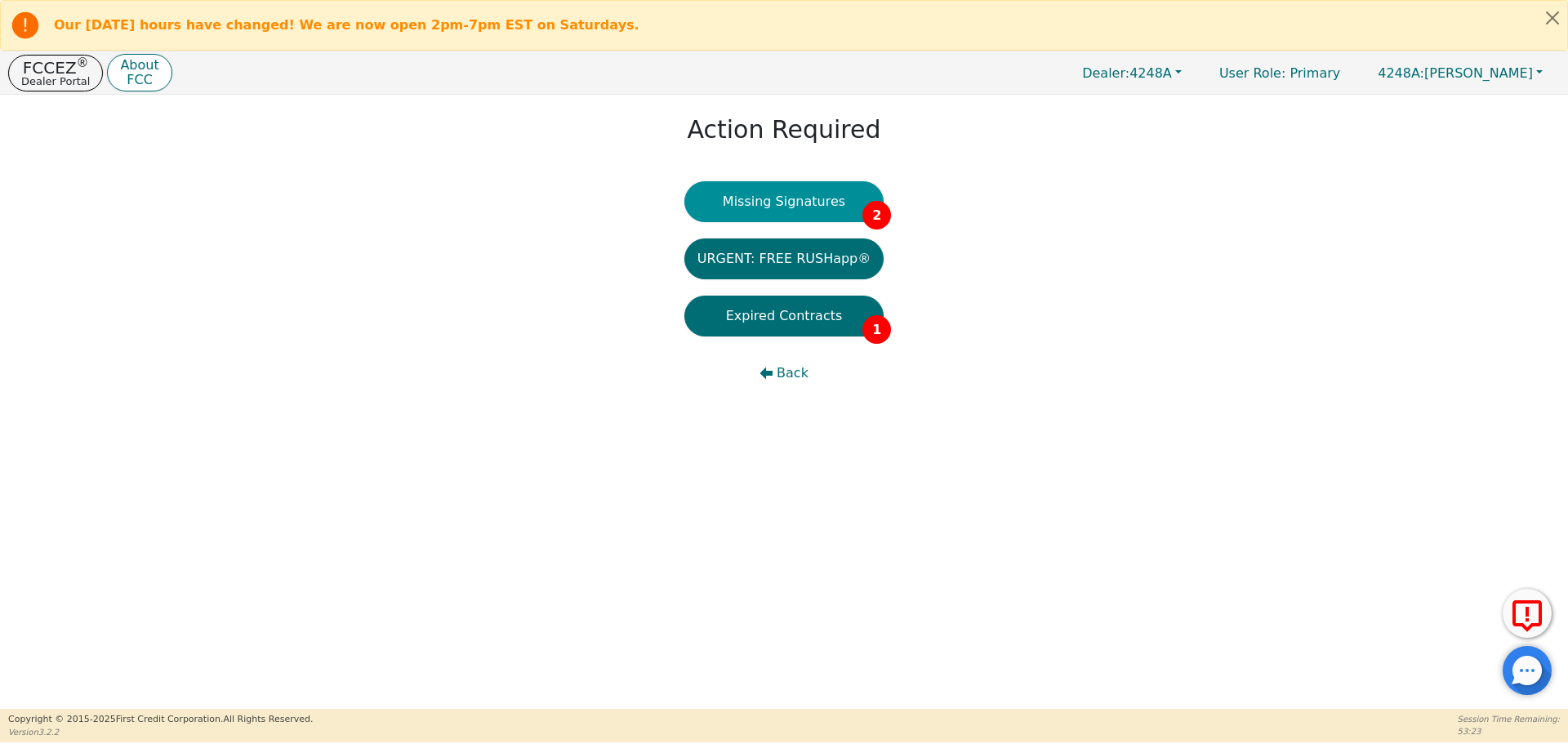
click at [784, 215] on button "Missing Signatures 2" at bounding box center [784, 201] width 200 height 41
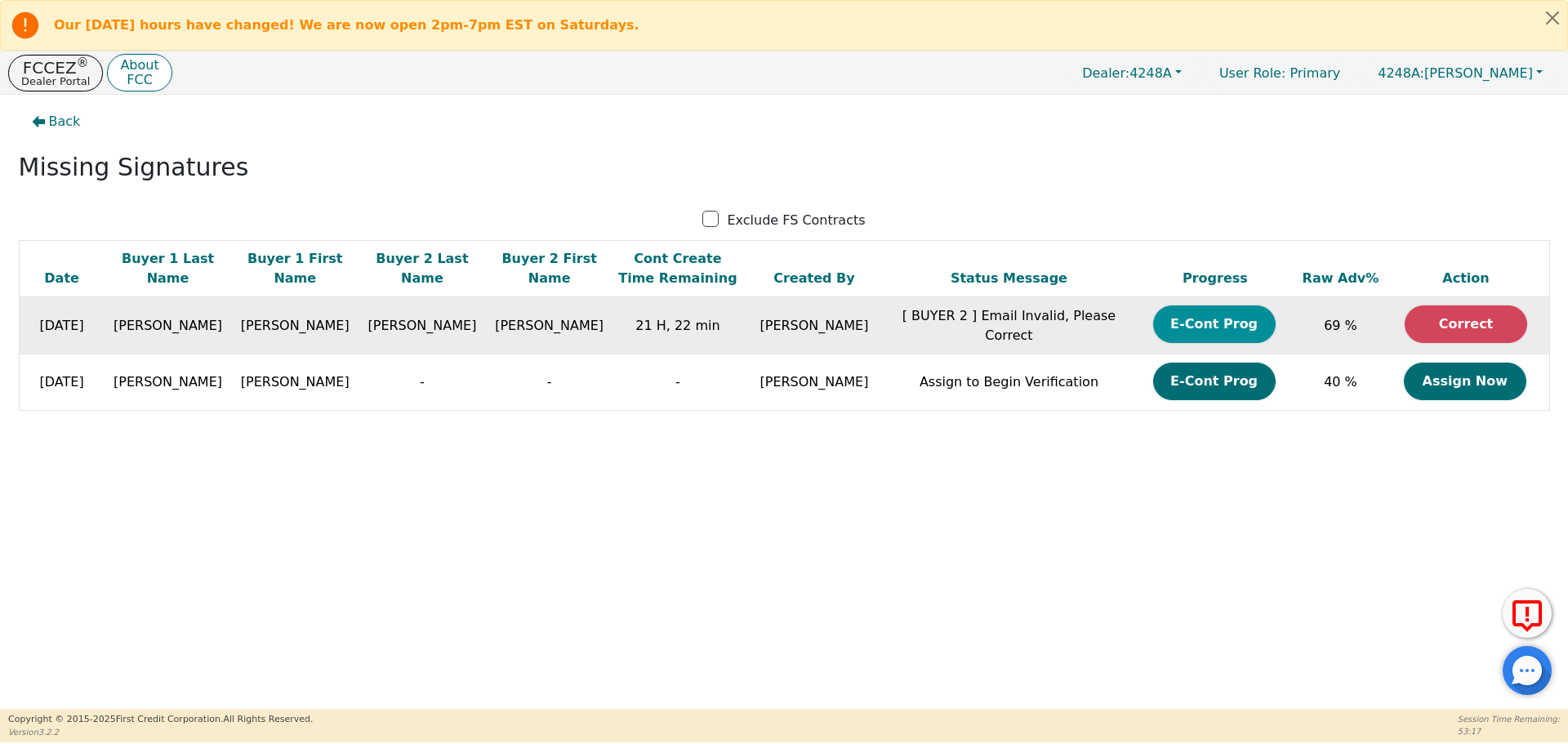
click at [1176, 314] on button "E-Cont Prog" at bounding box center [1213, 324] width 122 height 38
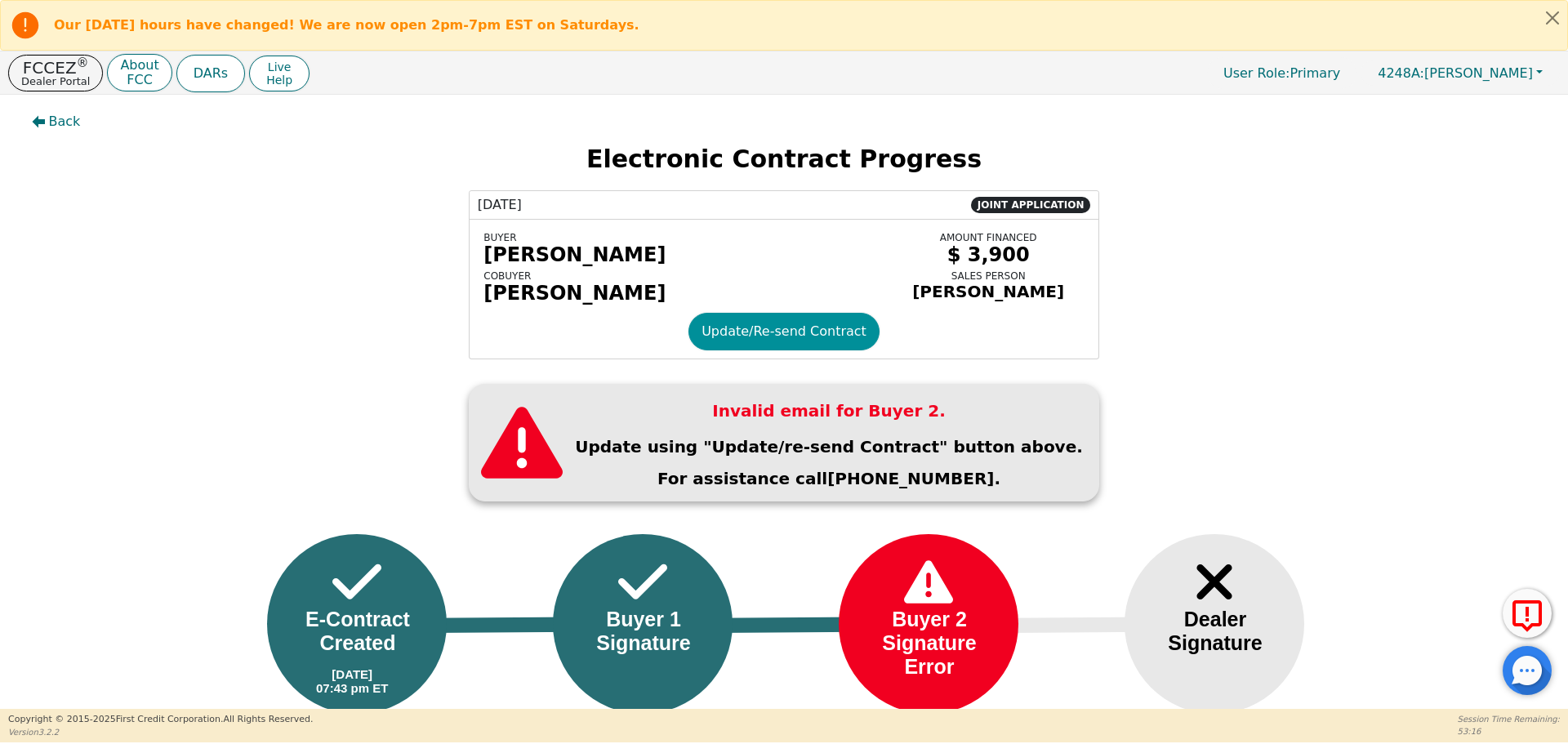
click at [758, 335] on button "Update/Re-send Contract" at bounding box center [784, 332] width 191 height 38
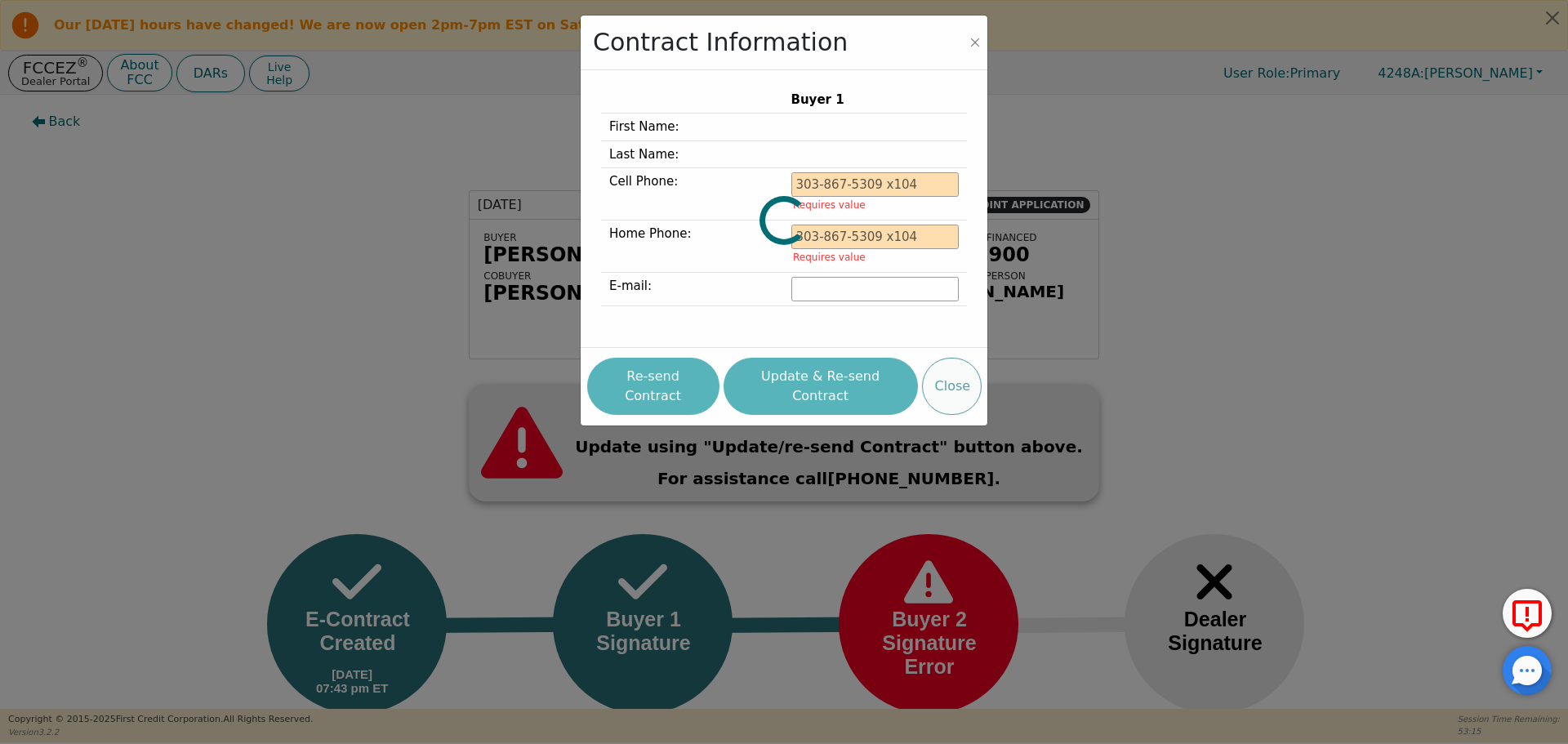
type input "281-788-5391"
type input "warrenallison8@gmail.com"
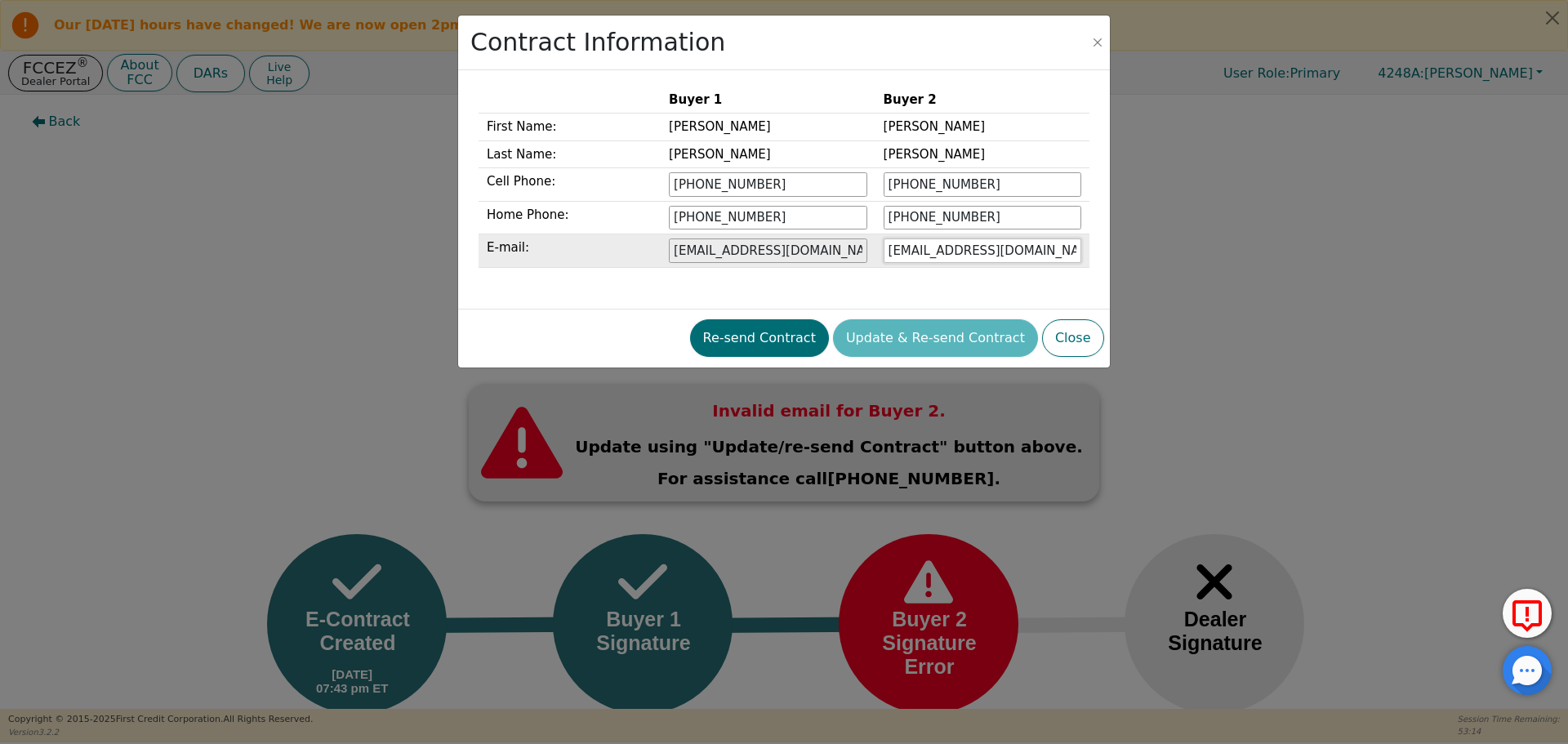
click at [959, 253] on input "haz3ismith1@gmail.com" at bounding box center [982, 251] width 197 height 25
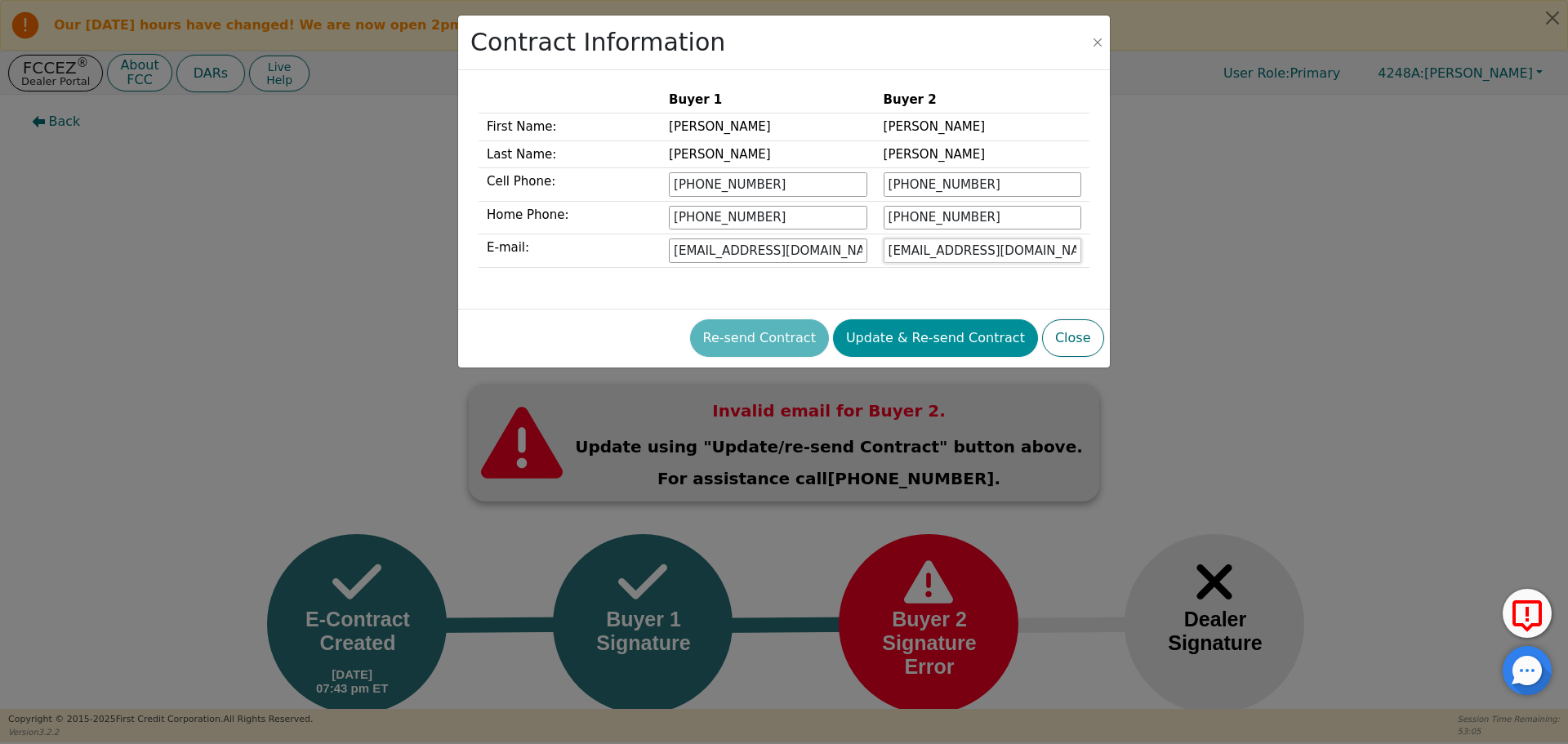
type input "haz3ismith3i@gmail.com"
click at [961, 352] on button "Update & Re-send Contract" at bounding box center [936, 338] width 205 height 38
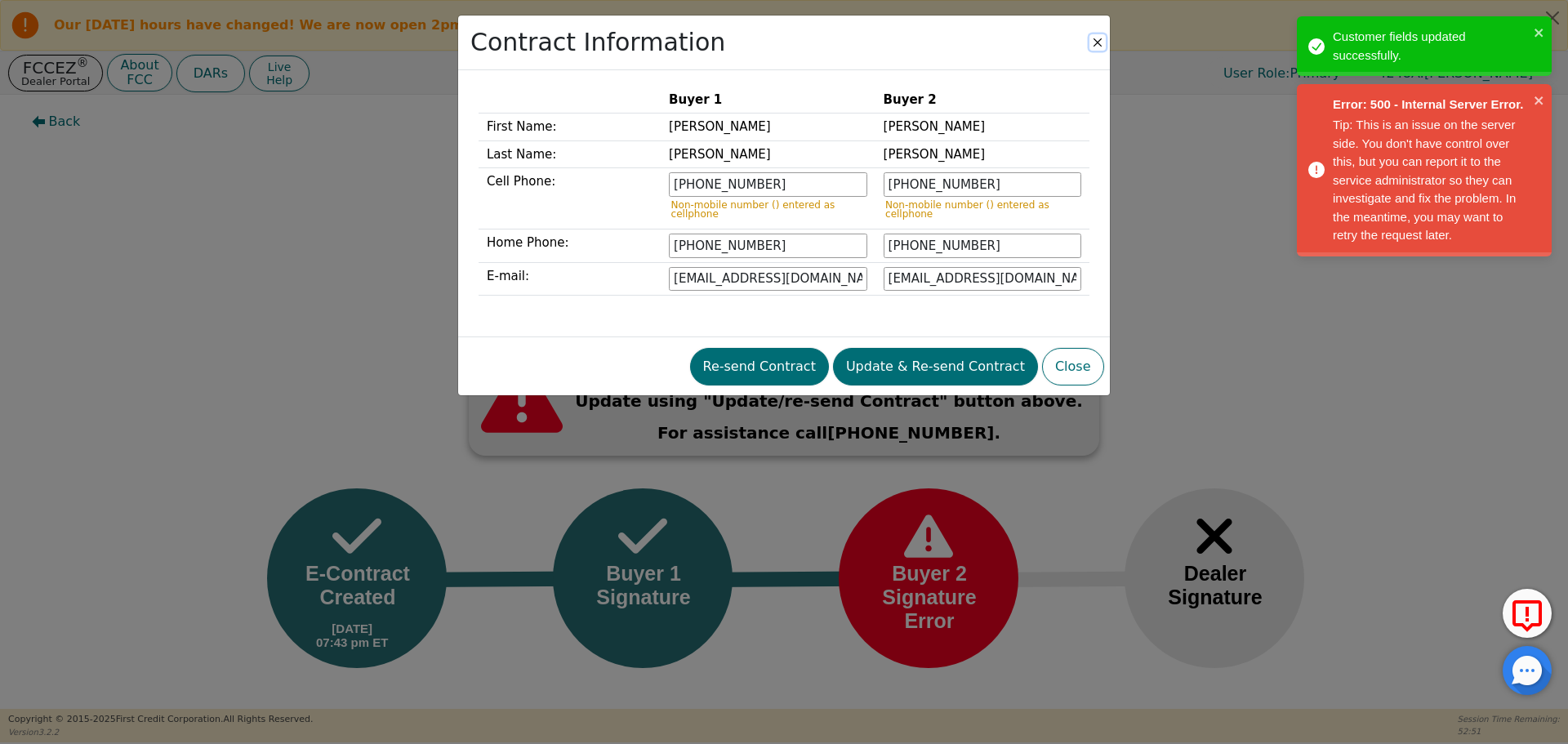
click at [1093, 42] on button "Close" at bounding box center [1097, 42] width 16 height 16
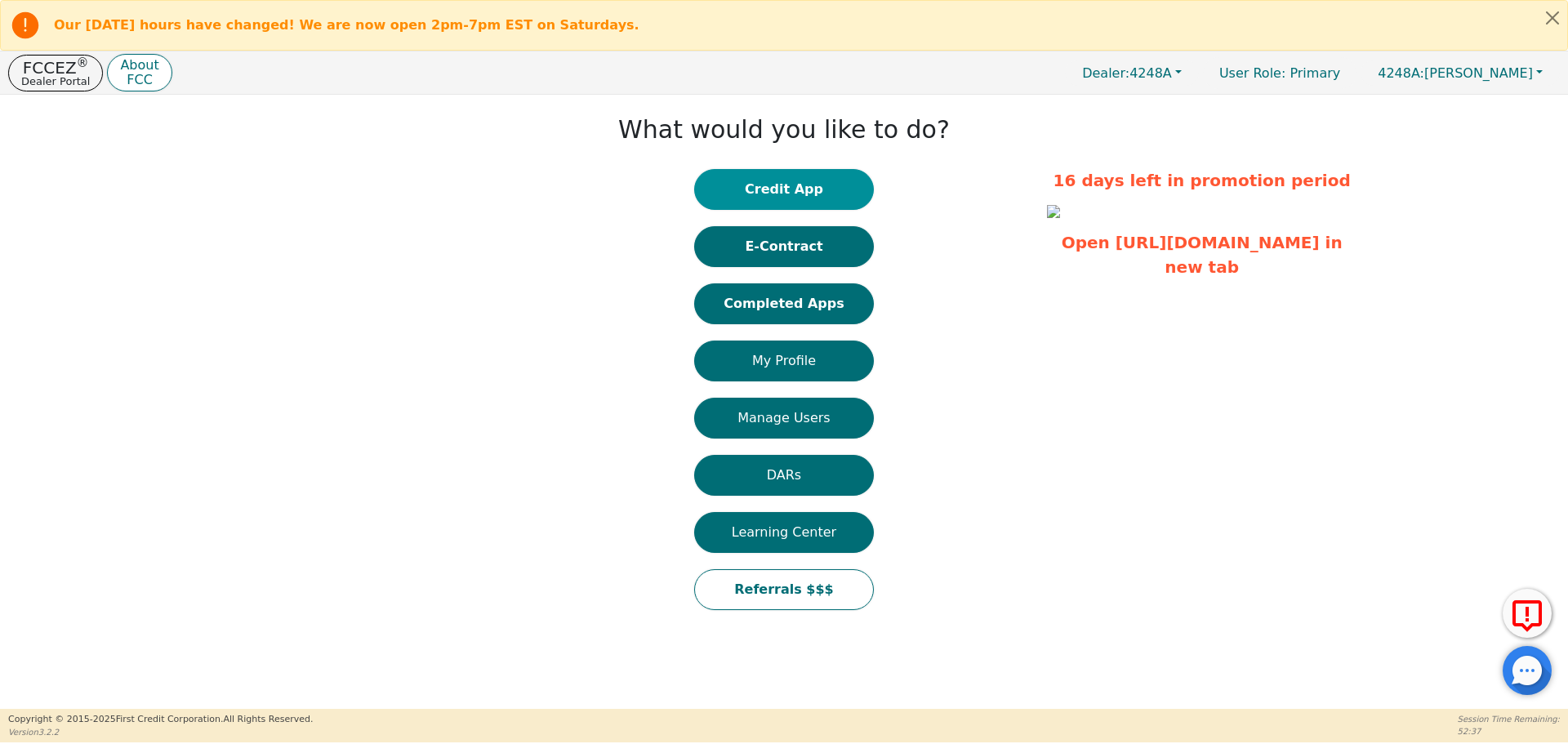
click at [734, 191] on button "Credit App" at bounding box center [784, 189] width 180 height 41
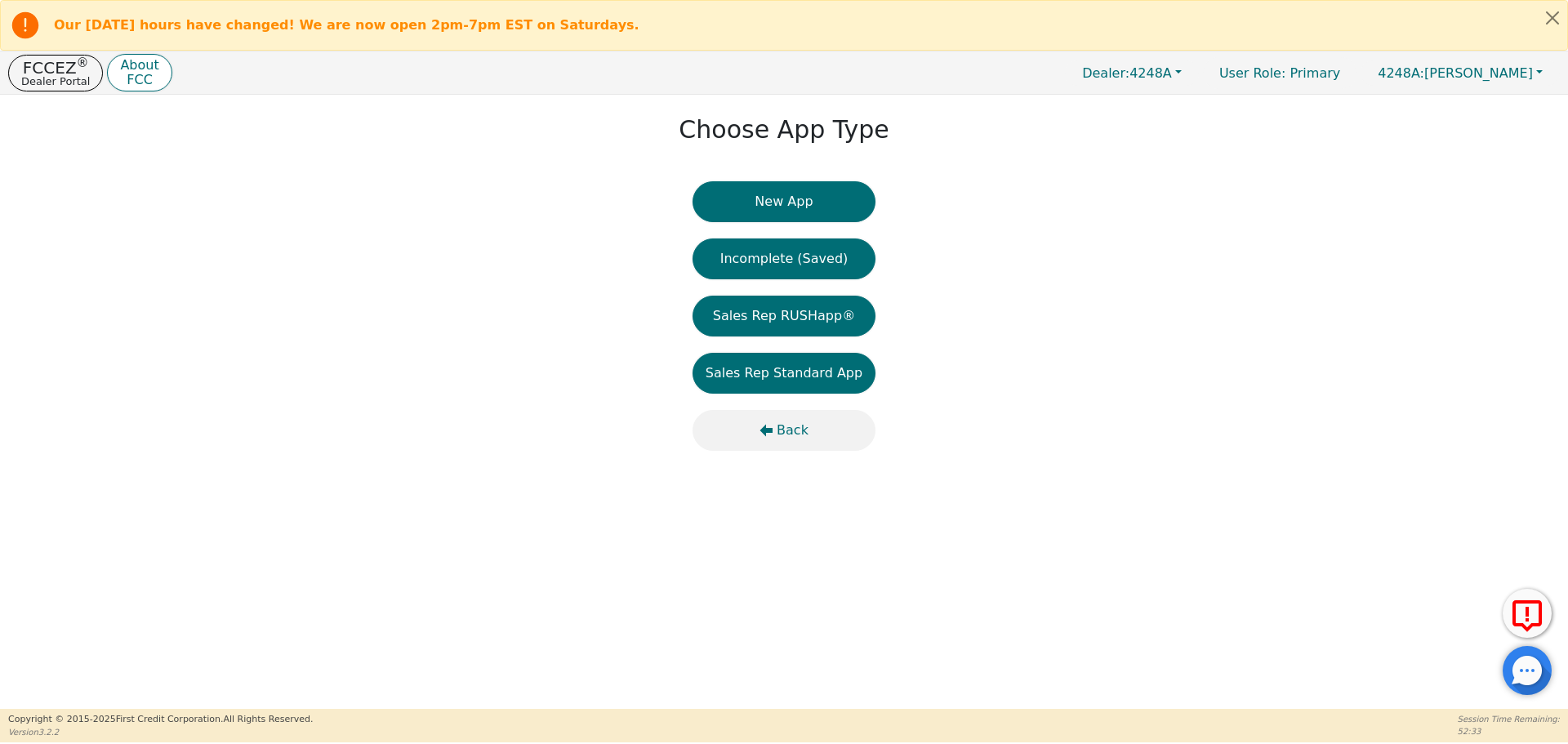
click at [762, 424] on icon "button" at bounding box center [766, 430] width 13 height 13
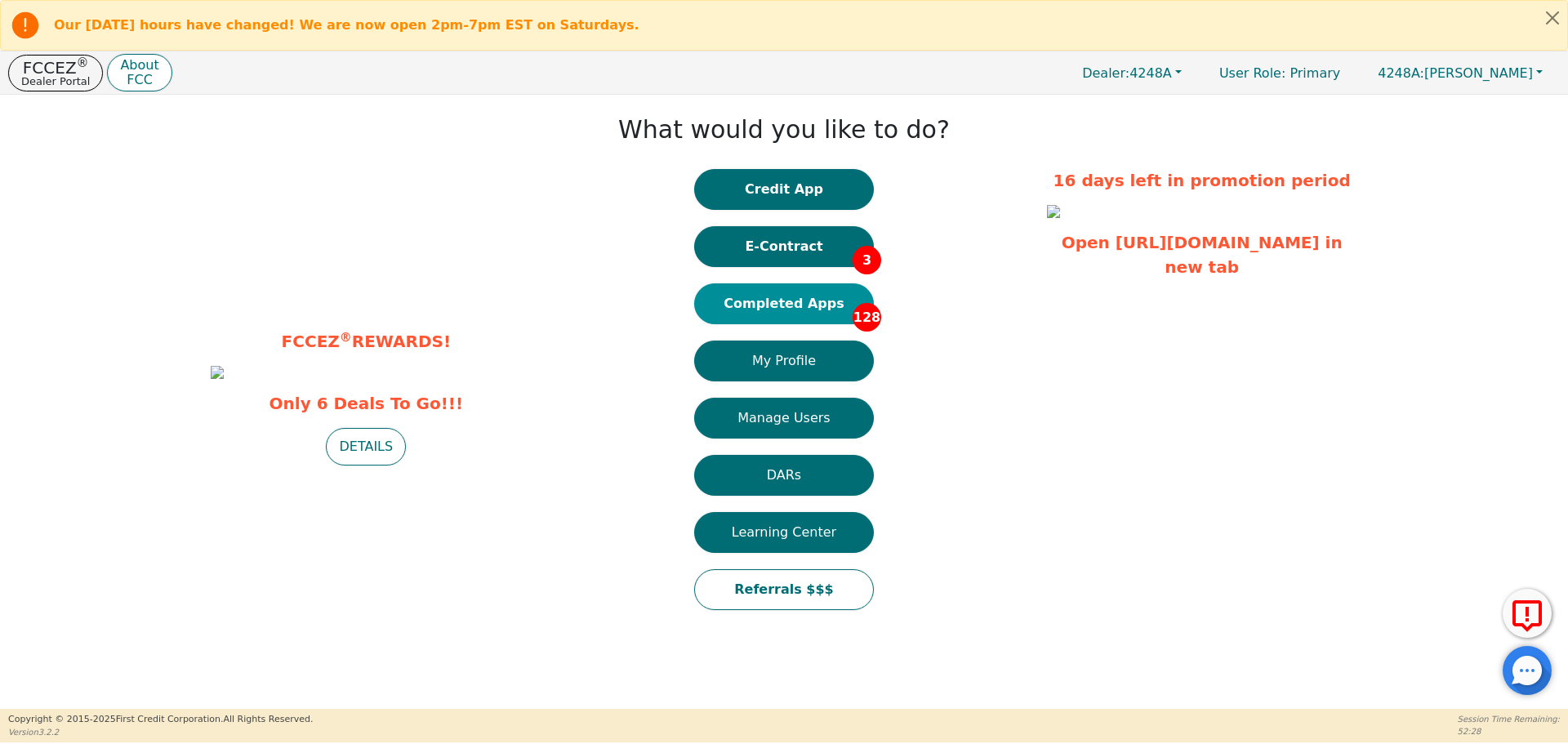
click at [811, 305] on button "Completed Apps 128" at bounding box center [784, 303] width 180 height 41
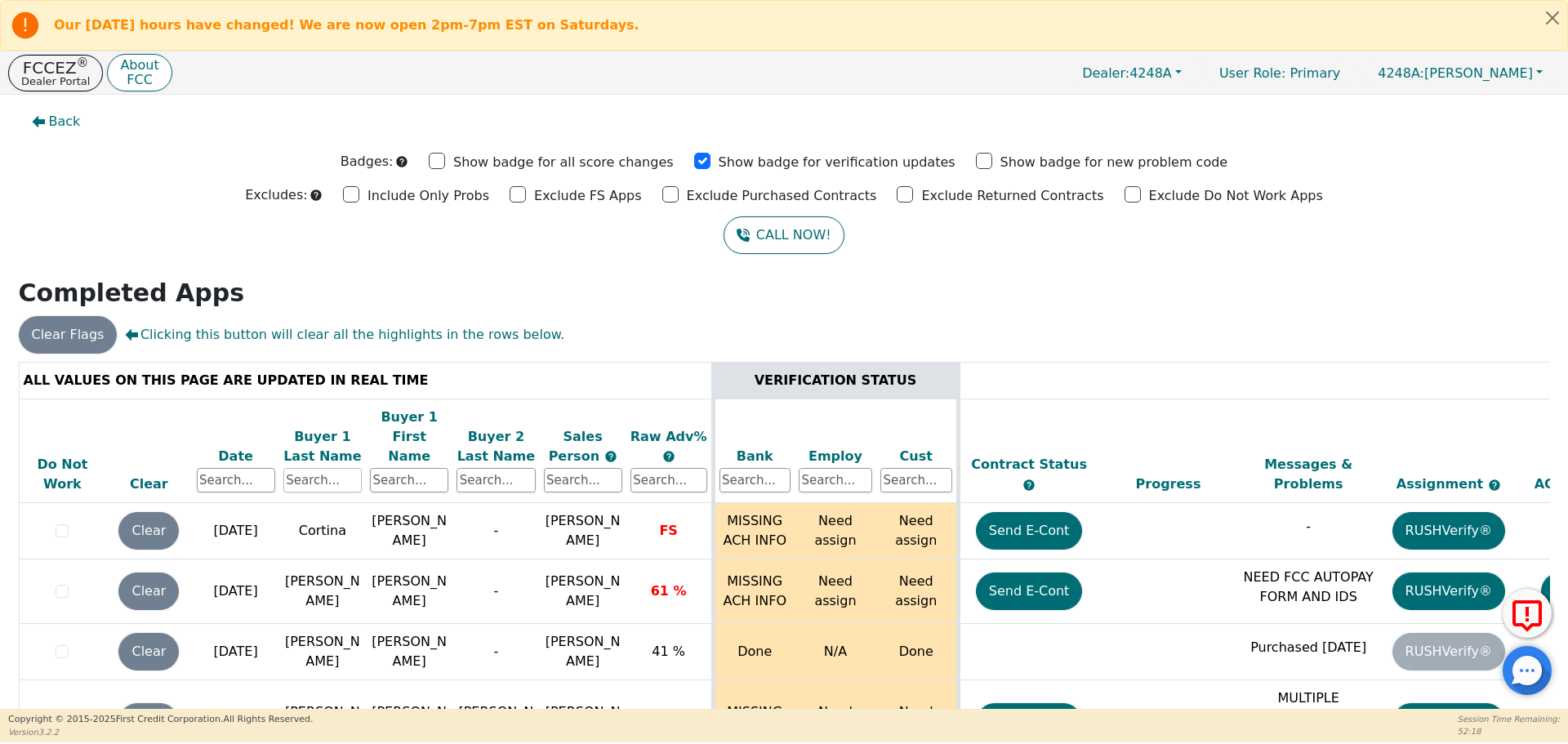
click at [340, 468] on input "text" at bounding box center [322, 481] width 79 height 25
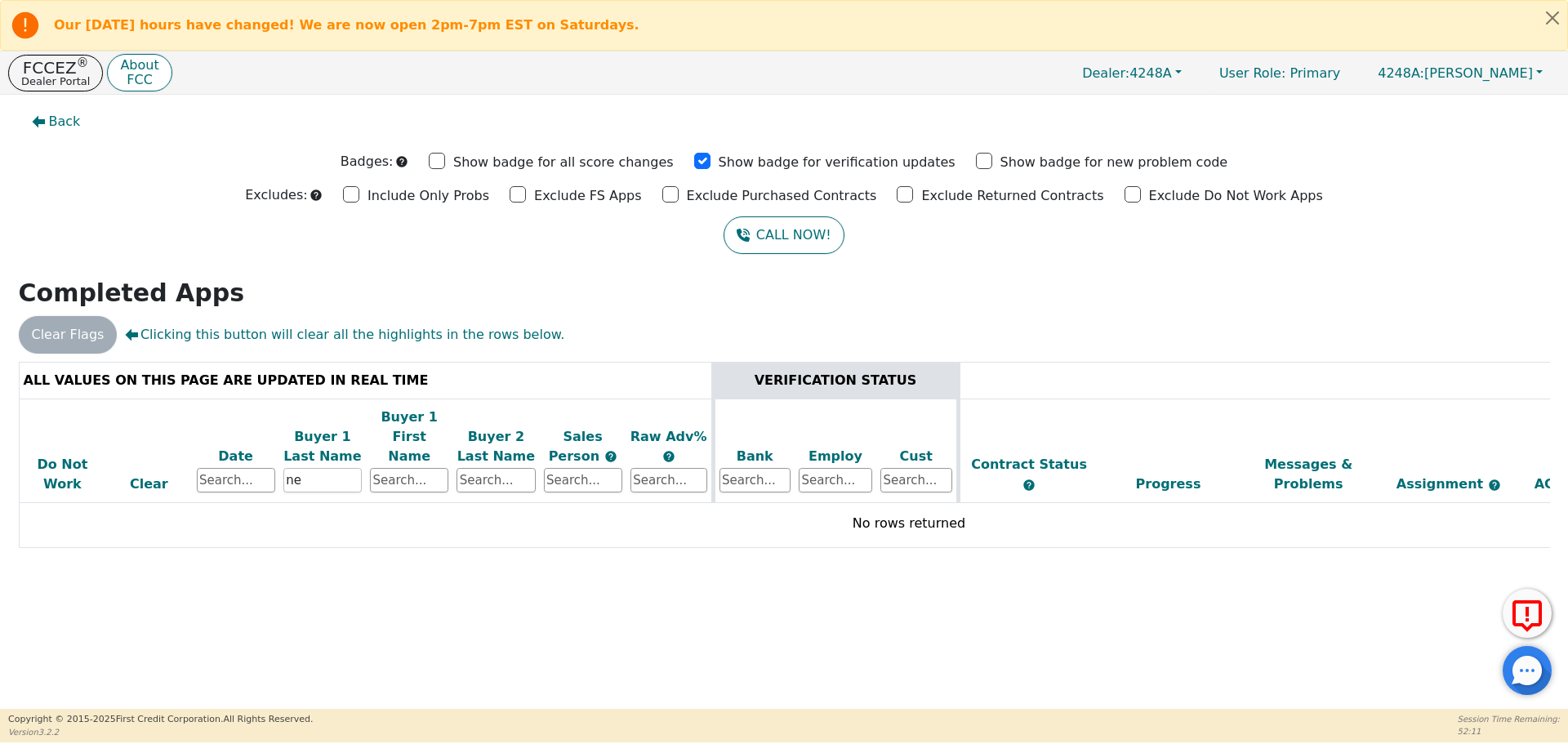
type input "n"
type input "[PERSON_NAME]"
click at [67, 80] on p "Dealer Portal" at bounding box center [55, 81] width 68 height 10
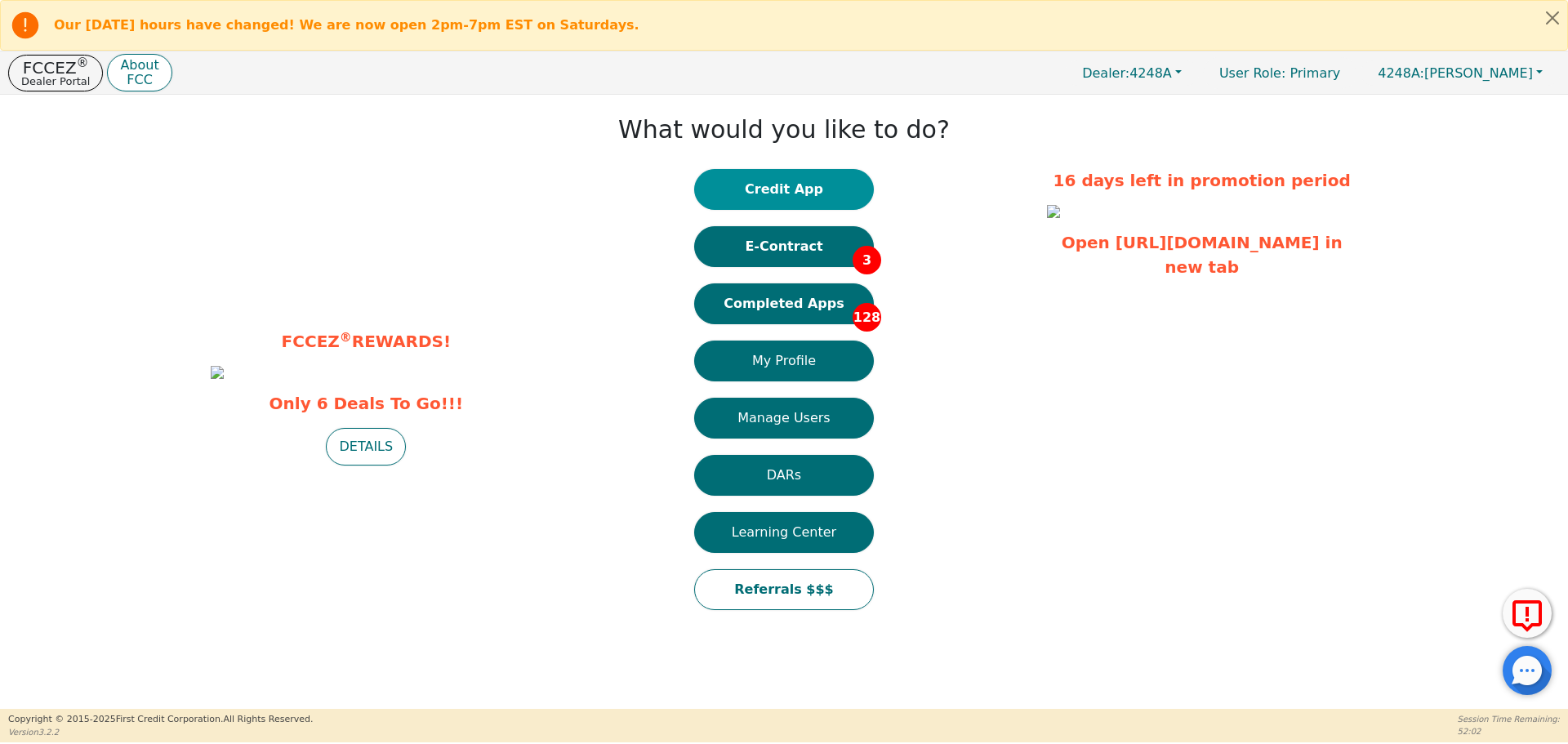
click at [860, 185] on button "Credit App" at bounding box center [784, 189] width 180 height 41
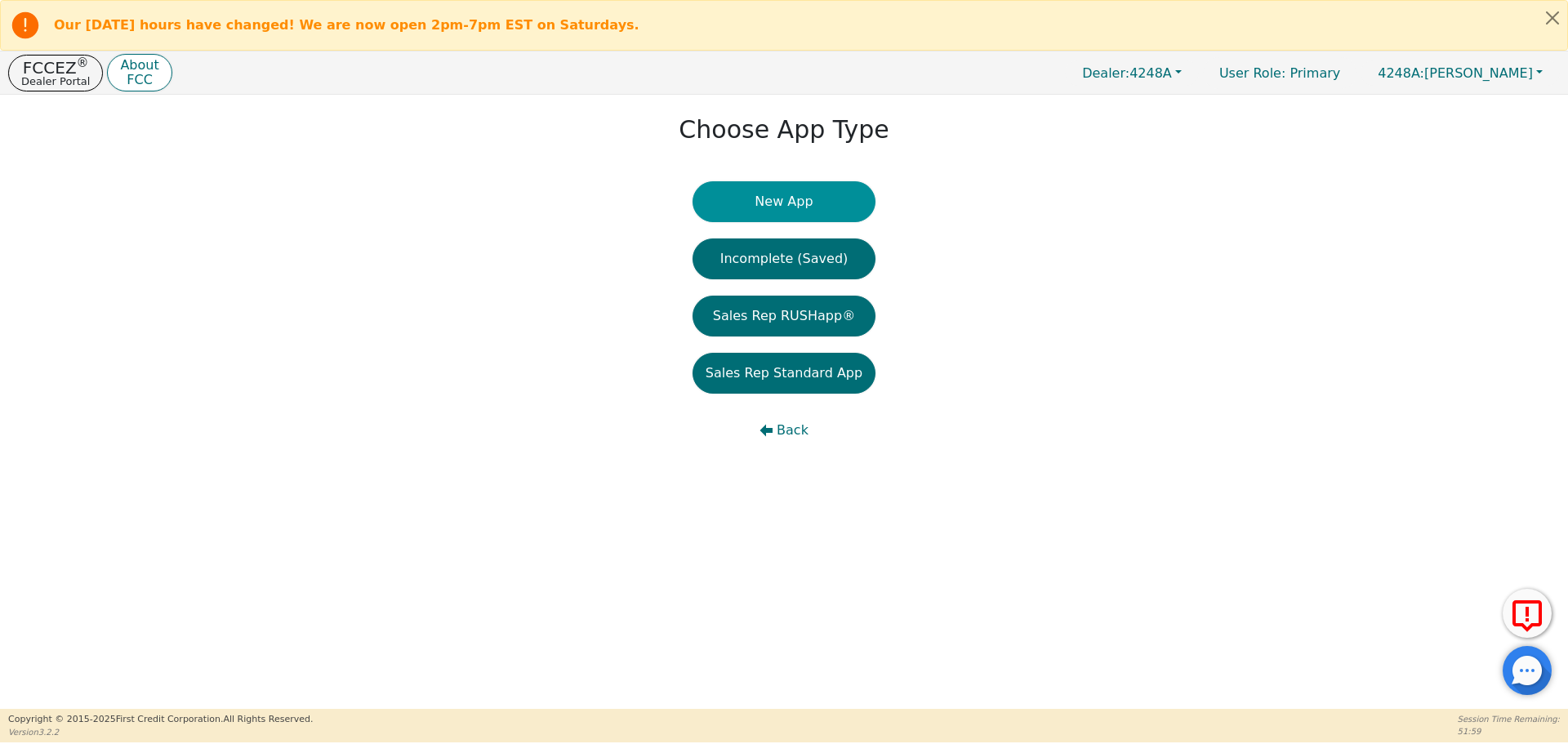
click at [843, 193] on button "New App" at bounding box center [784, 201] width 183 height 41
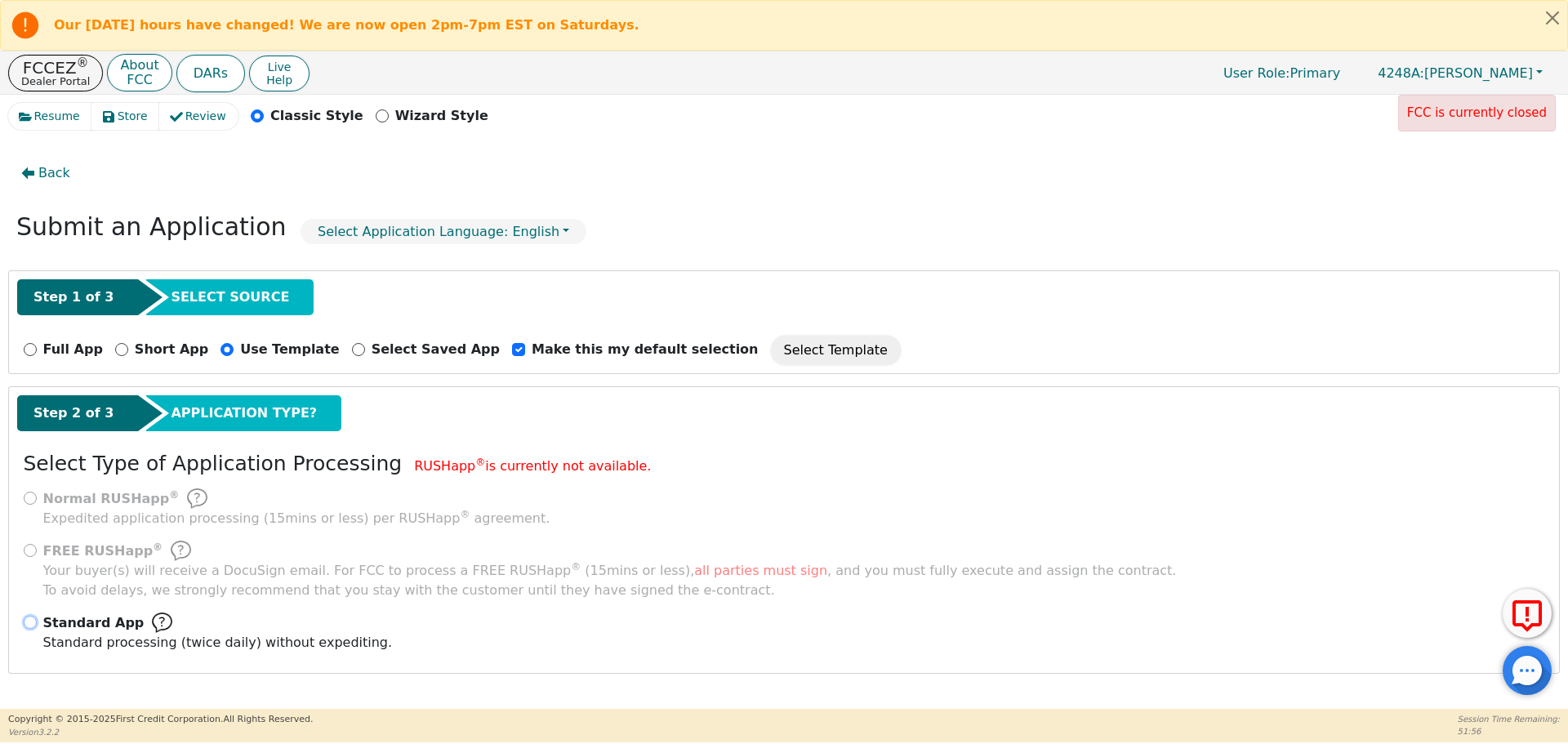
click at [27, 616] on input "Standard App Standard processing (twice daily) without expediting." at bounding box center [30, 623] width 13 height 13
radio input "true"
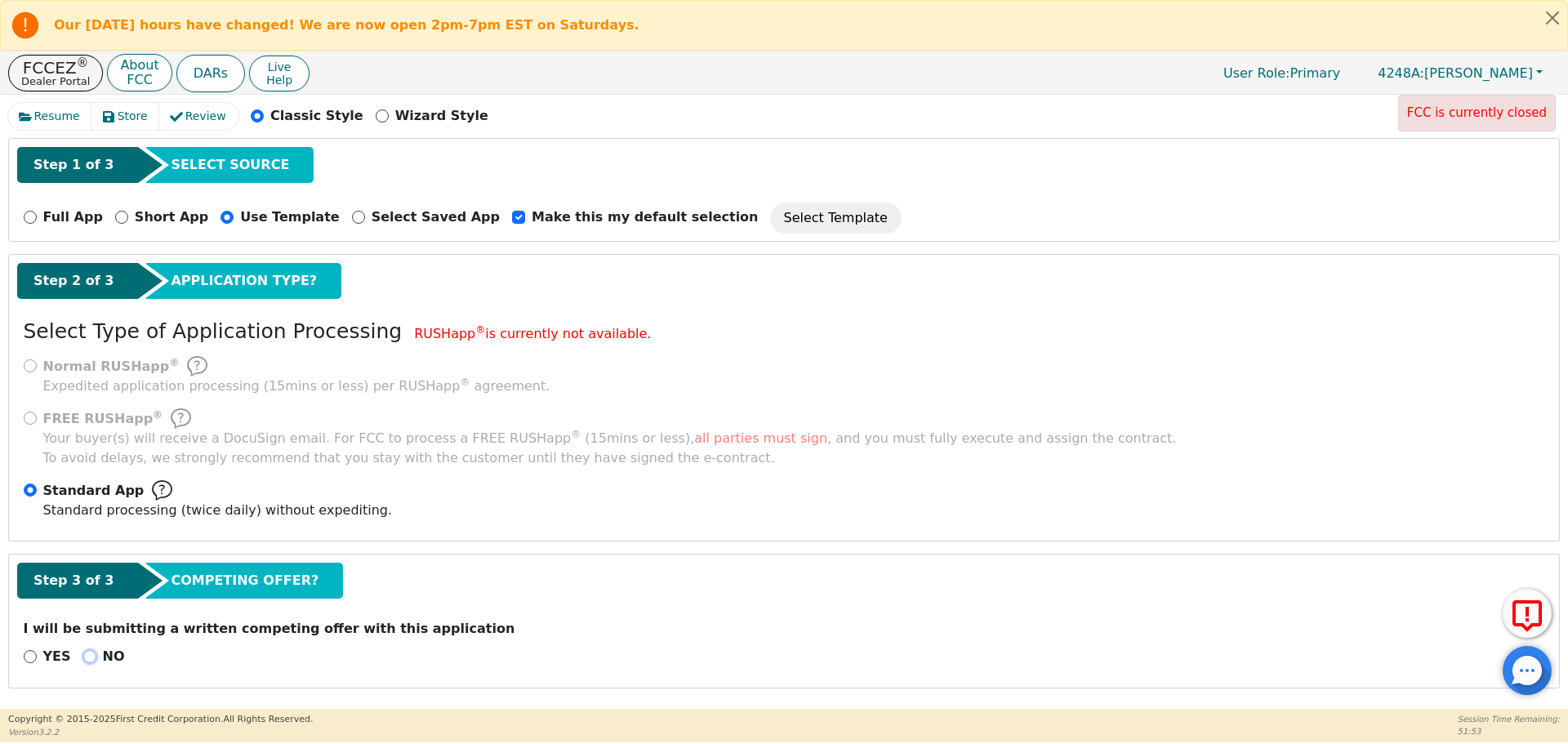
click at [90, 655] on input "NO" at bounding box center [90, 657] width 13 height 13
radio input "true"
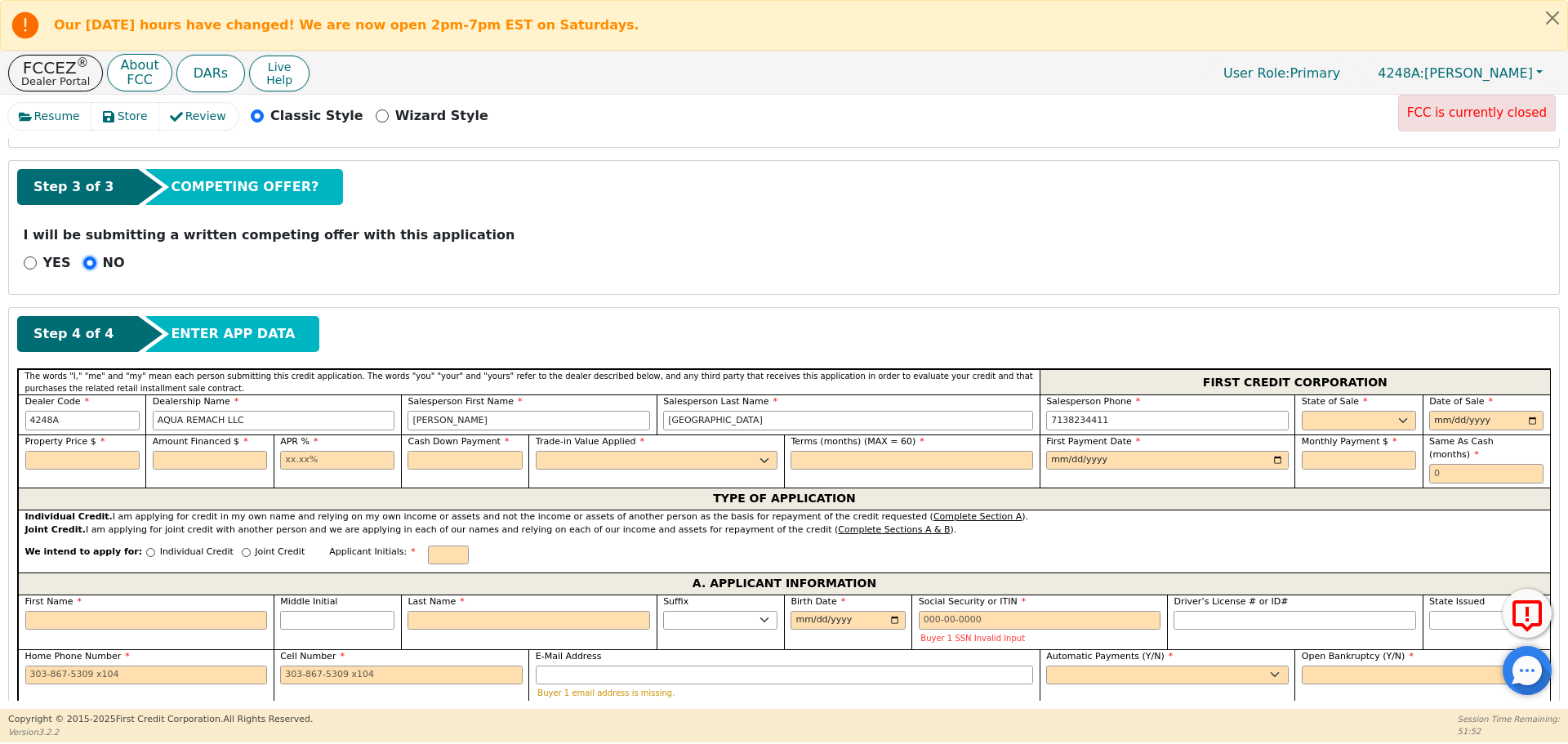
scroll to position [573, 0]
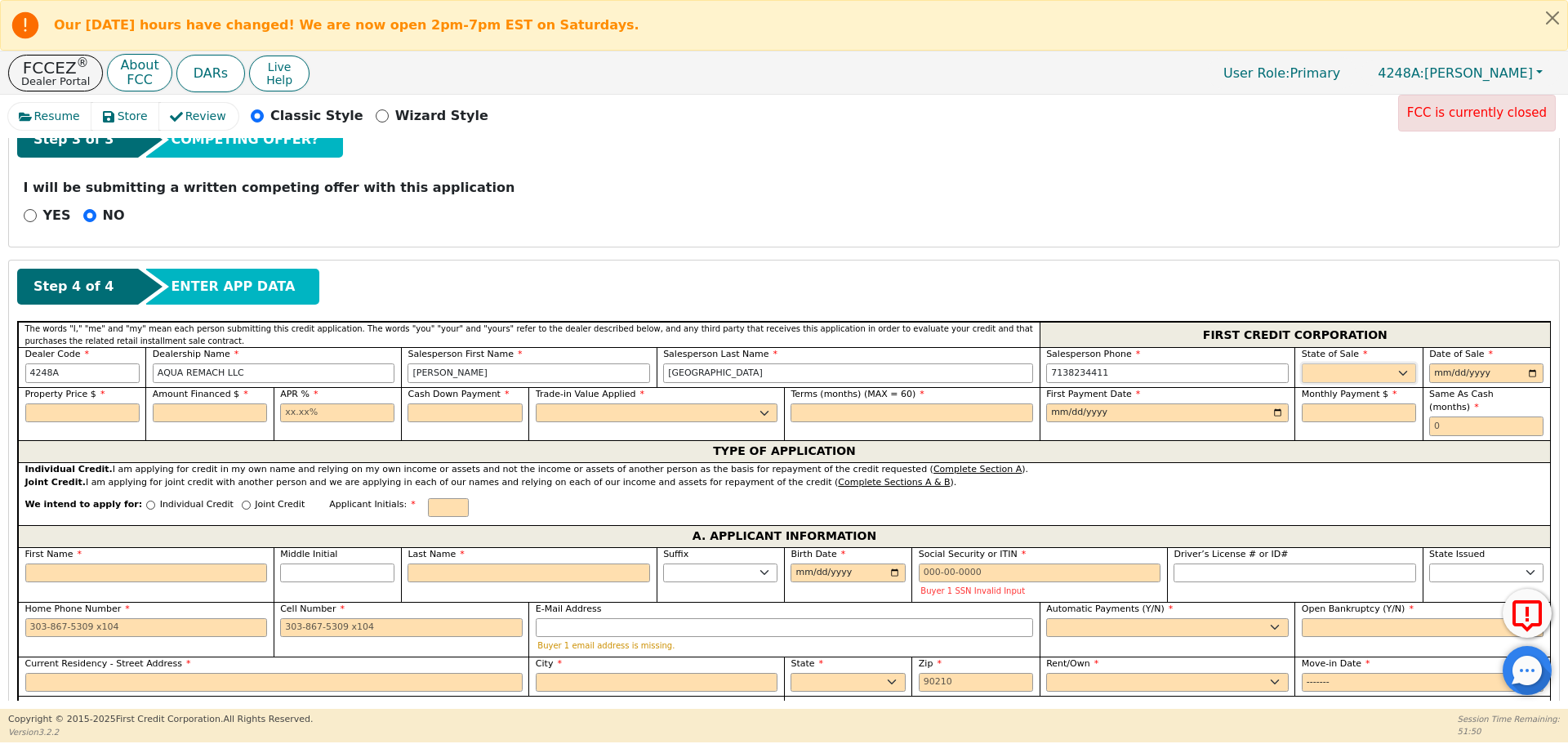
click at [1387, 380] on select "AK AL AR AZ CA CO CT DC DE FL [GEOGRAPHIC_DATA] HI IA ID IL IN KS [GEOGRAPHIC_D…" at bounding box center [1358, 372] width 115 height 20
select select "[GEOGRAPHIC_DATA]"
click at [1302, 363] on select "AK AL AR AZ CA CO CT DC DE FL [GEOGRAPHIC_DATA] HI IA ID IL IN KS [GEOGRAPHIC_D…" at bounding box center [1358, 372] width 115 height 20
type input "[DATE]"
type input "9000.00"
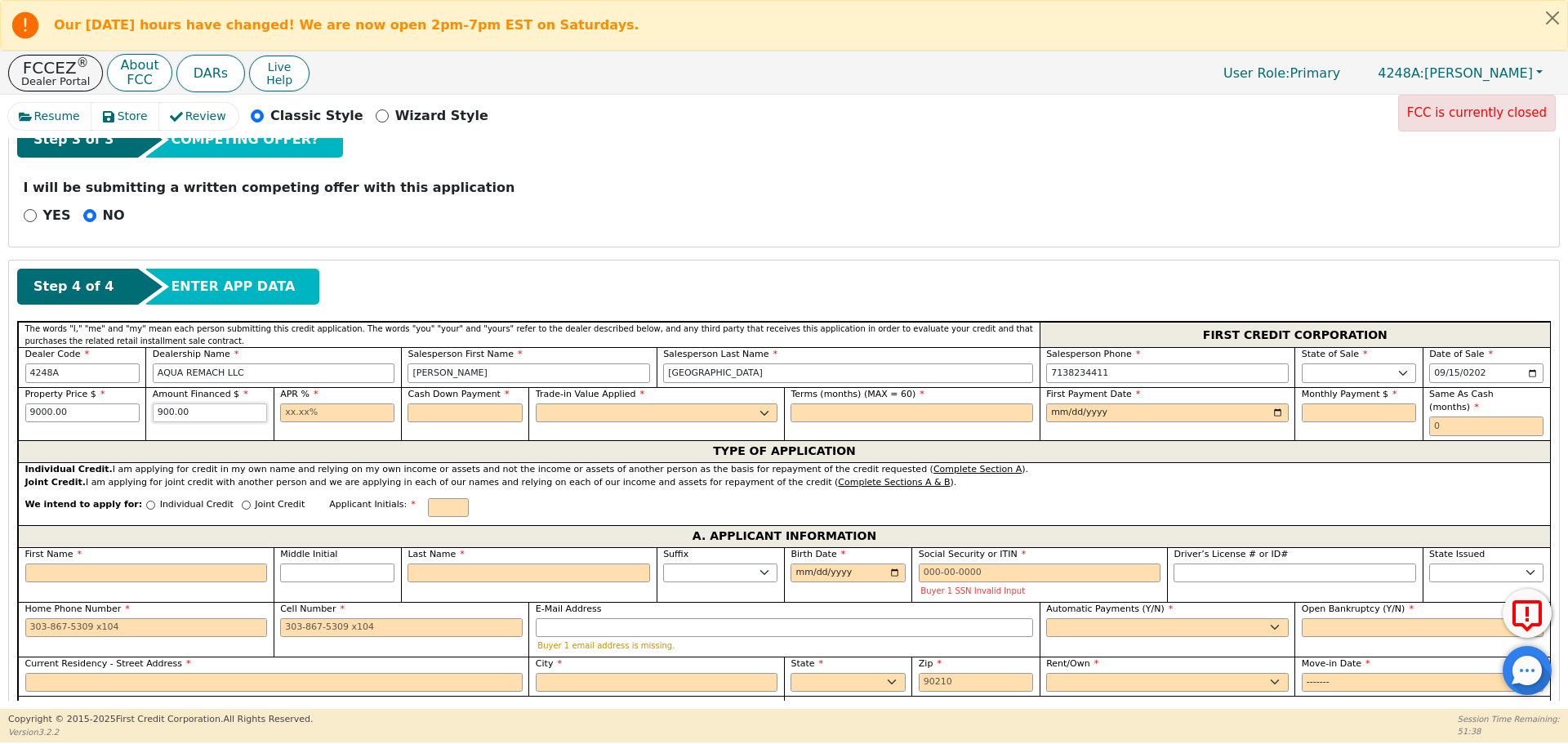
click at [162, 408] on input "900.00" at bounding box center [210, 413] width 115 height 20
type input "9000.00"
type input "17.99"
type input "0.00"
select select "n"
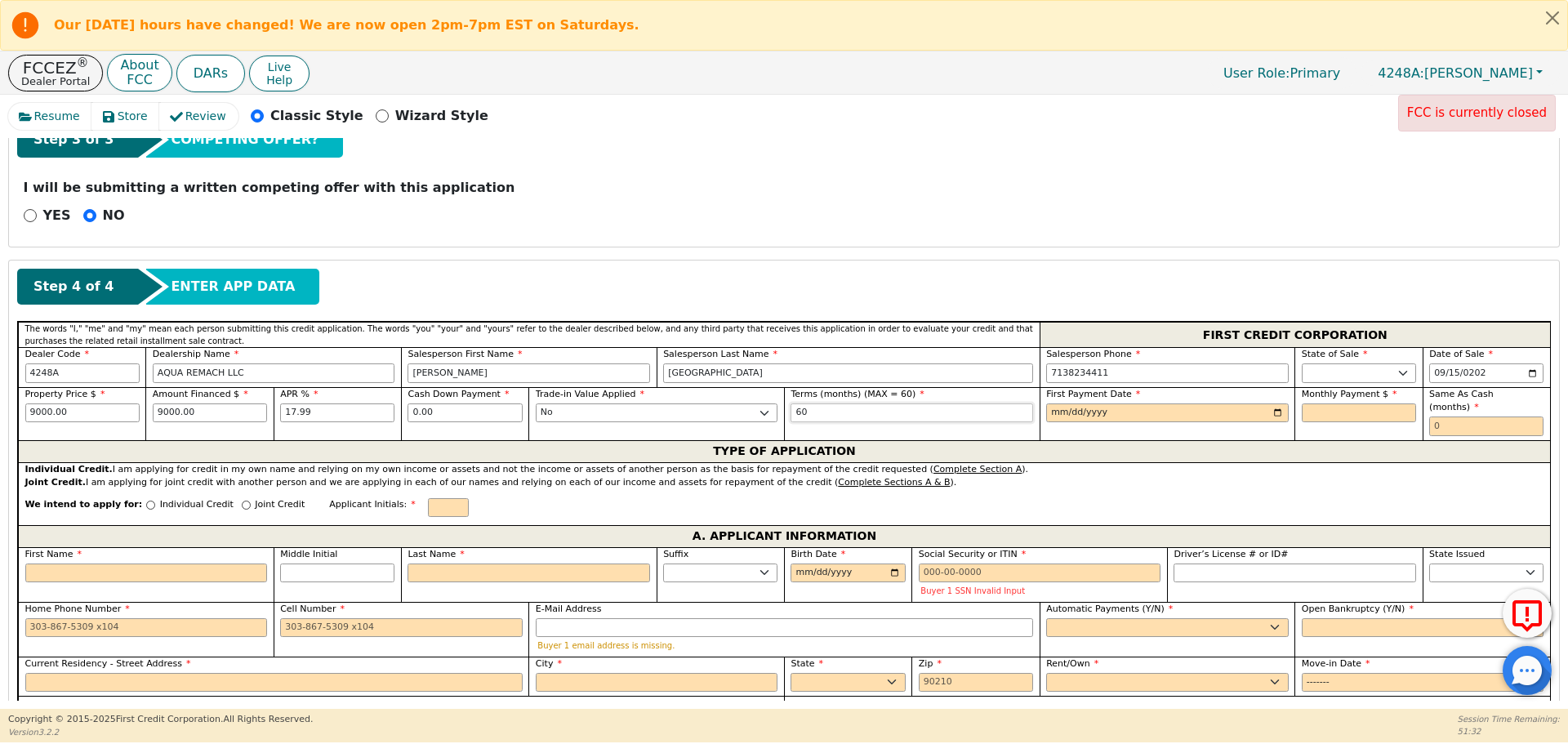
type input "60"
click at [1051, 414] on input "[DATE]" at bounding box center [1168, 413] width 243 height 20
type input "[DATE]"
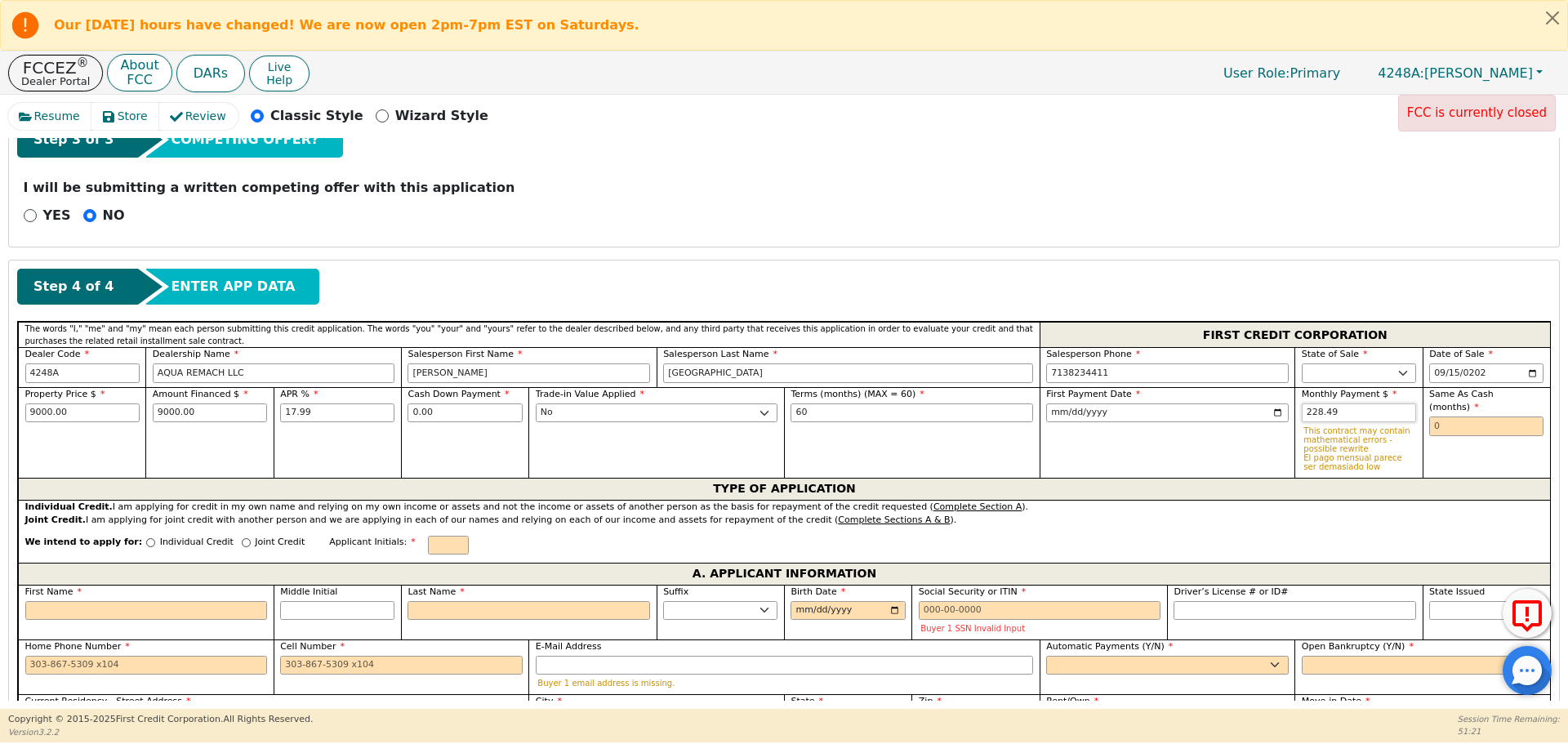
type input "228.49"
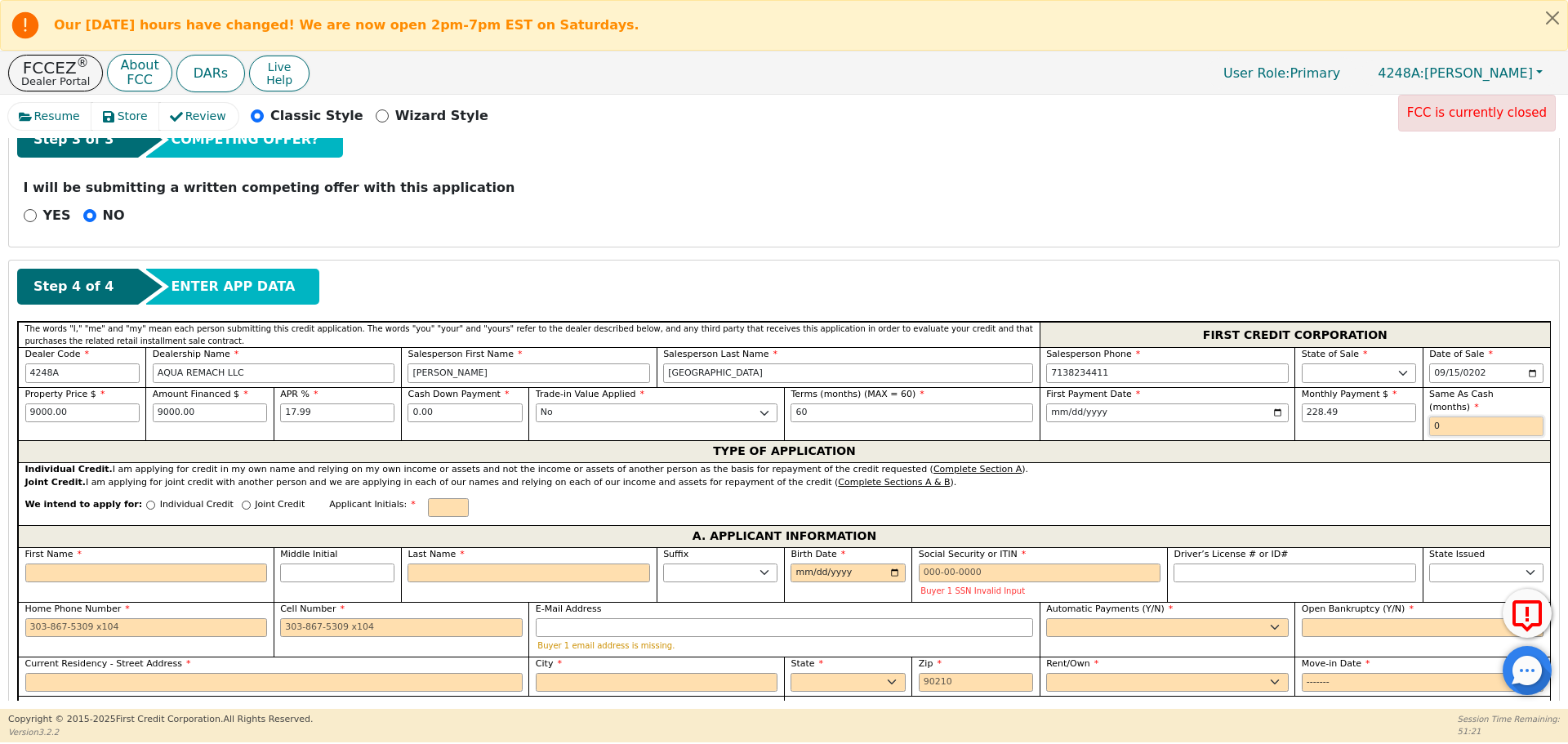
type input "0"
click at [146, 500] on input "Individual Credit" at bounding box center [150, 504] width 9 height 9
radio input "true"
click at [156, 563] on input "First Name" at bounding box center [147, 572] width 243 height 20
type input "N"
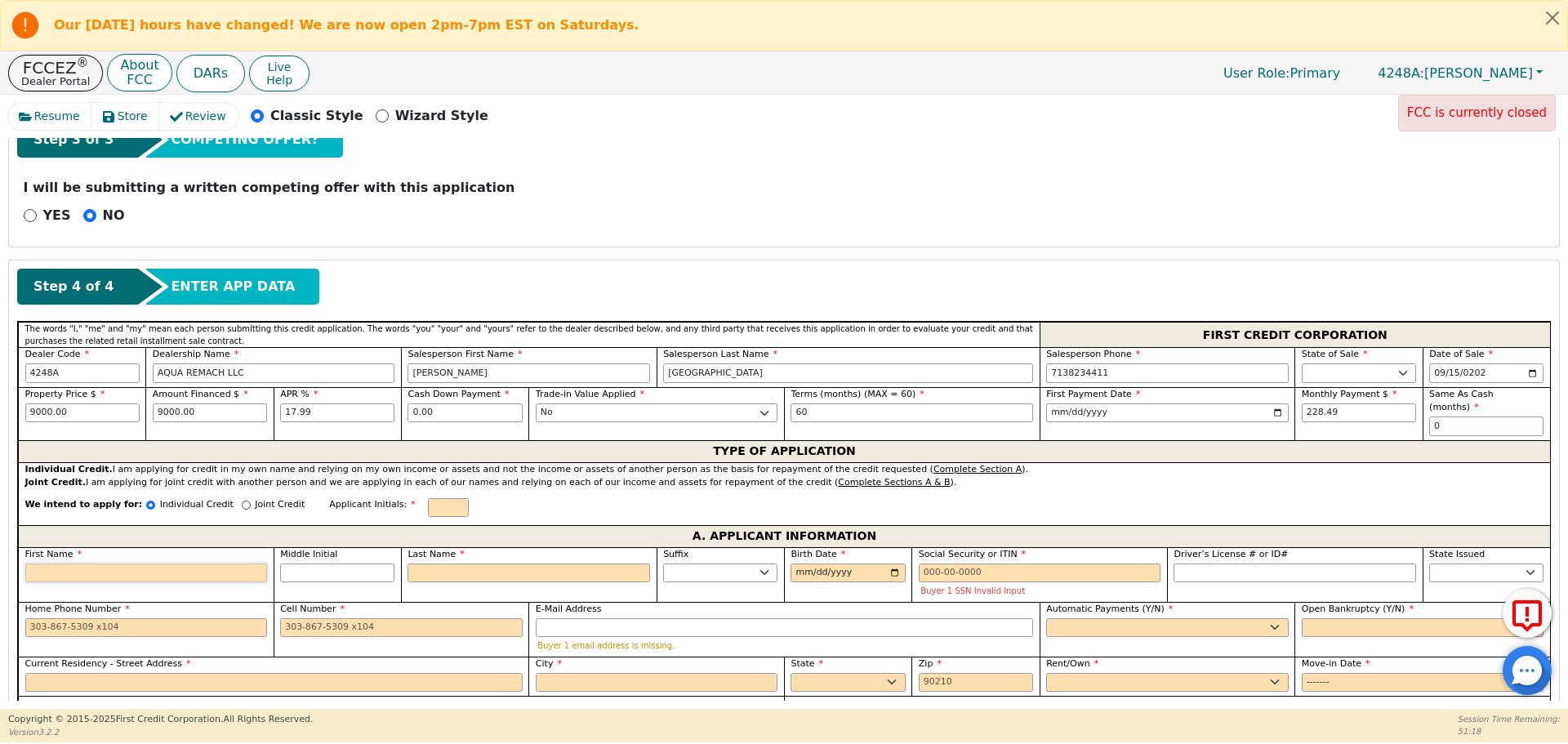
type input "N"
type input "Ne"
type input "Nel"
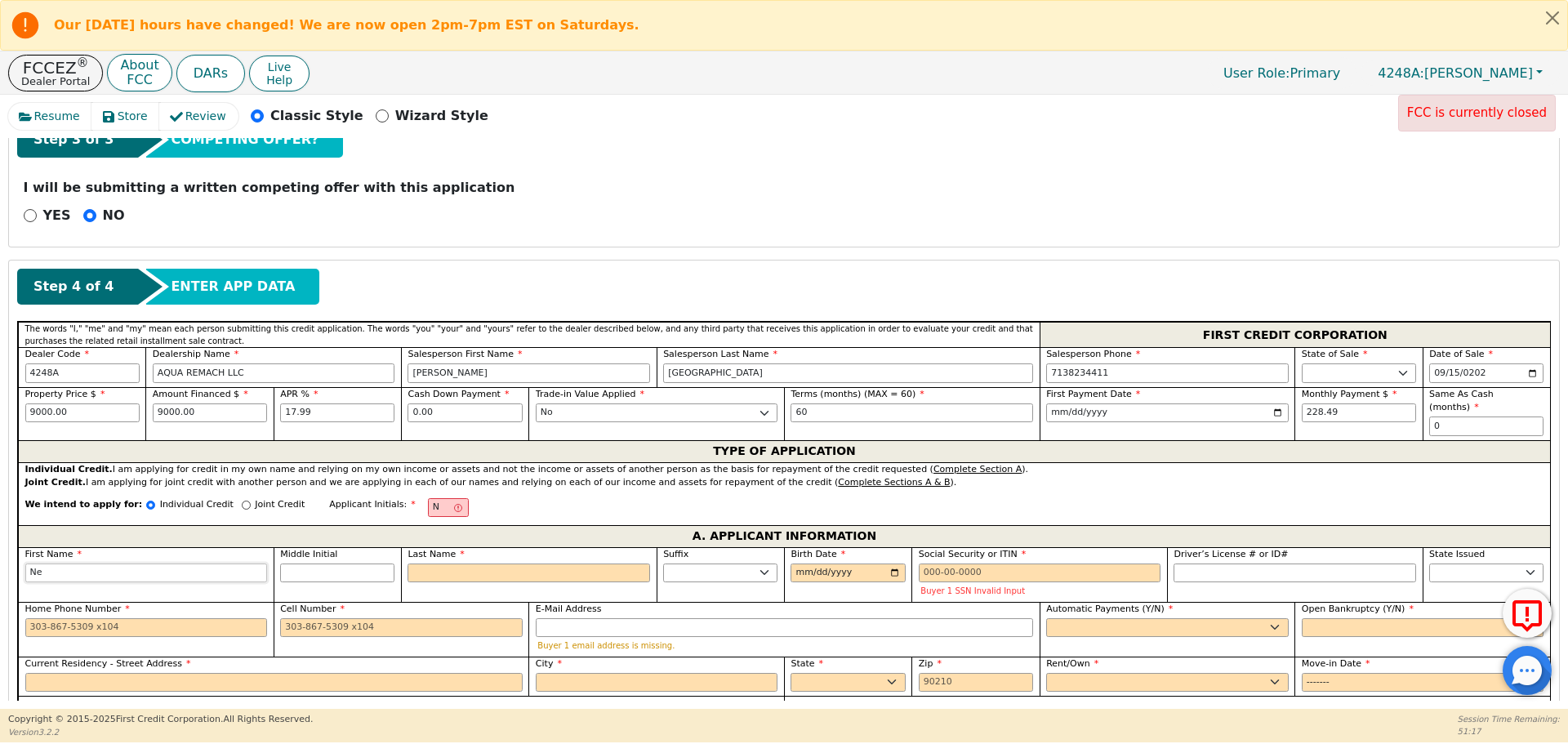
type input "Nel"
type input "[PERSON_NAME]"
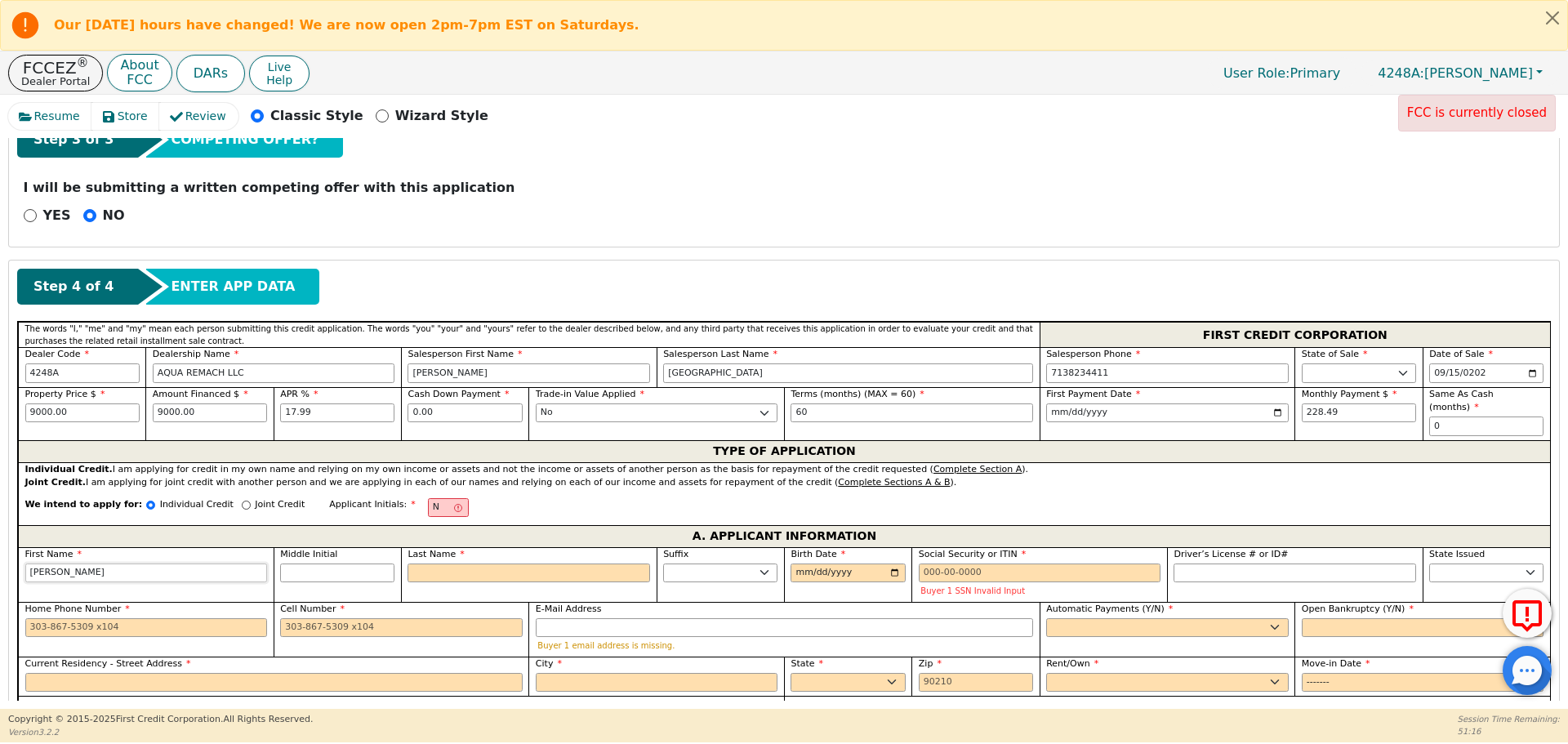
type input "Nellian"
type input "Nelliana"
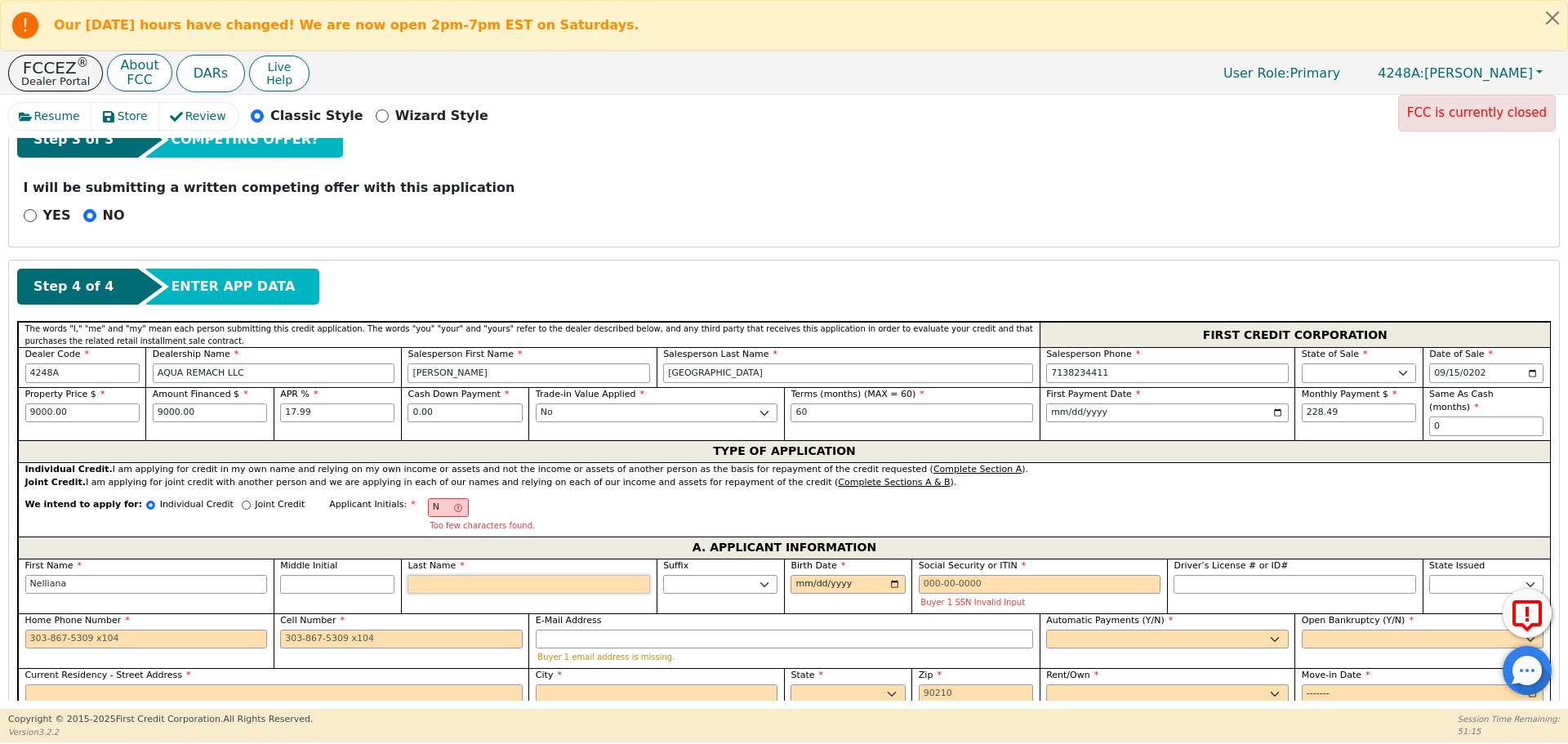
type input "NS"
type input "S"
type input "Nelliana S"
type input "So"
type input "Nelliana So"
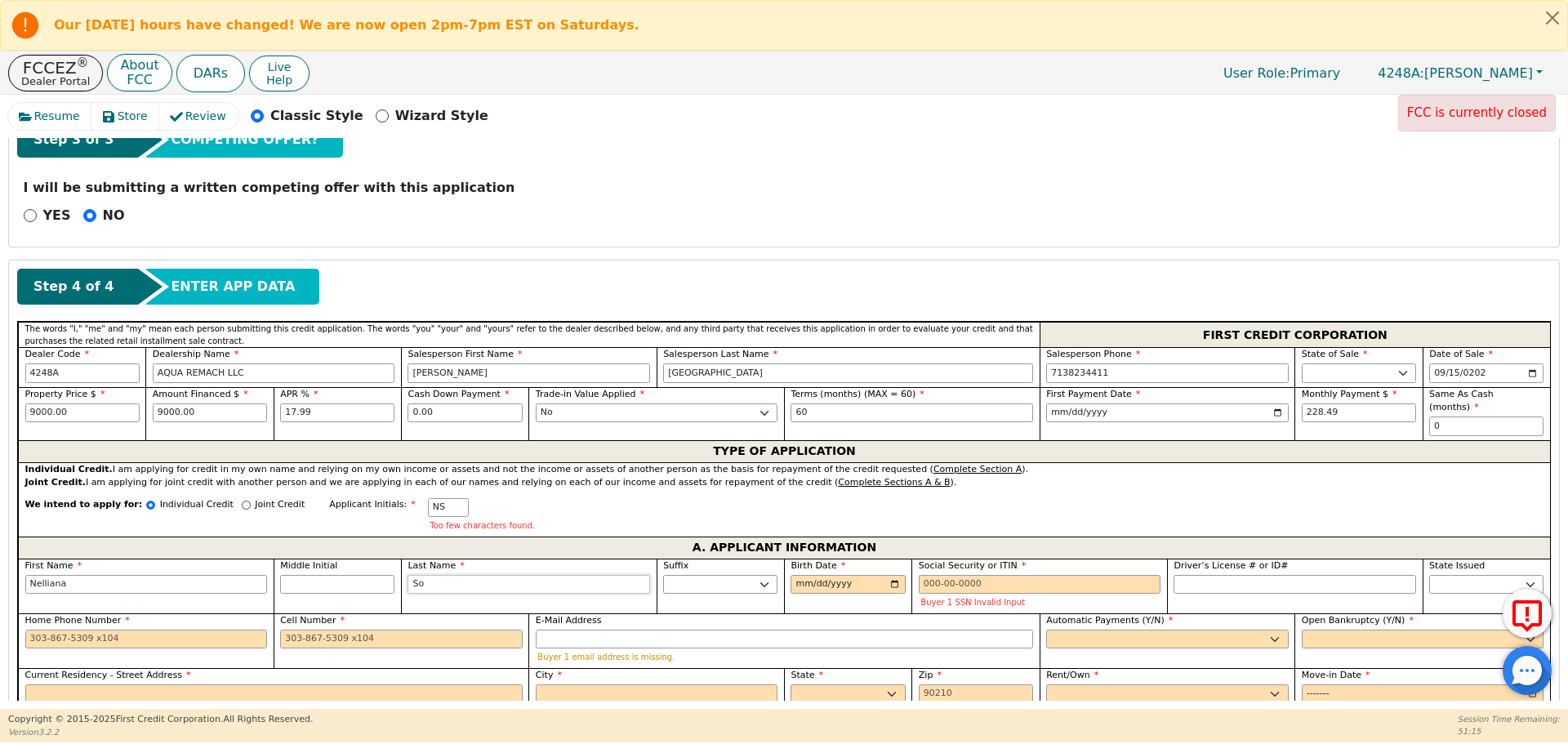
type input "Soo"
type input "[PERSON_NAME]"
type input "So"
type input "Nelliana So"
type input "Sot"
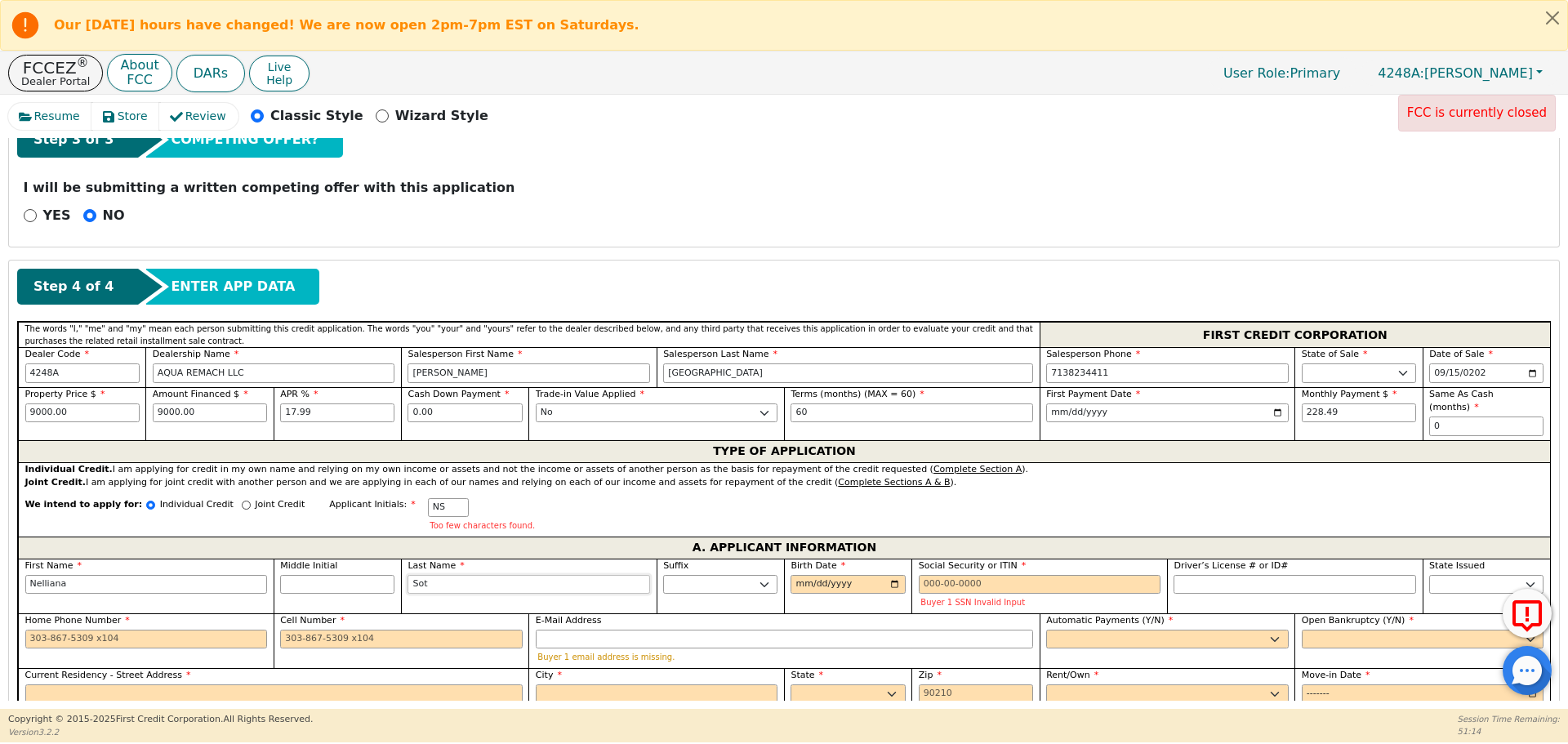
type input "Nelliana Sot"
type input "[PERSON_NAME]"
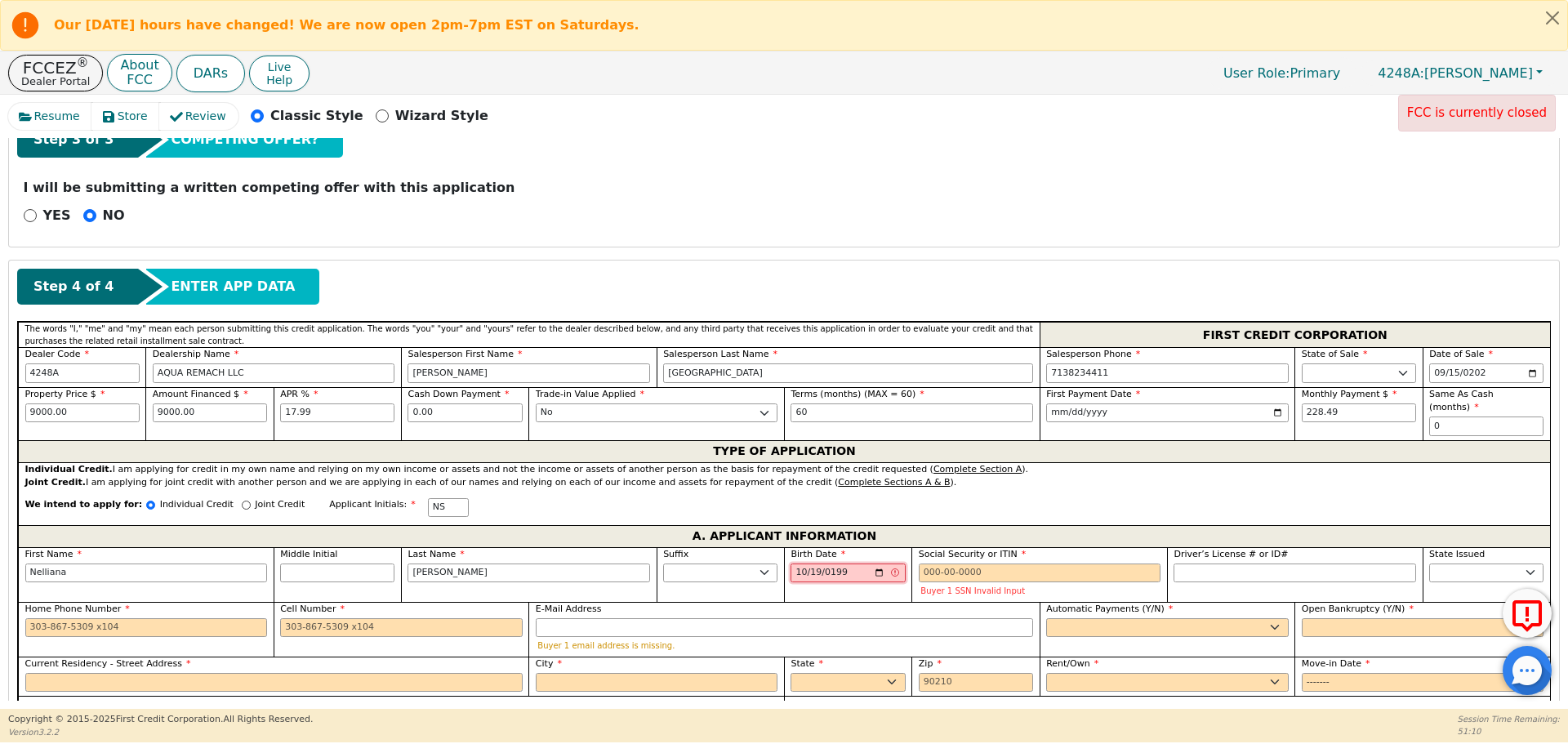
type input "[DATE]"
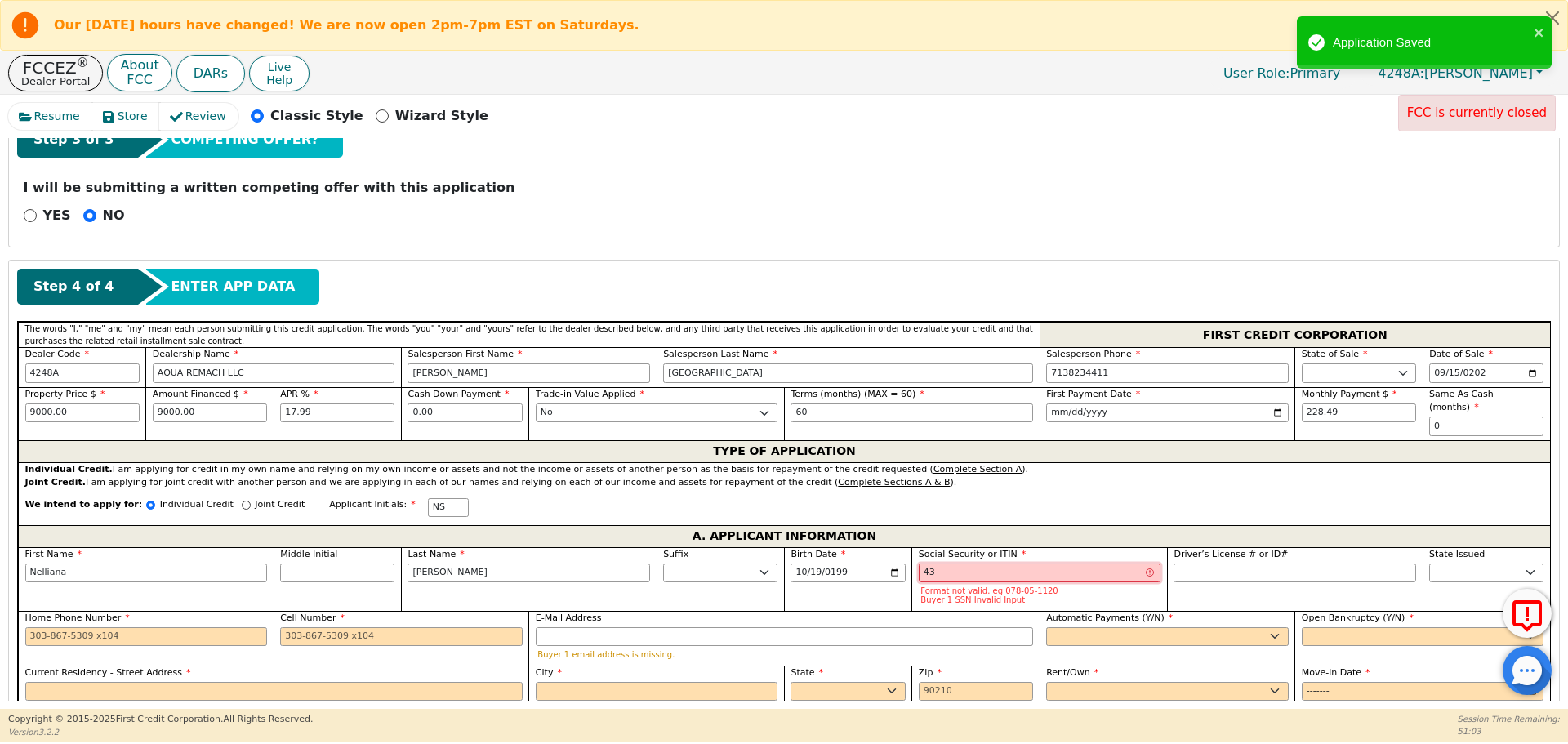
type input "4"
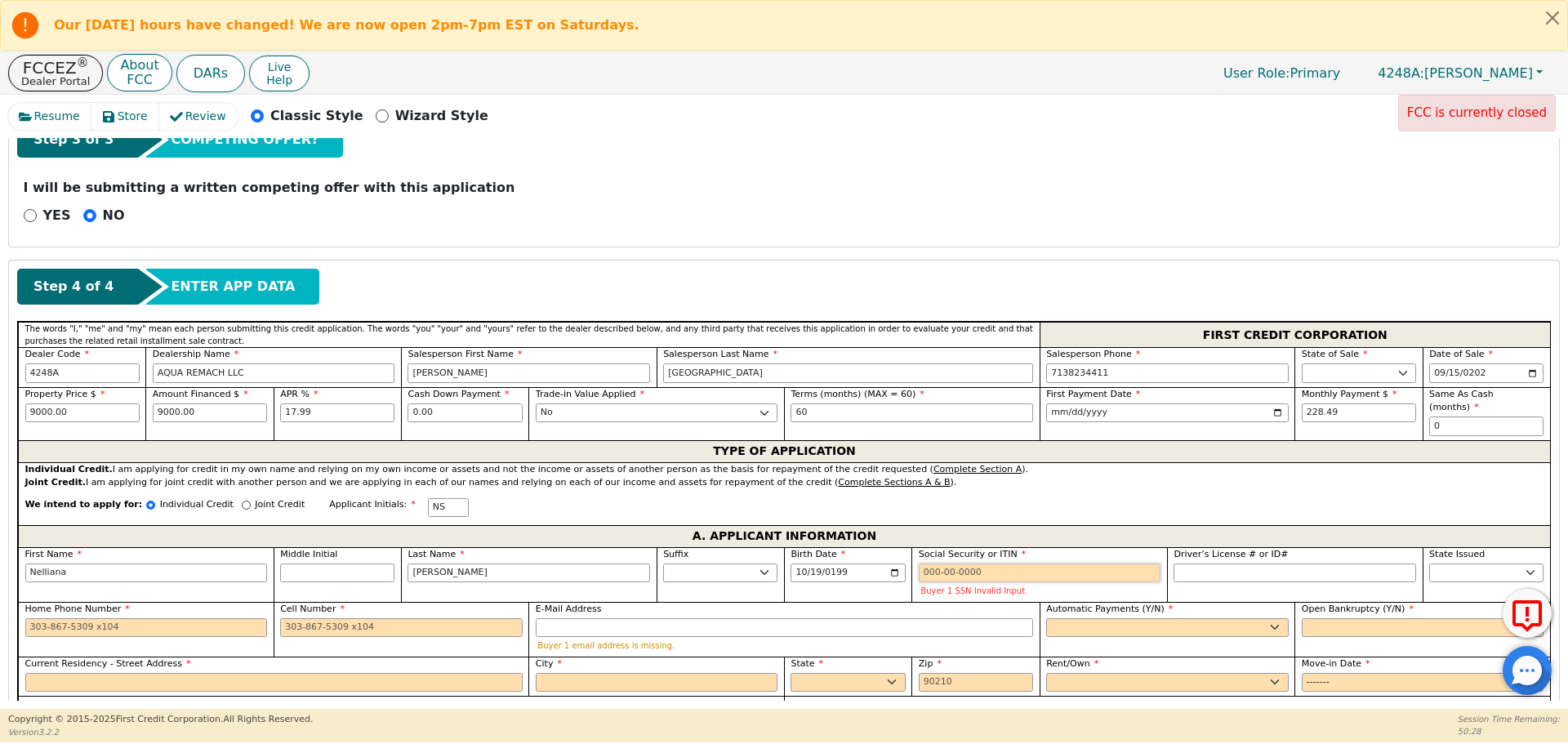
click at [943, 563] on input "Social Security or ITIN" at bounding box center [1040, 572] width 243 height 20
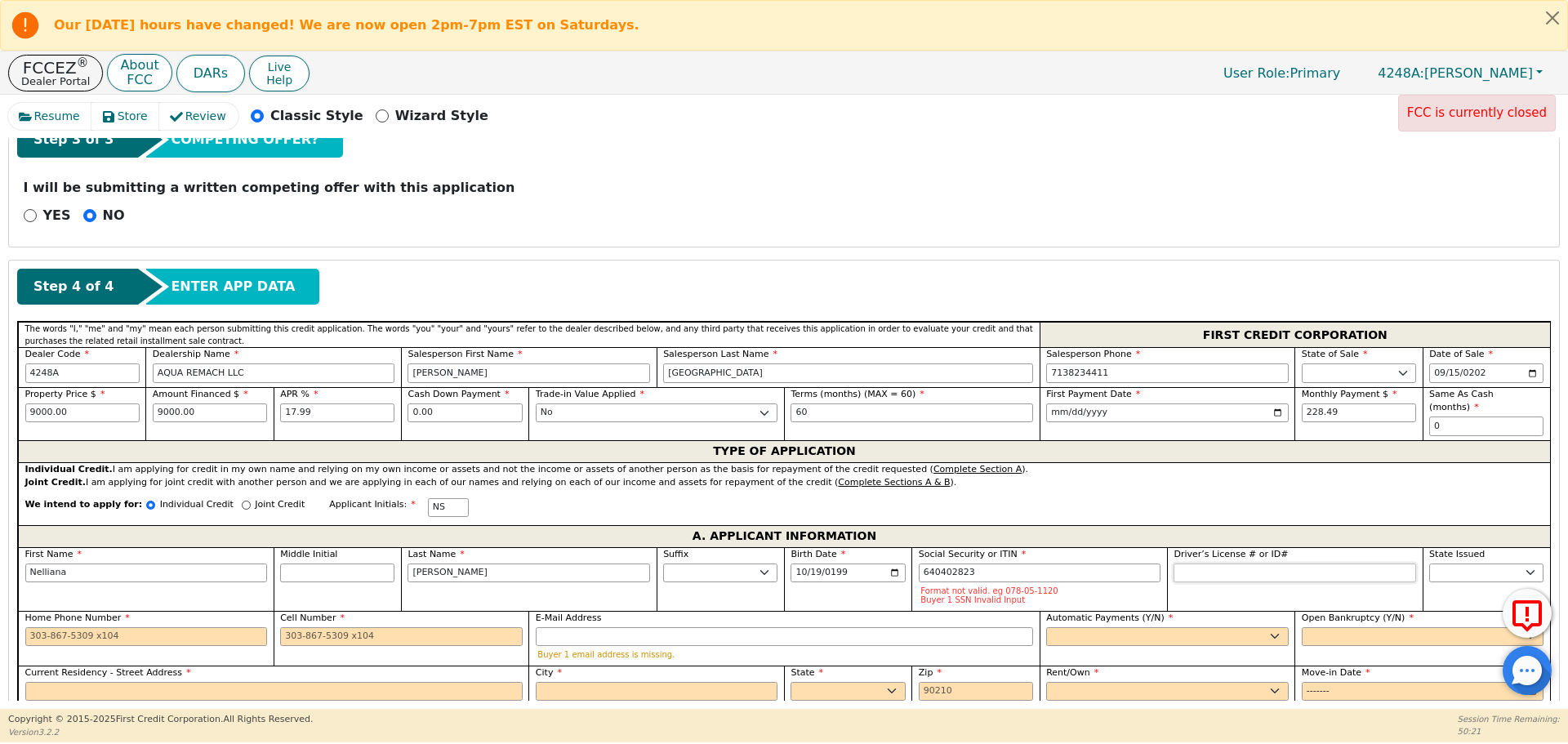
type input "***-**-2823"
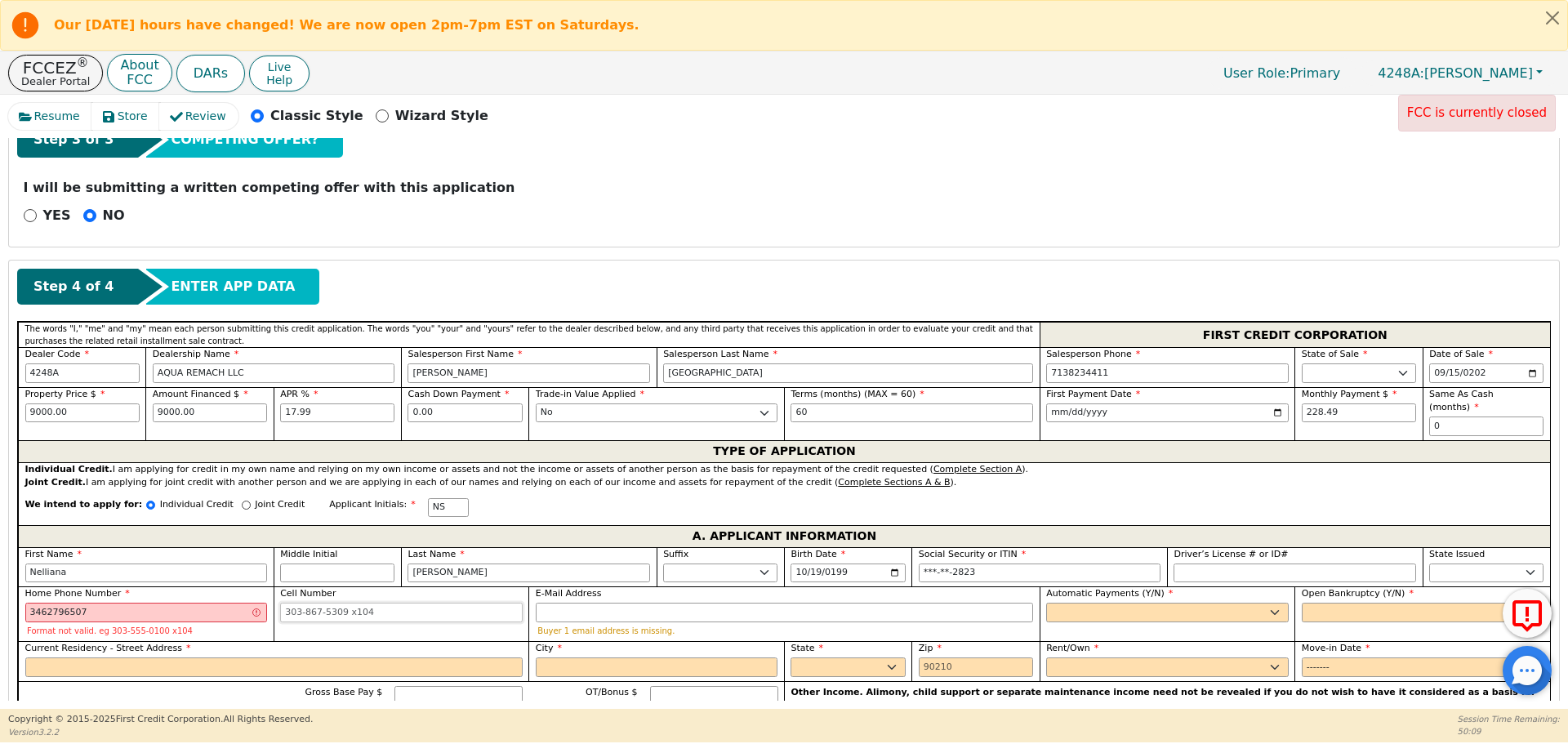
type input "[PHONE_NUMBER]"
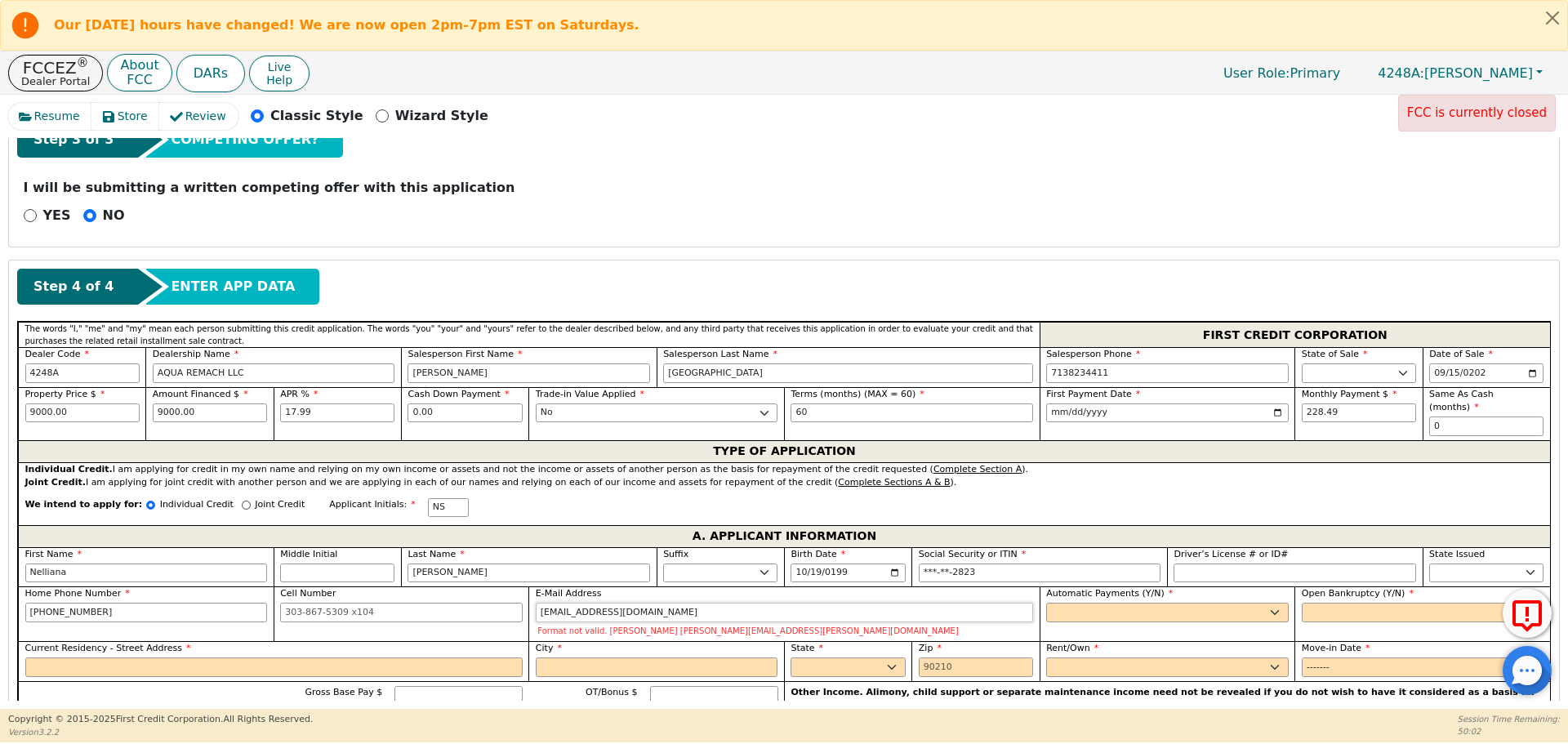
type input "[EMAIL_ADDRESS][DOMAIN_NAME]"
select select "y"
type input "[PERSON_NAME]"
select select "n"
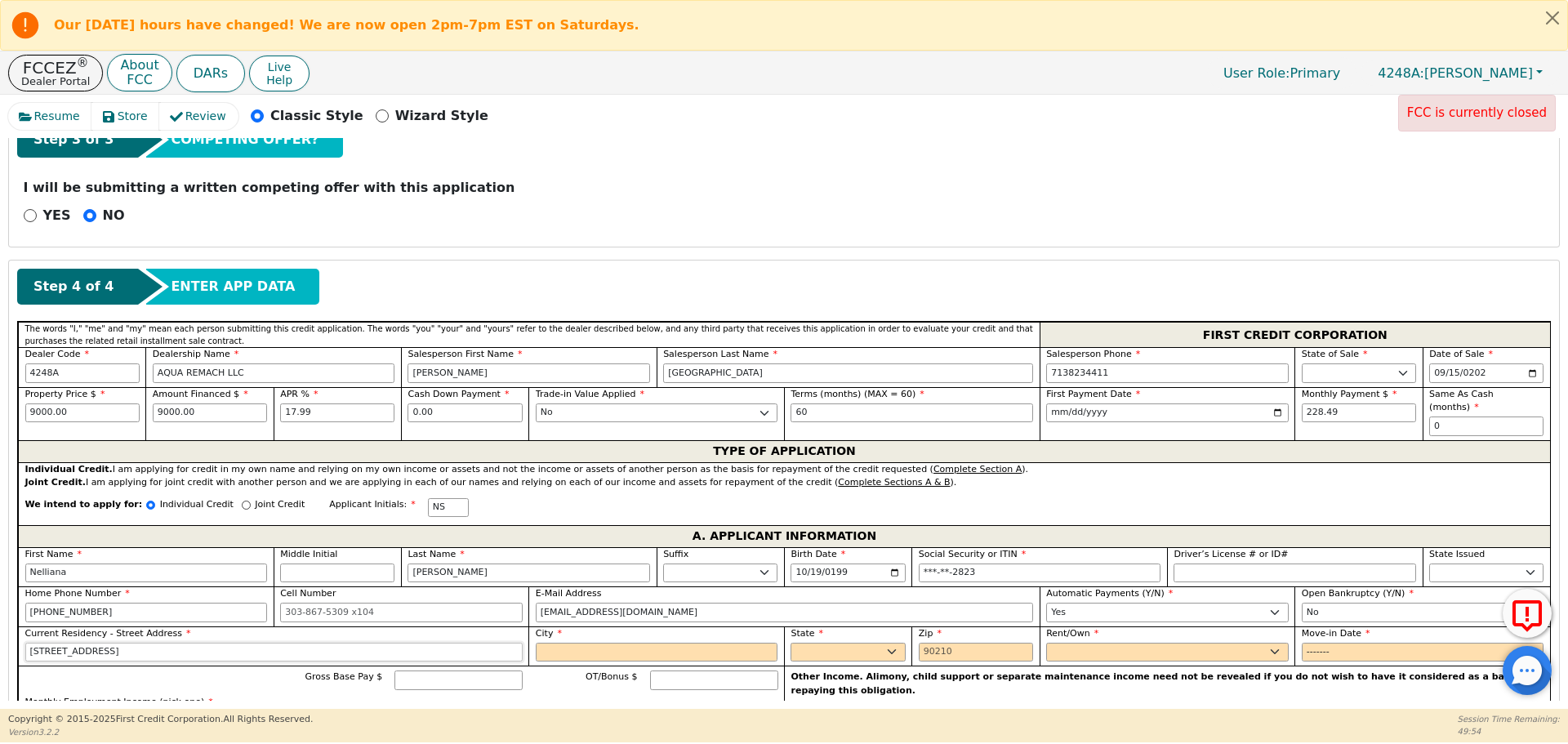
type input "[STREET_ADDRESS]"
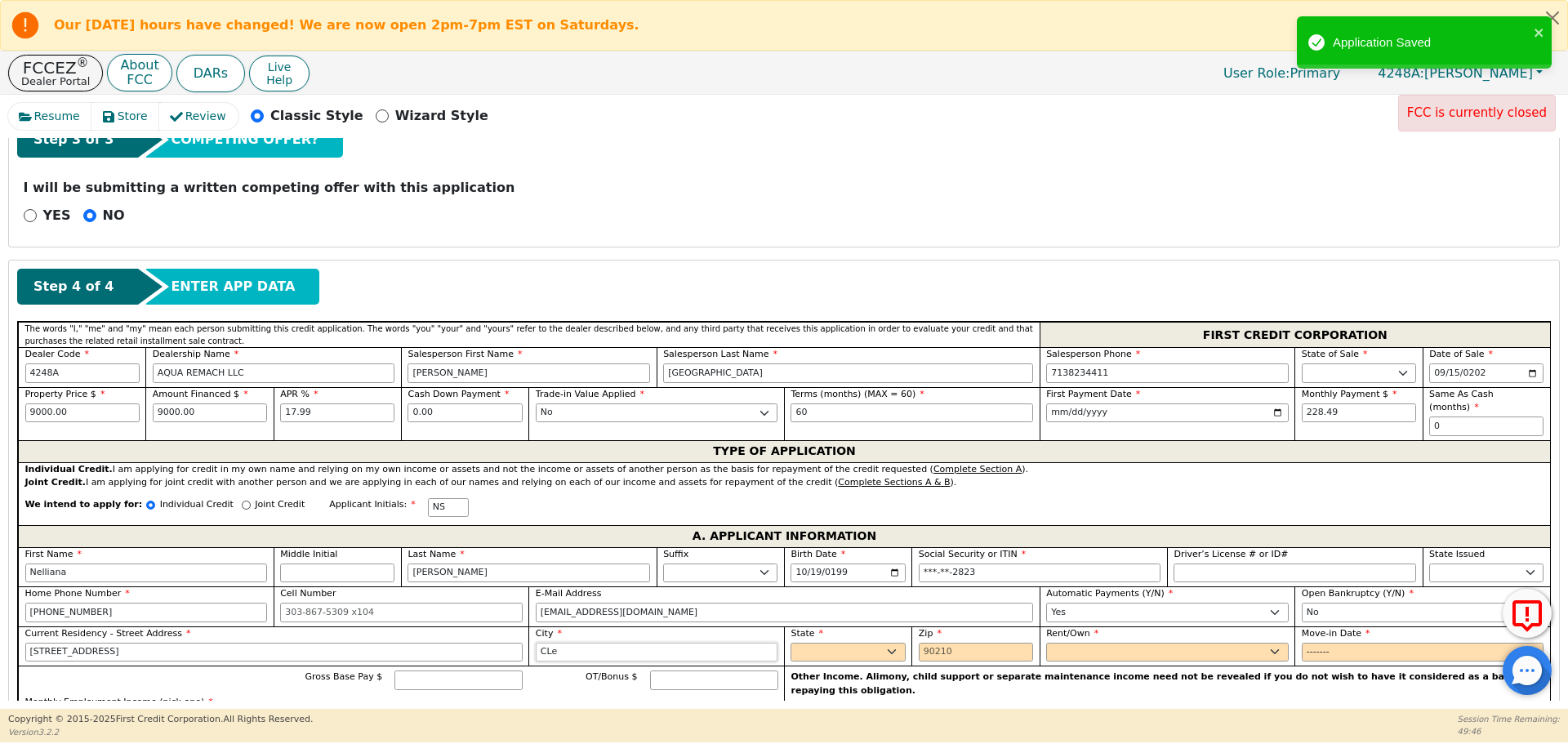
type input "[GEOGRAPHIC_DATA]"
select select "[GEOGRAPHIC_DATA]"
type input "77327"
select select "Own"
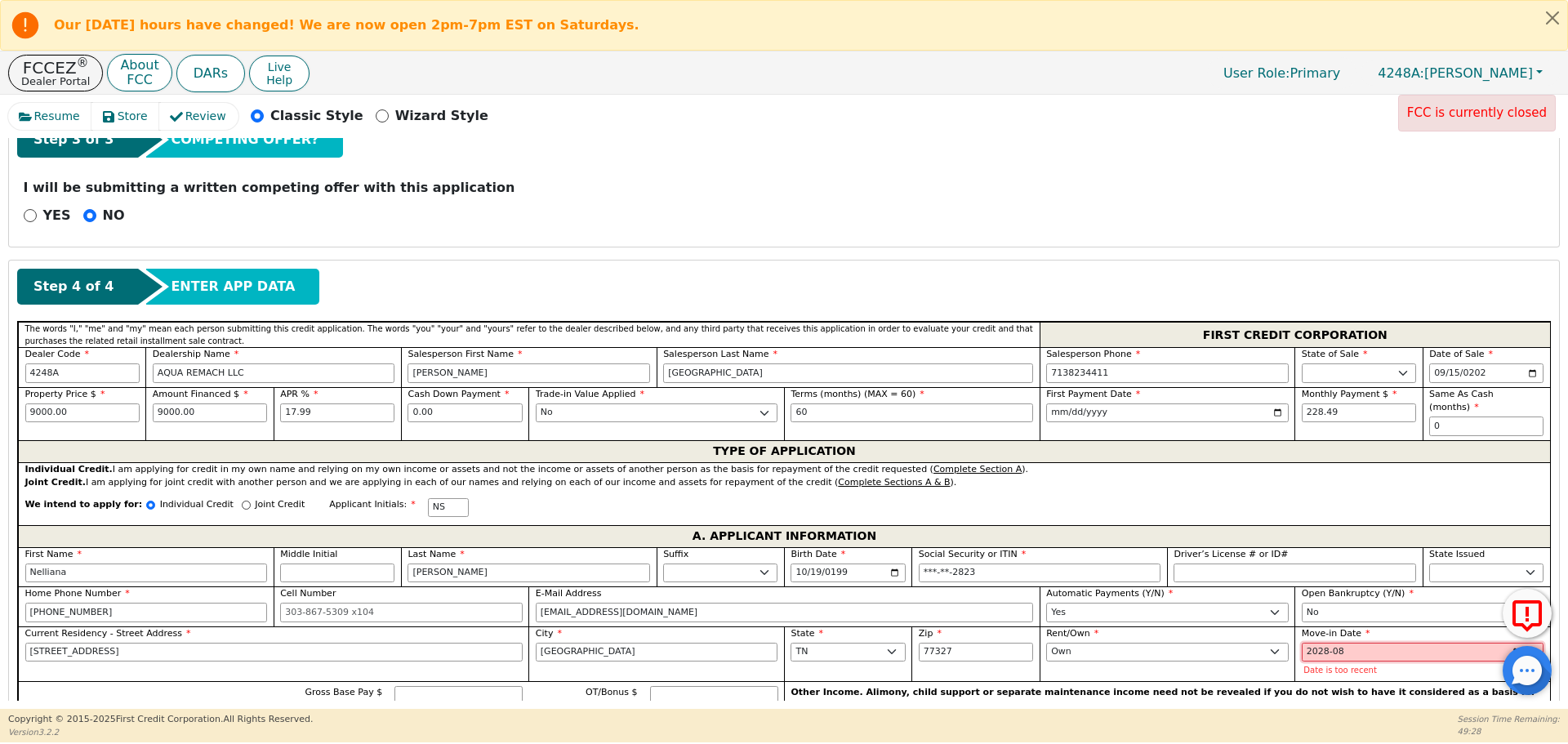
click at [1340, 643] on input "2028-08" at bounding box center [1423, 652] width 243 height 20
type input "2025-08"
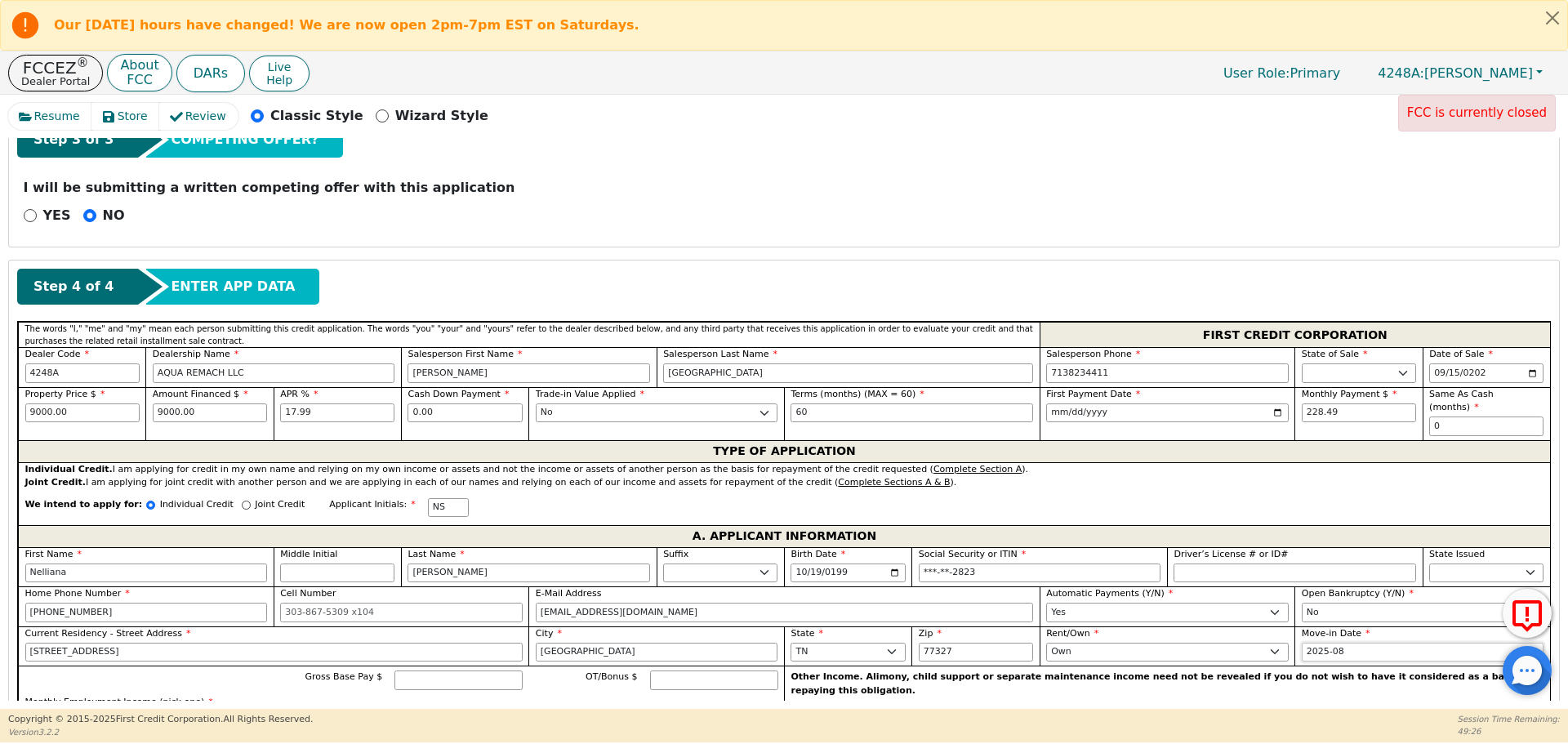
scroll to position [780, 0]
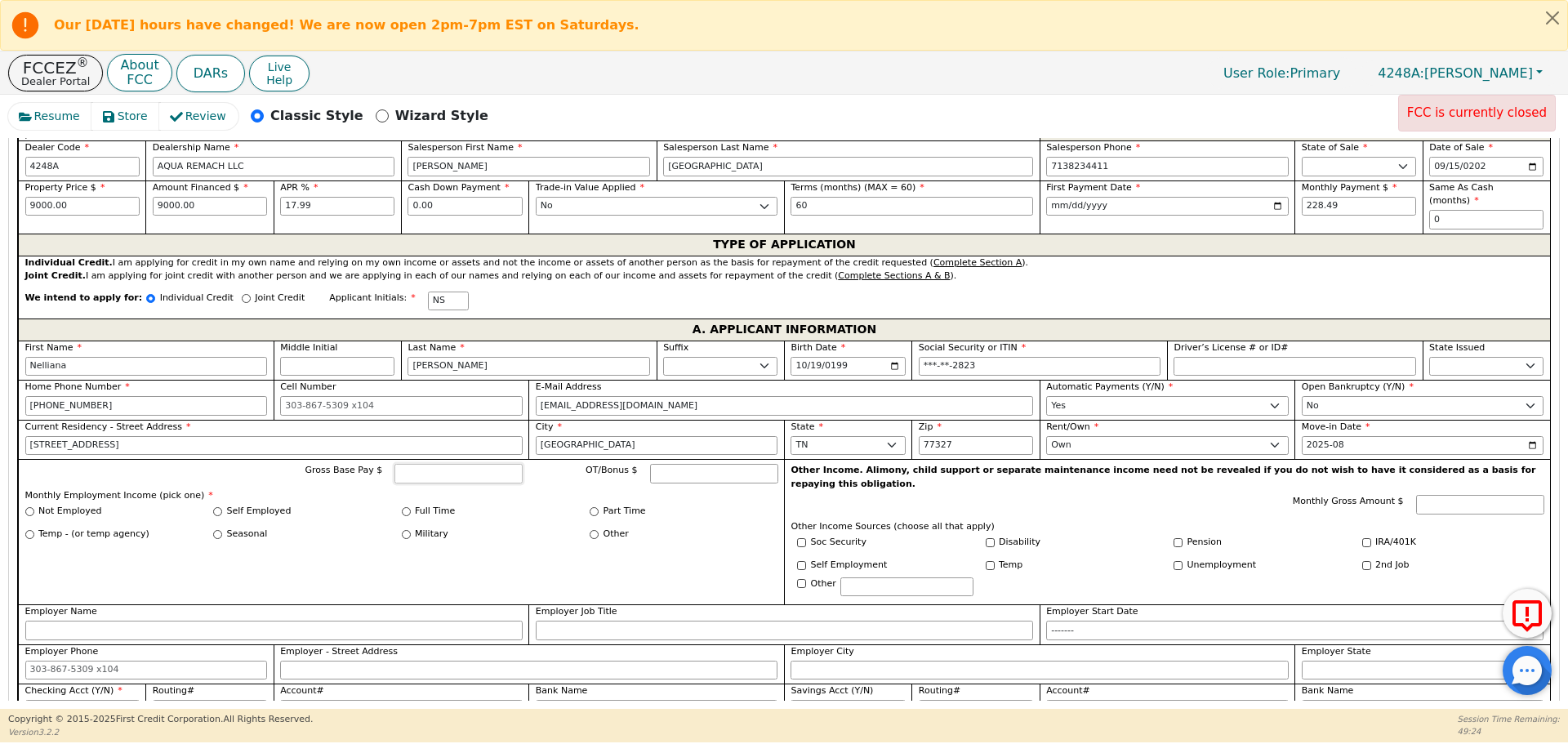
click at [503, 468] on input "Gross Base Pay $" at bounding box center [458, 473] width 128 height 20
type input "3800"
click at [402, 507] on input "Full Time" at bounding box center [406, 511] width 9 height 9
radio input "true"
type input "3800.00"
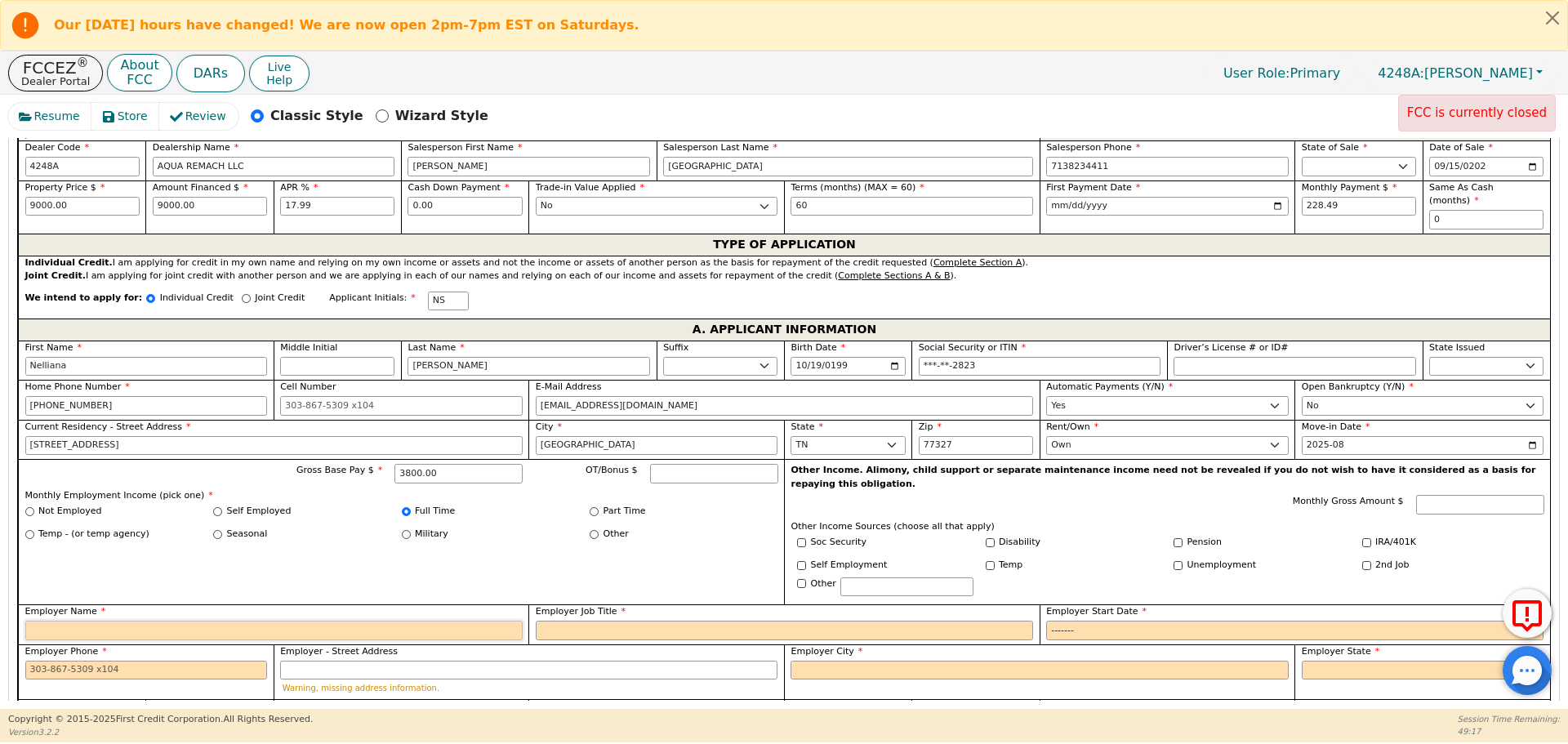
click at [393, 621] on input "Employer Name" at bounding box center [274, 630] width 498 height 20
type input "Lawyer"
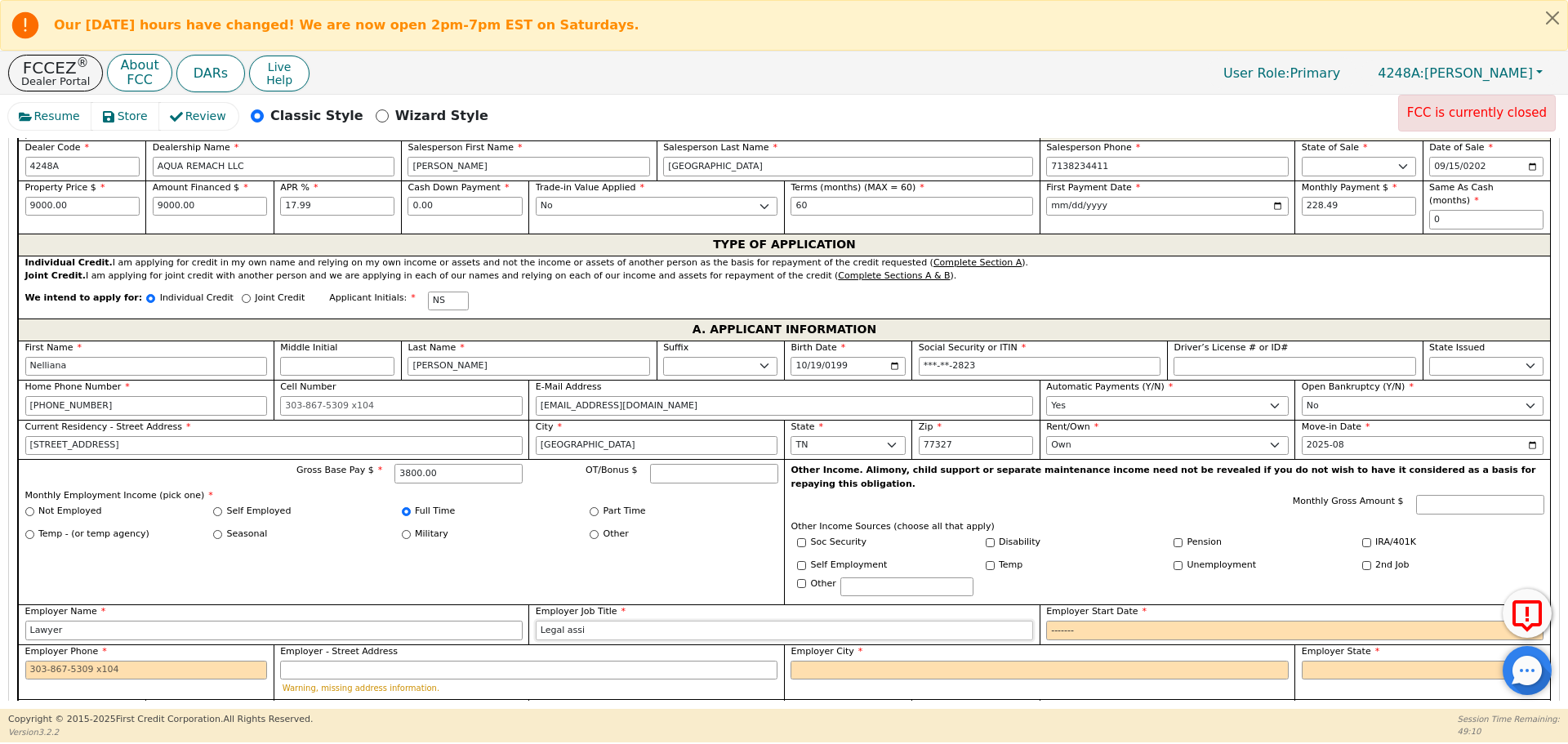
type input "Legal Assitant"
type input "2021-01"
click at [134, 645] on label "Employer Phone" at bounding box center [147, 652] width 243 height 14
click at [134, 661] on input "Employer Phone" at bounding box center [147, 670] width 243 height 20
click at [139, 661] on input "Employer Phone" at bounding box center [147, 670] width 243 height 20
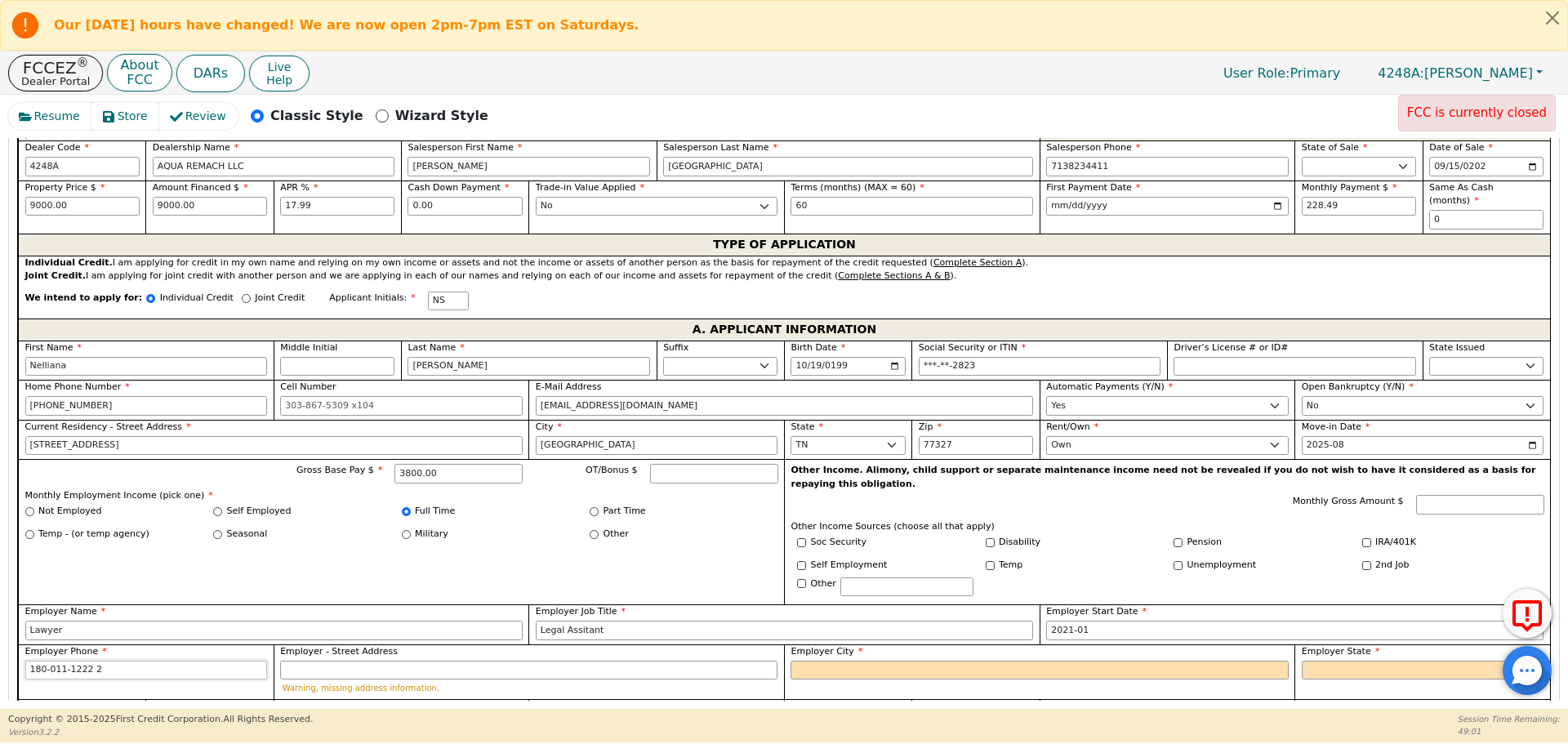
click at [146, 661] on input "180-011-1222 2" at bounding box center [147, 670] width 243 height 20
type input "180-011-1222"
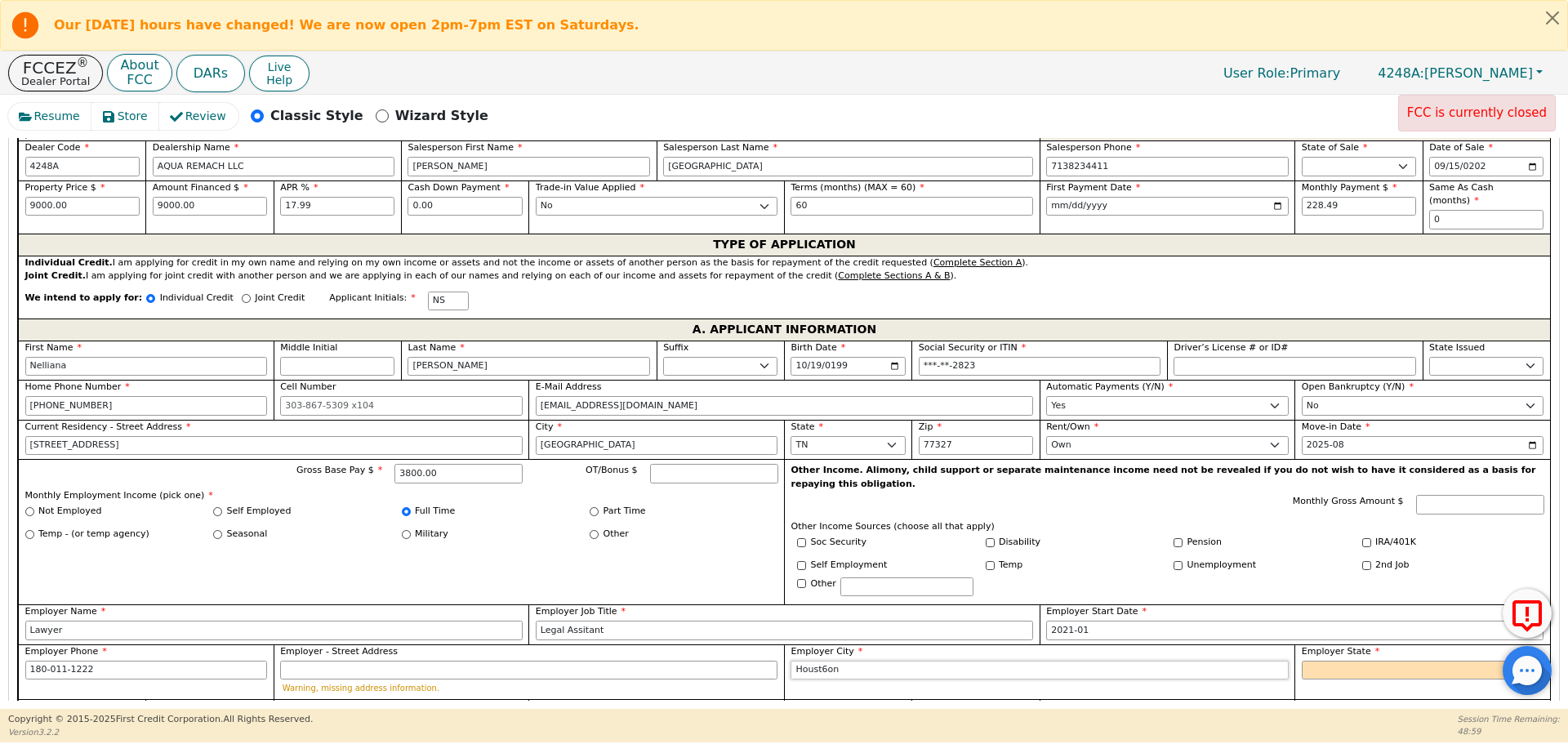
type input "Houst6on"
select select "[GEOGRAPHIC_DATA]"
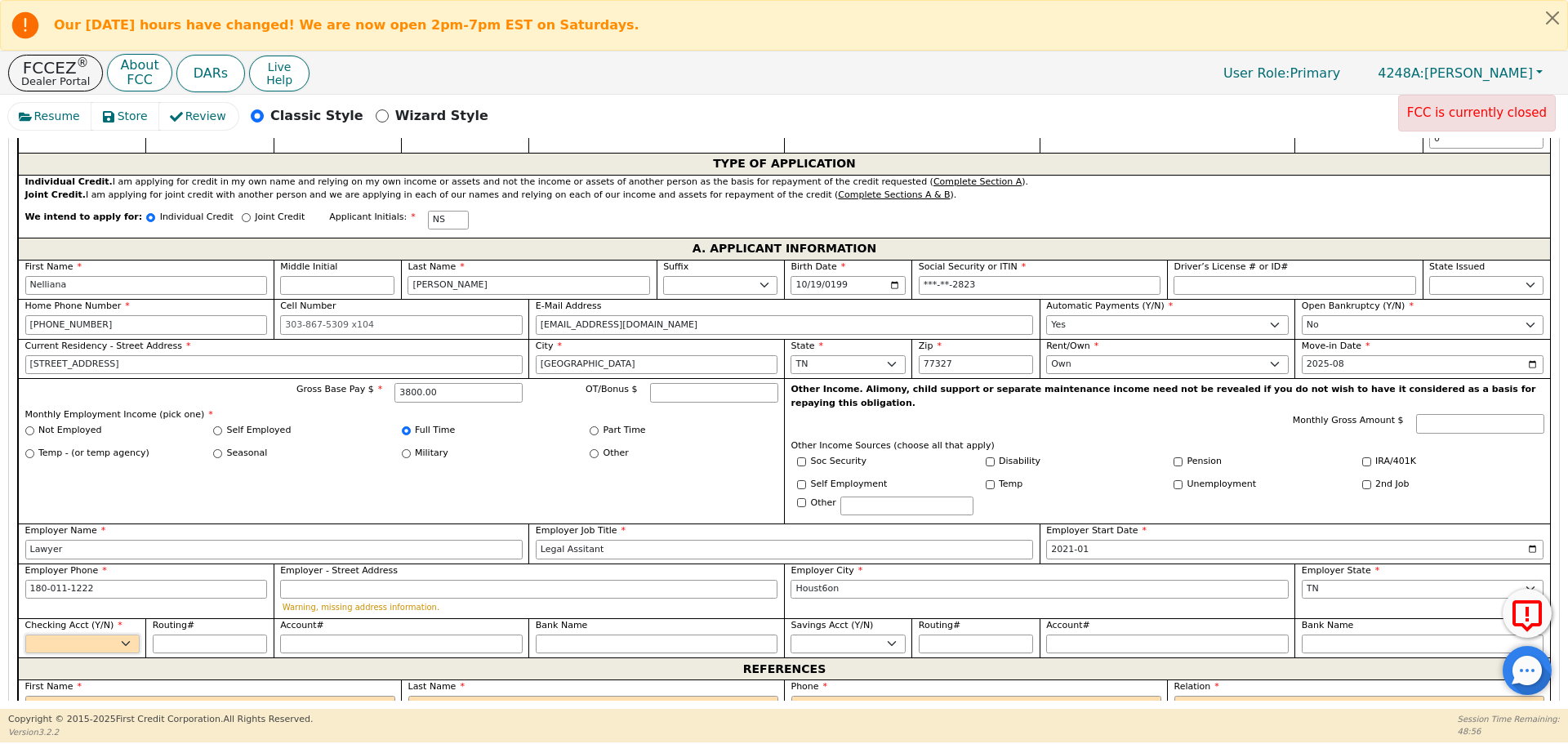
scroll to position [864, 0]
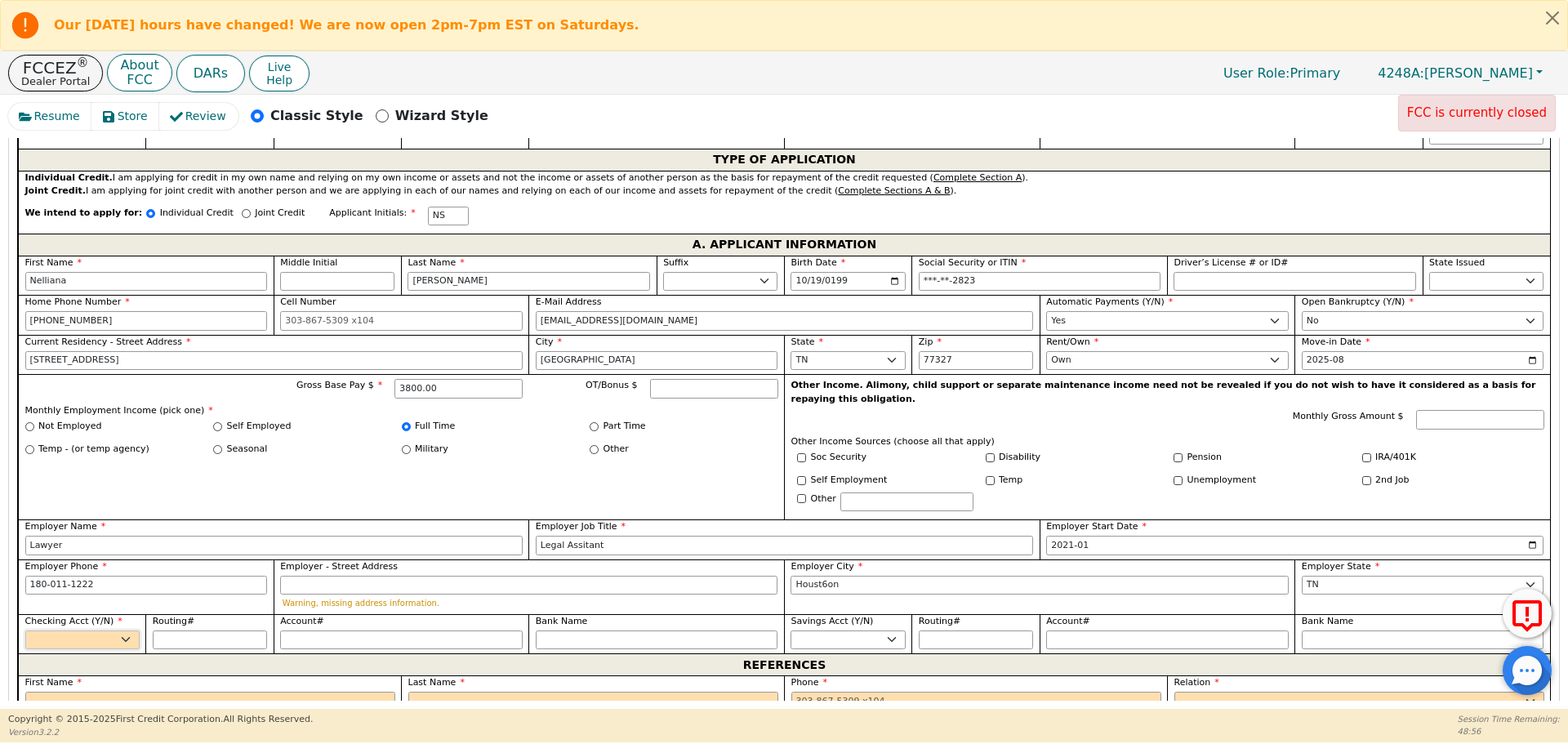
click at [97, 630] on select "Yes No" at bounding box center [82, 640] width 115 height 20
select select "y"
click at [26, 630] on select "Yes No" at bounding box center [82, 640] width 115 height 20
click at [143, 692] on input "text" at bounding box center [210, 701] width 370 height 20
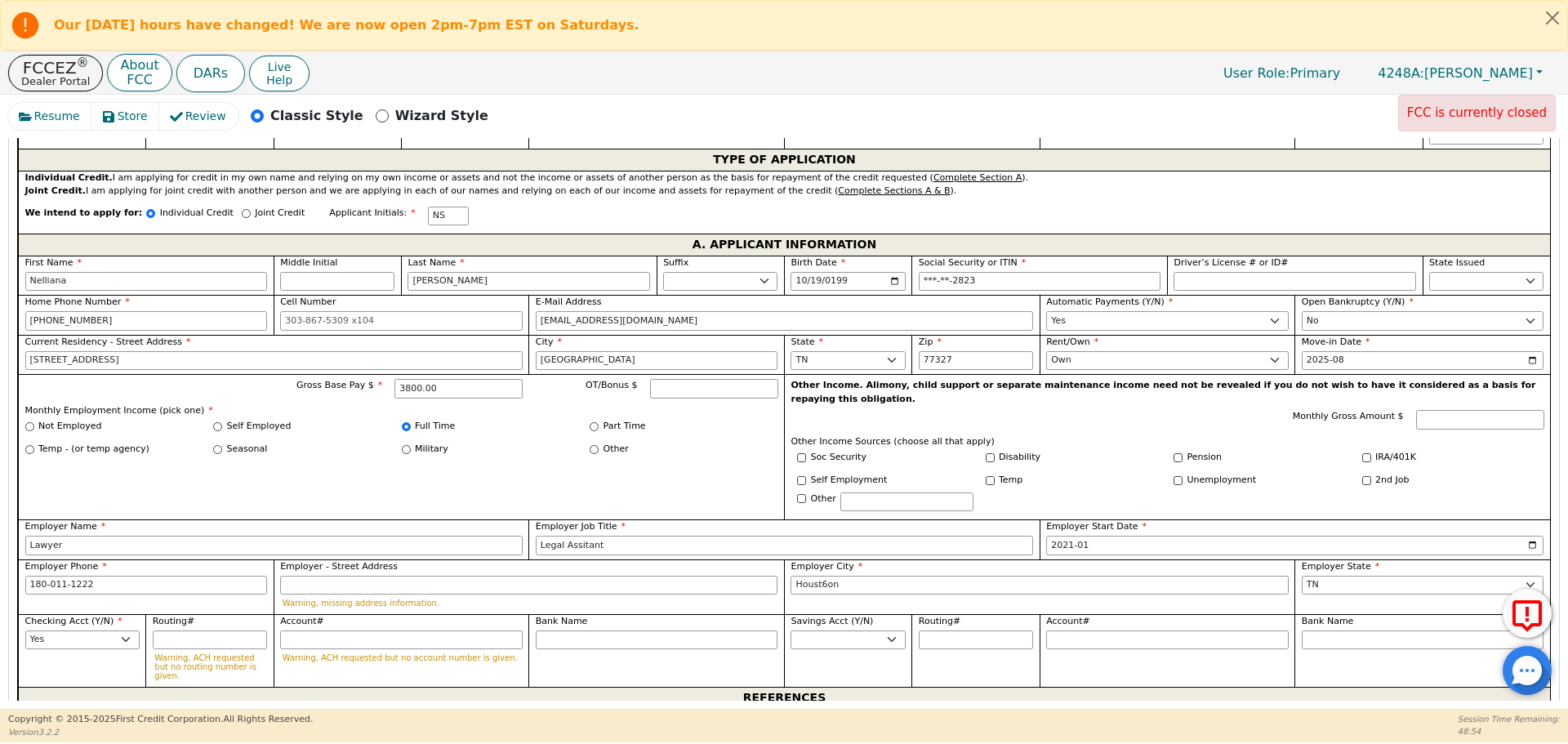
scroll to position [868, 0]
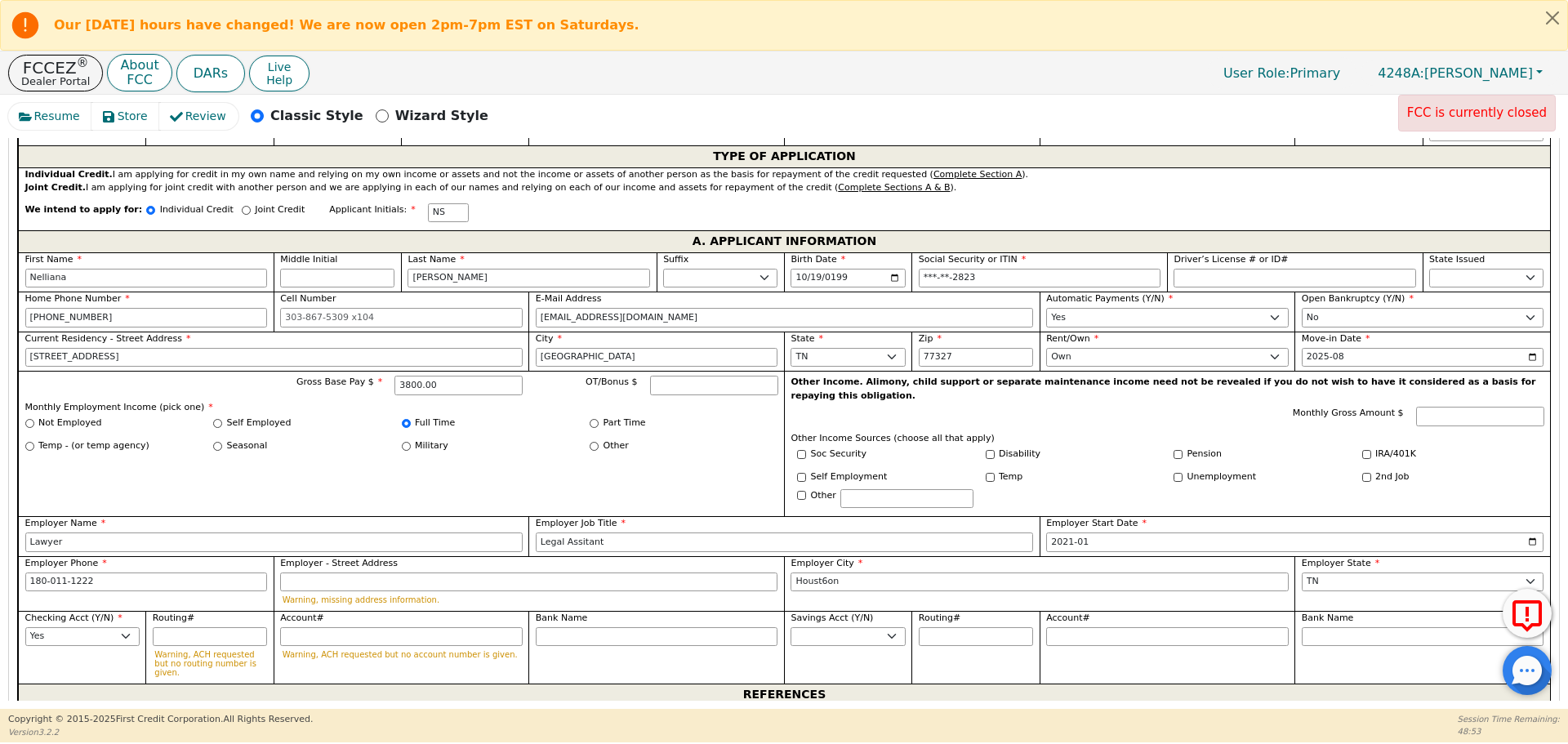
type input "[PERSON_NAME]"
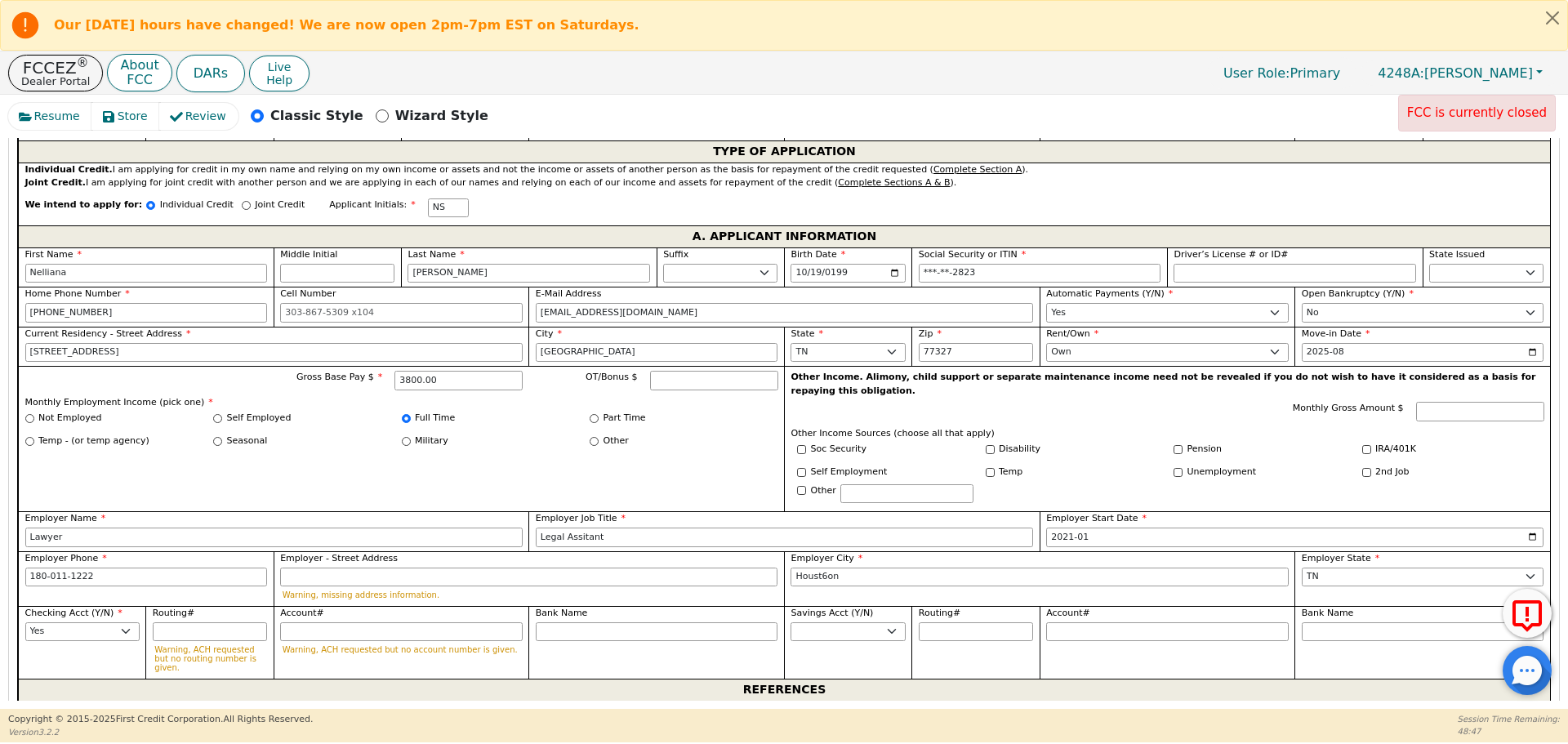
click at [483, 717] on input "Saucesa" at bounding box center [593, 726] width 370 height 20
type input "Sauceda18324687273"
type input "f"
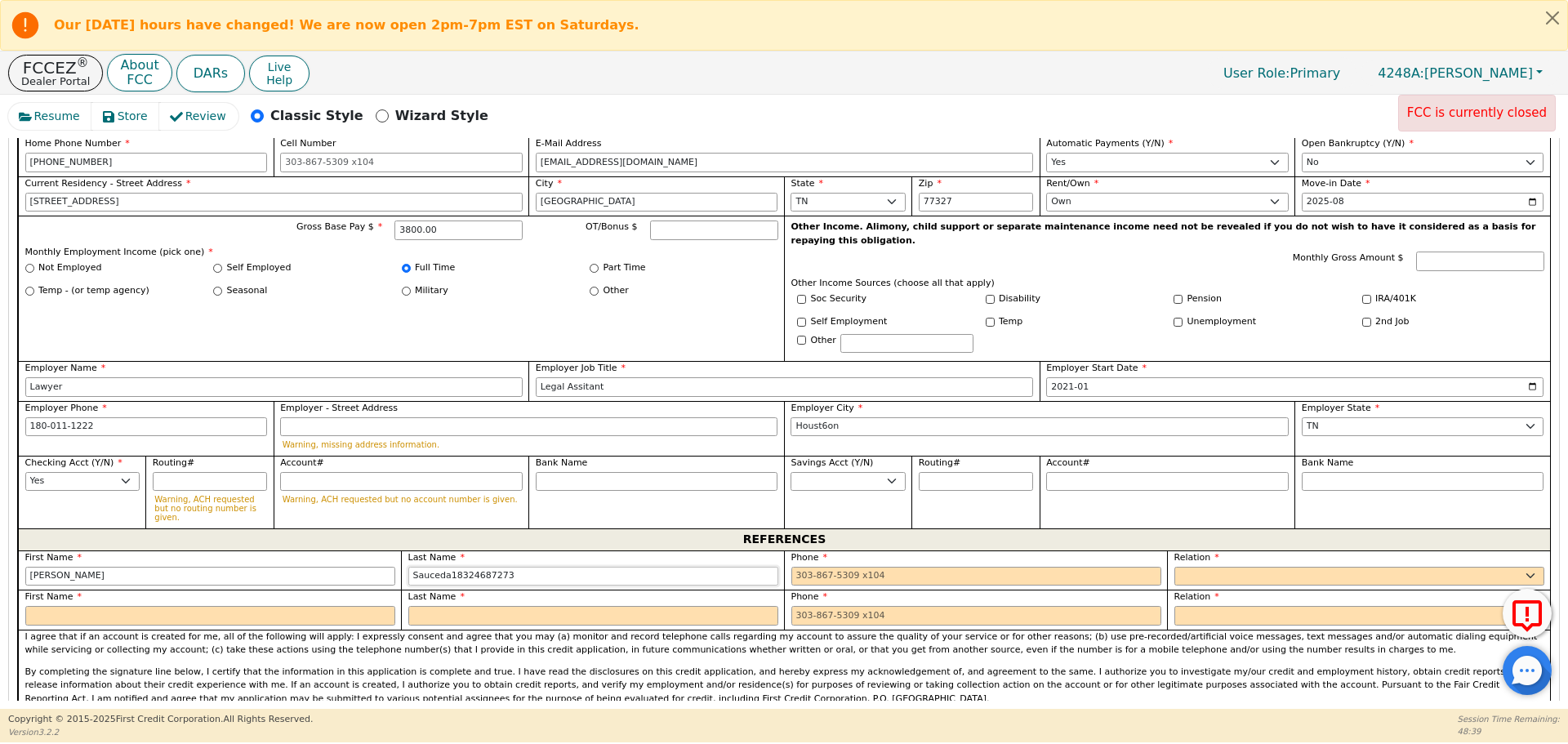
scroll to position [1028, 0]
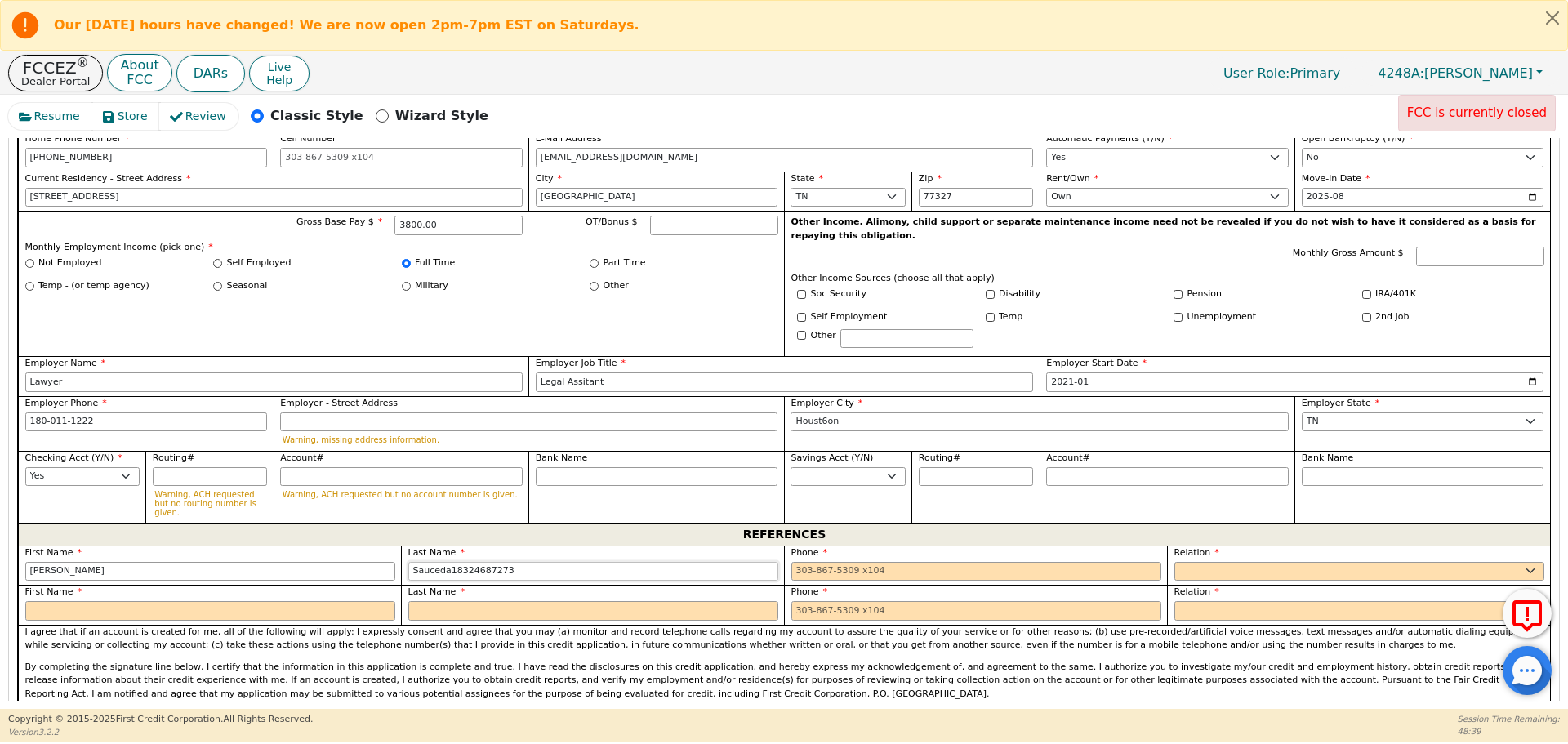
drag, startPoint x: 452, startPoint y: 687, endPoint x: 586, endPoint y: 622, distance: 148.9
click at [586, 622] on div "REFERENCES First Name [PERSON_NAME] Last Name Sauceda18324687273 Phone Relation…" at bounding box center [784, 631] width 1532 height 217
type input "[PERSON_NAME]"
click at [980, 562] on input "tel" at bounding box center [976, 572] width 370 height 20
paste input "8324687273"
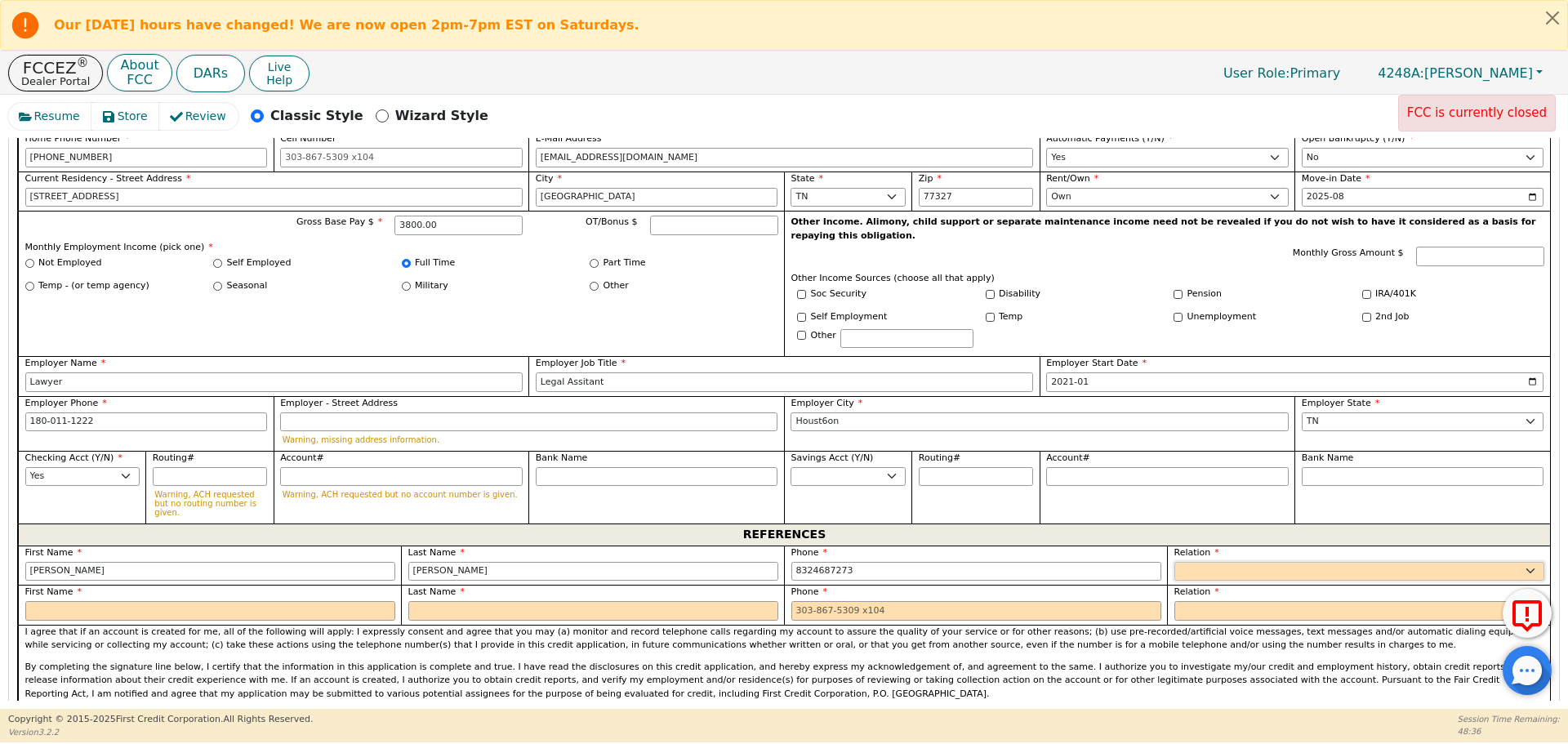
type input "[PHONE_NUMBER]"
select select "FRIEND"
click at [314, 601] on input "text" at bounding box center [210, 610] width 370 height 20
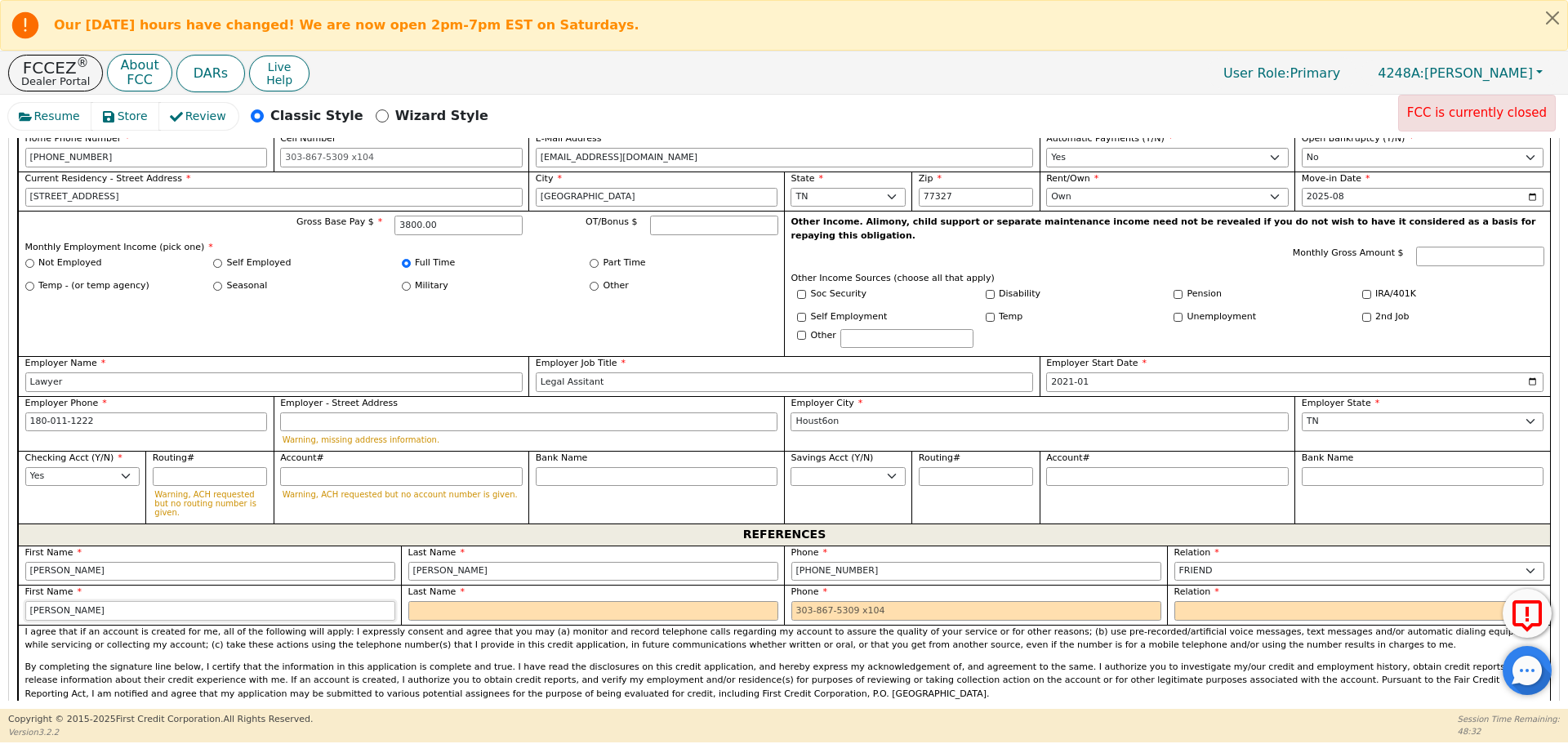
type input "[PERSON_NAME]"
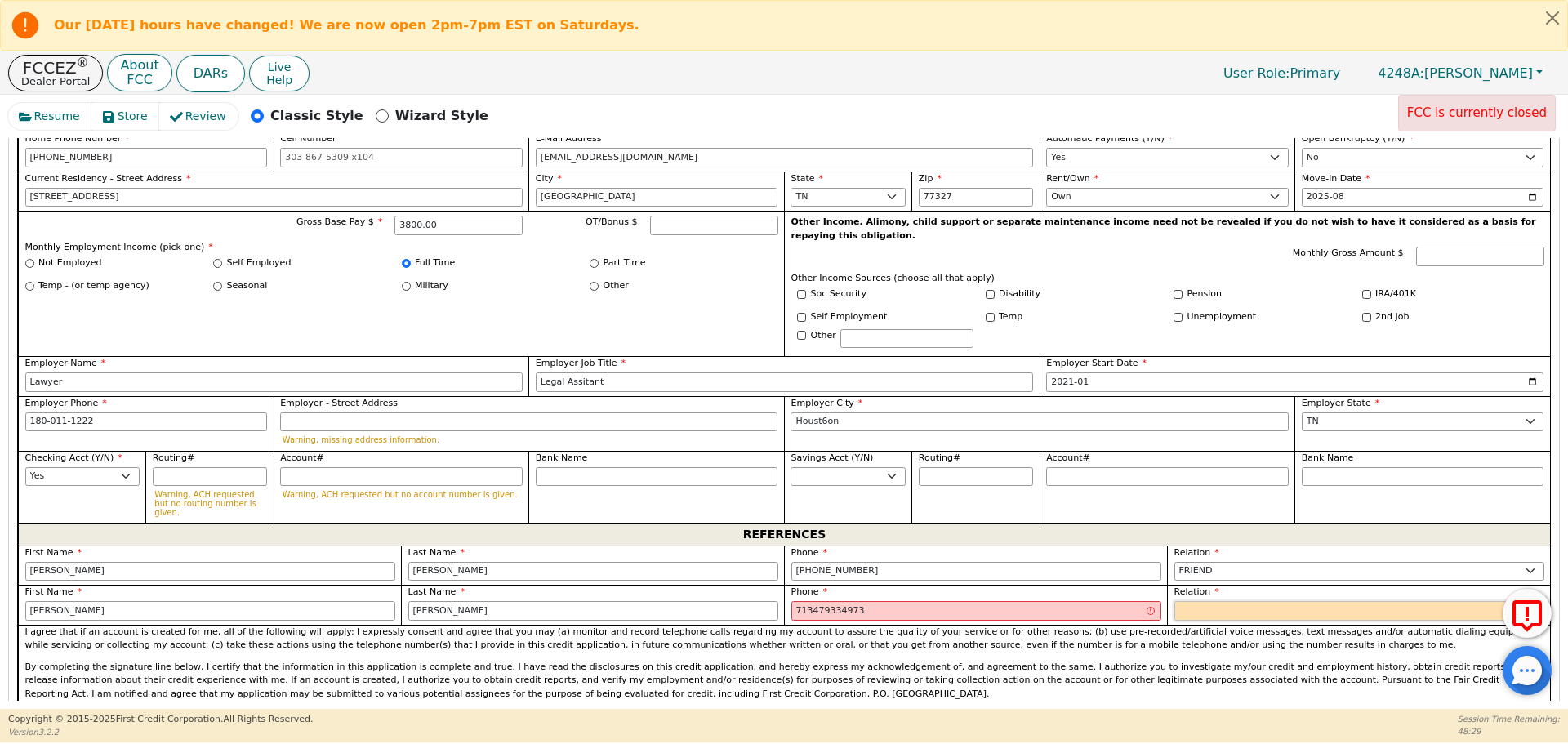
type input "[PHONE_NUMBER] 73"
select select "FRIEND"
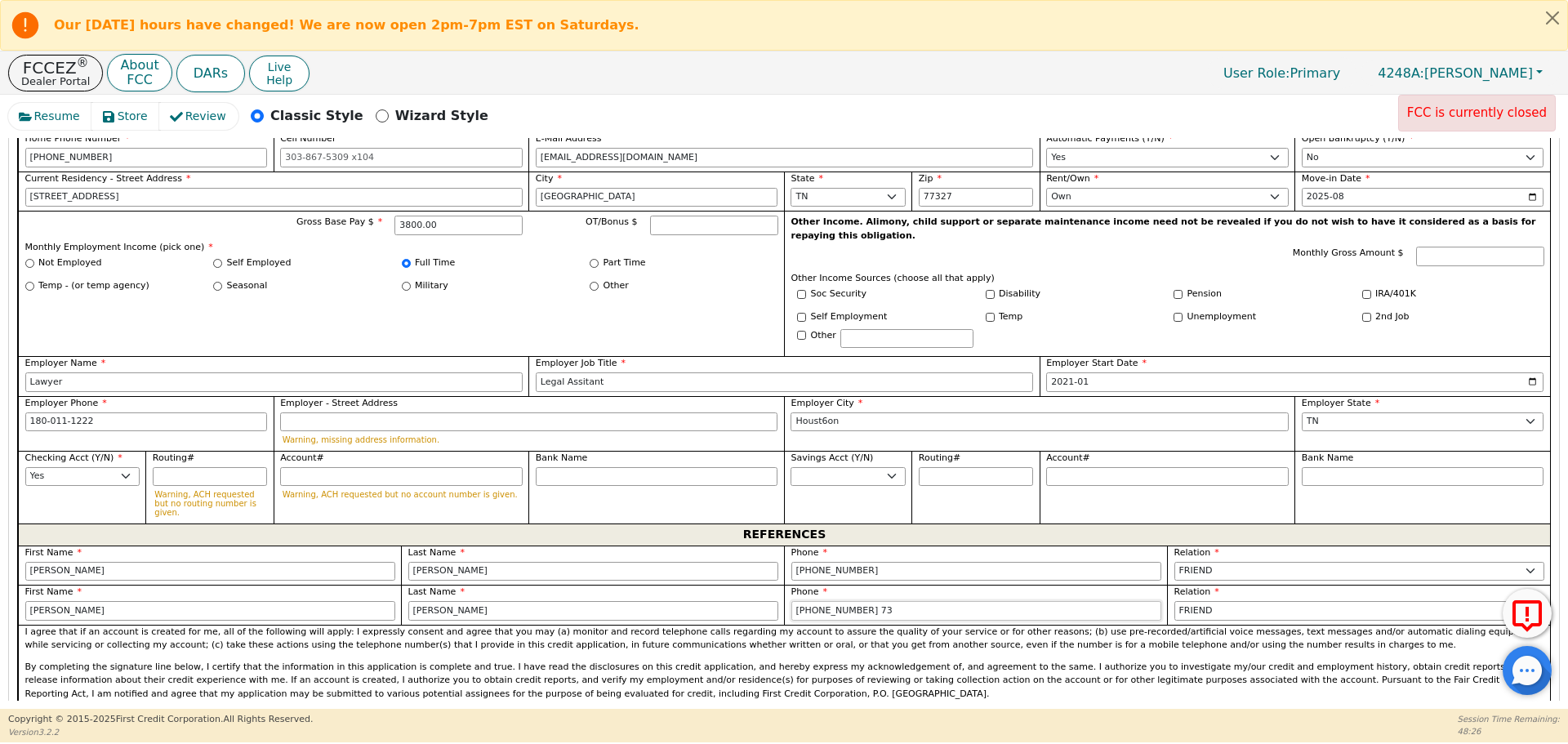
click at [892, 601] on input "[PHONE_NUMBER] 73" at bounding box center [976, 610] width 370 height 20
click at [851, 661] on p "By completing the signature line below, I certify that the information in this …" at bounding box center [785, 680] width 1519 height 41
type input "[PHONE_NUMBER]"
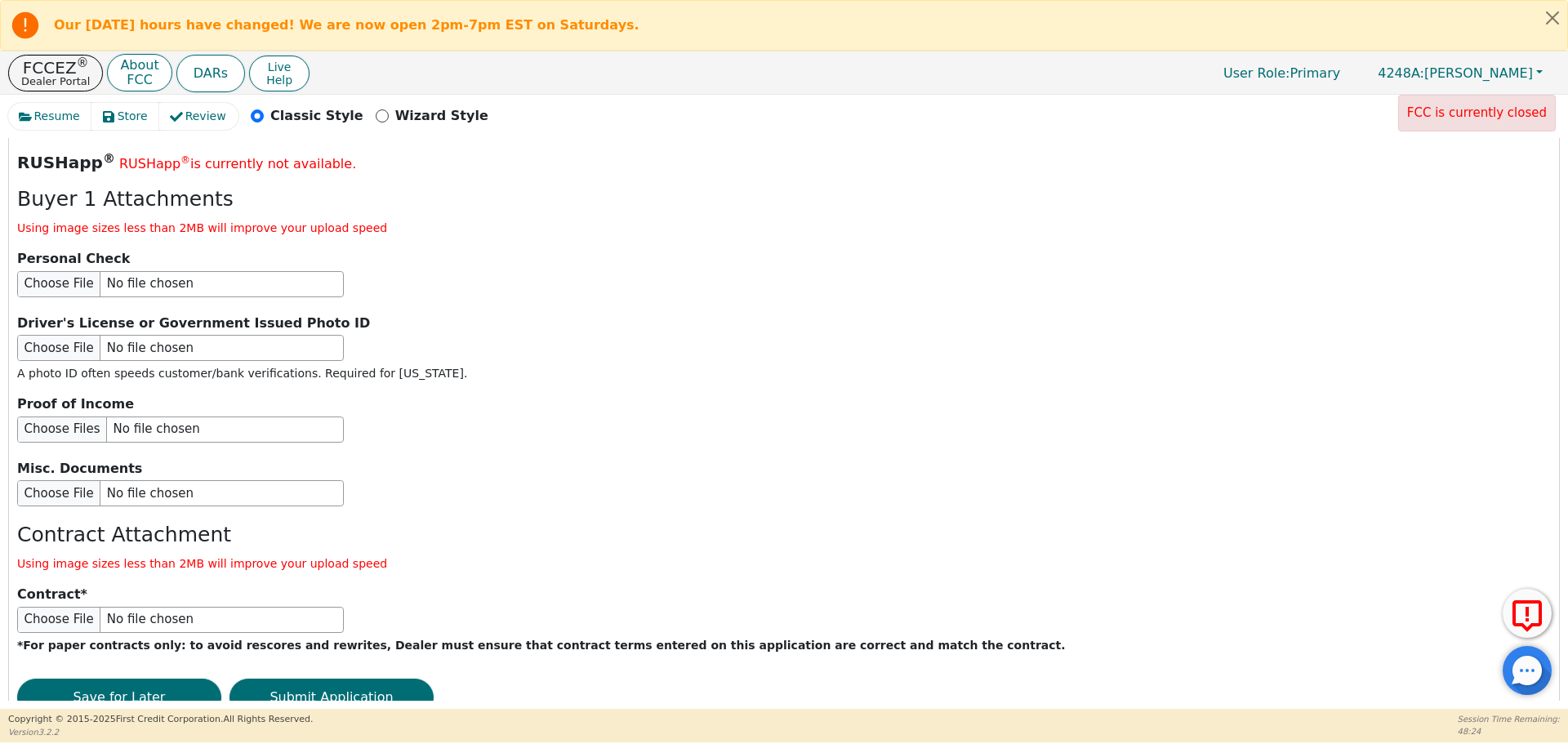
scroll to position [1940, 0]
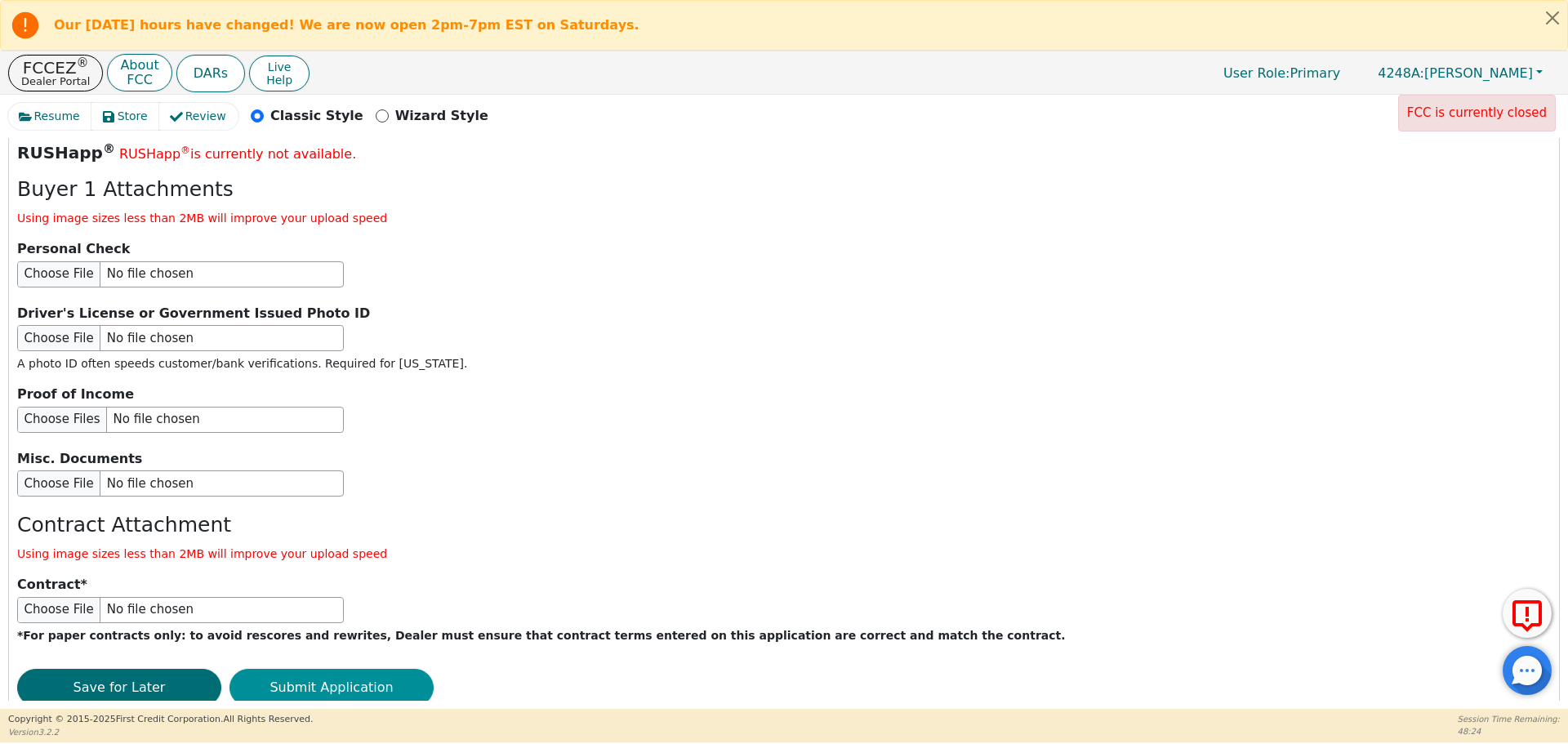
click at [397, 669] on button "Submit Application" at bounding box center [331, 688] width 204 height 38
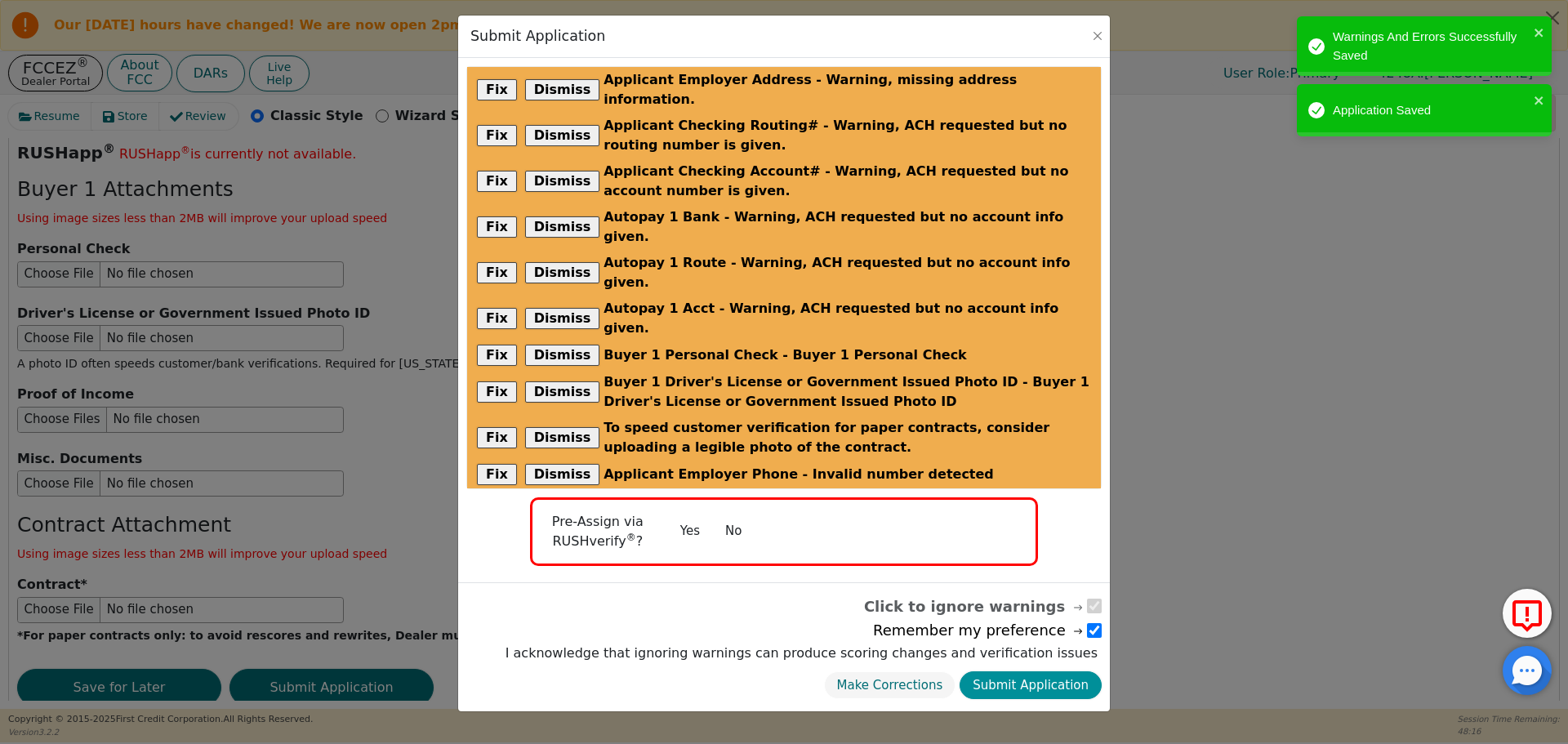
click at [988, 671] on button "Submit Application" at bounding box center [1030, 685] width 142 height 28
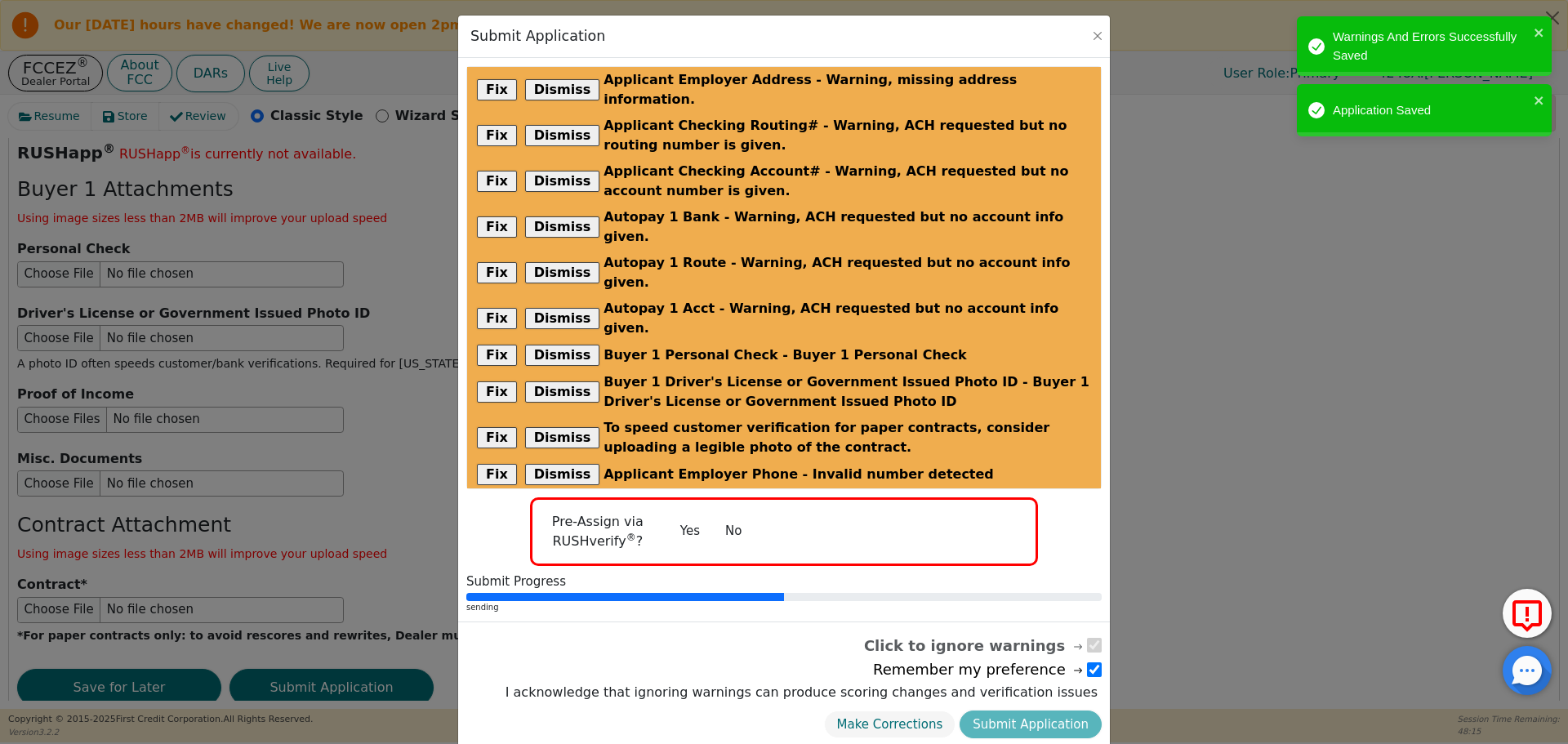
radio input "false"
checkbox input "false"
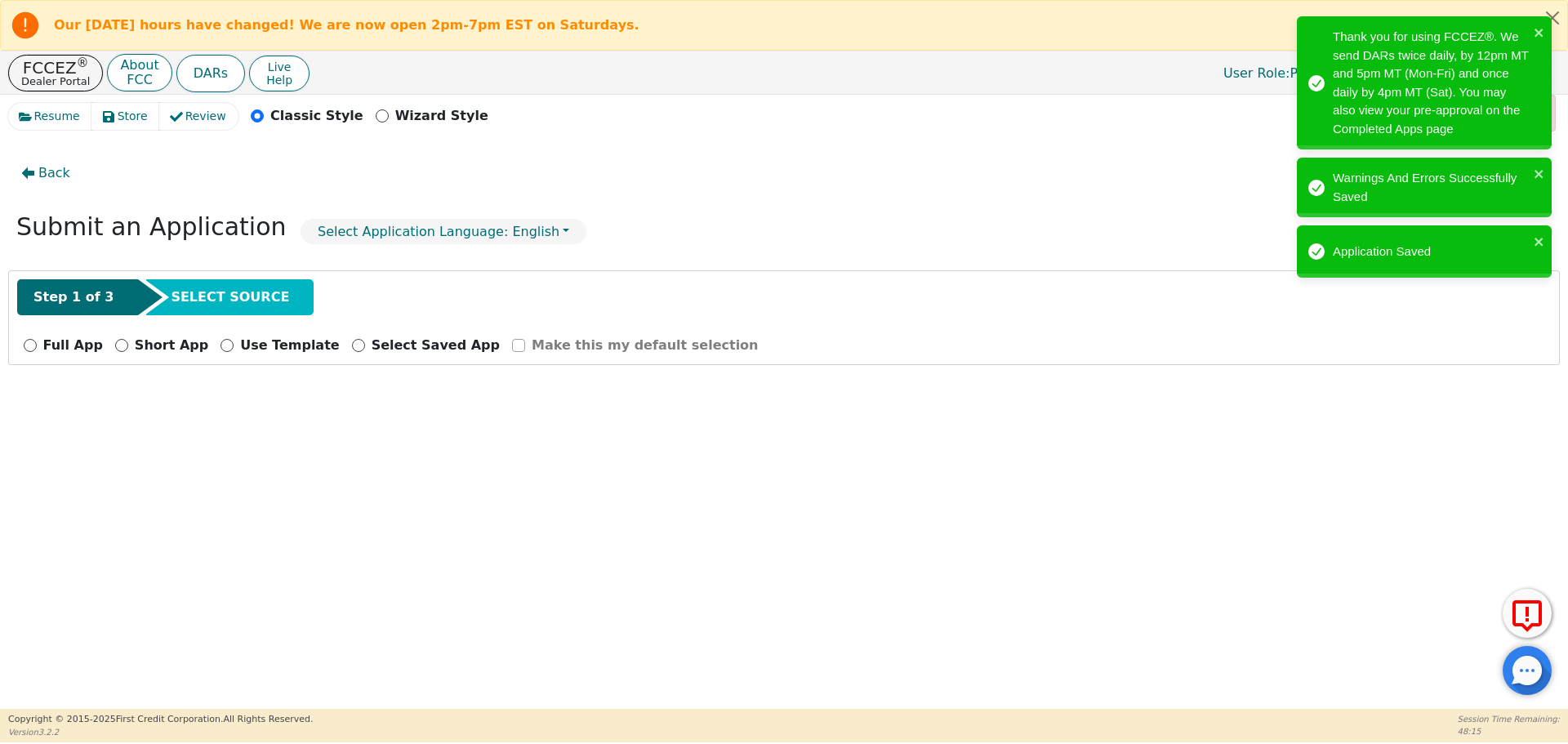
scroll to position [0, 0]
